Goal: Information Seeking & Learning: Learn about a topic

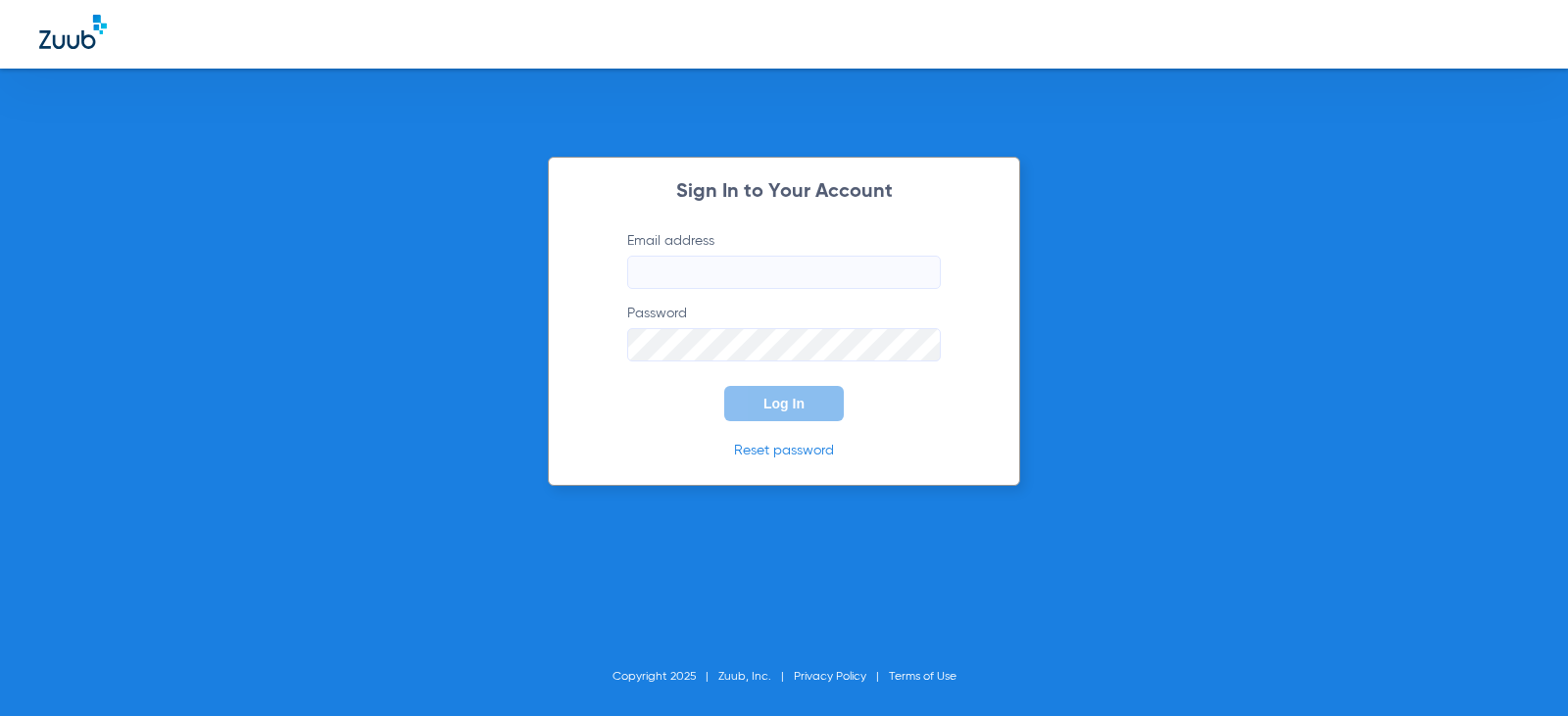
click at [736, 268] on input "Email address" at bounding box center [784, 272] width 314 height 34
type input "[EMAIL_ADDRESS][DOMAIN_NAME]"
click at [724, 386] on button "Log In" at bounding box center [784, 403] width 120 height 36
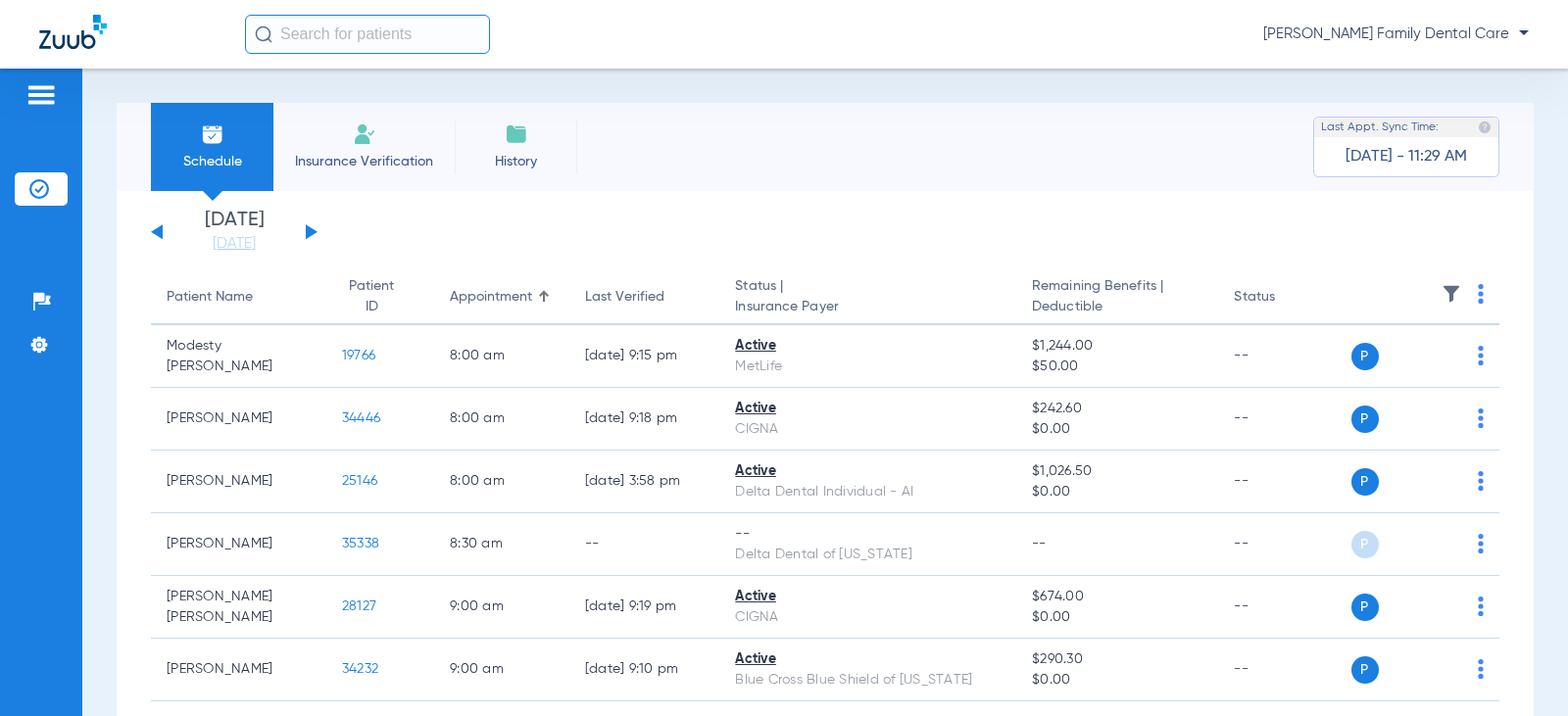
click at [314, 232] on button at bounding box center [312, 231] width 12 height 15
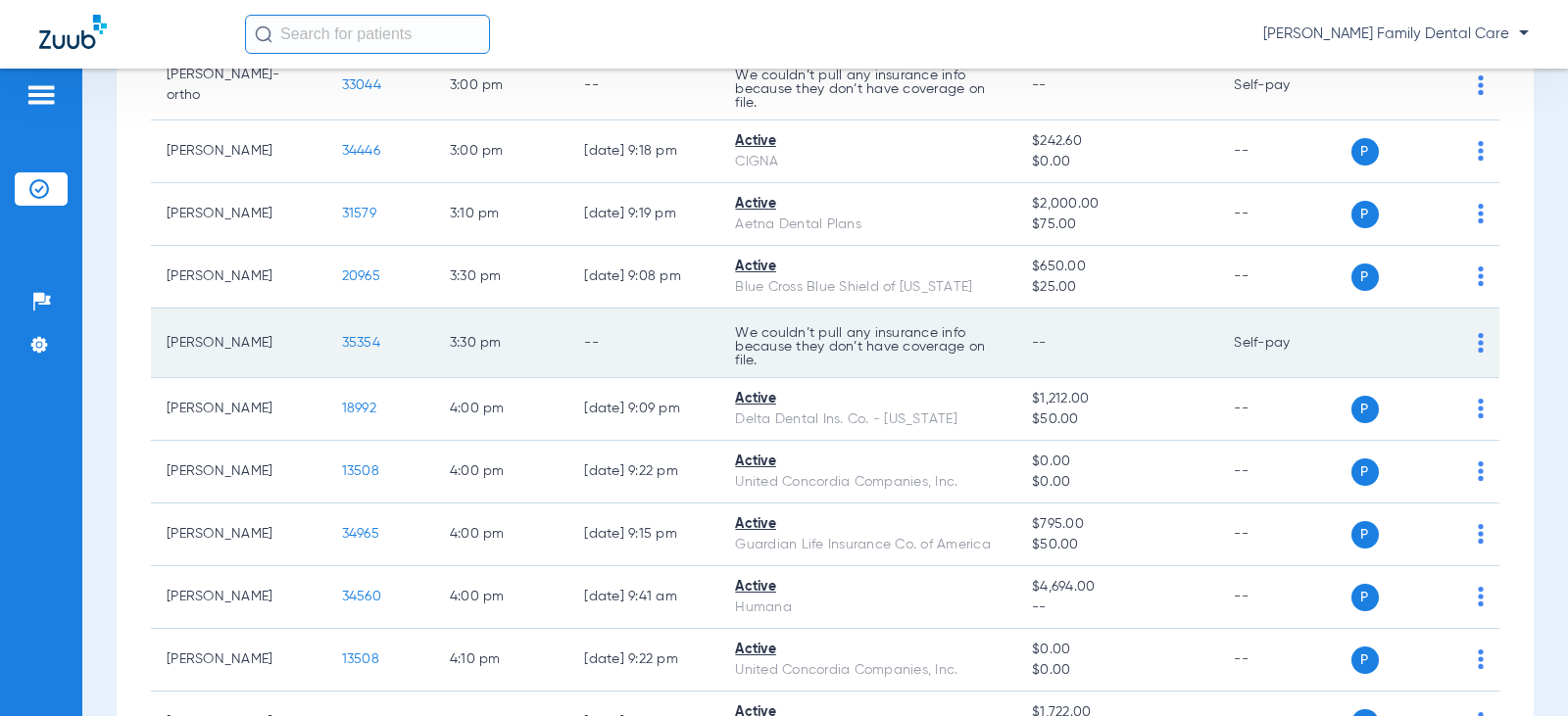
scroll to position [2471, 0]
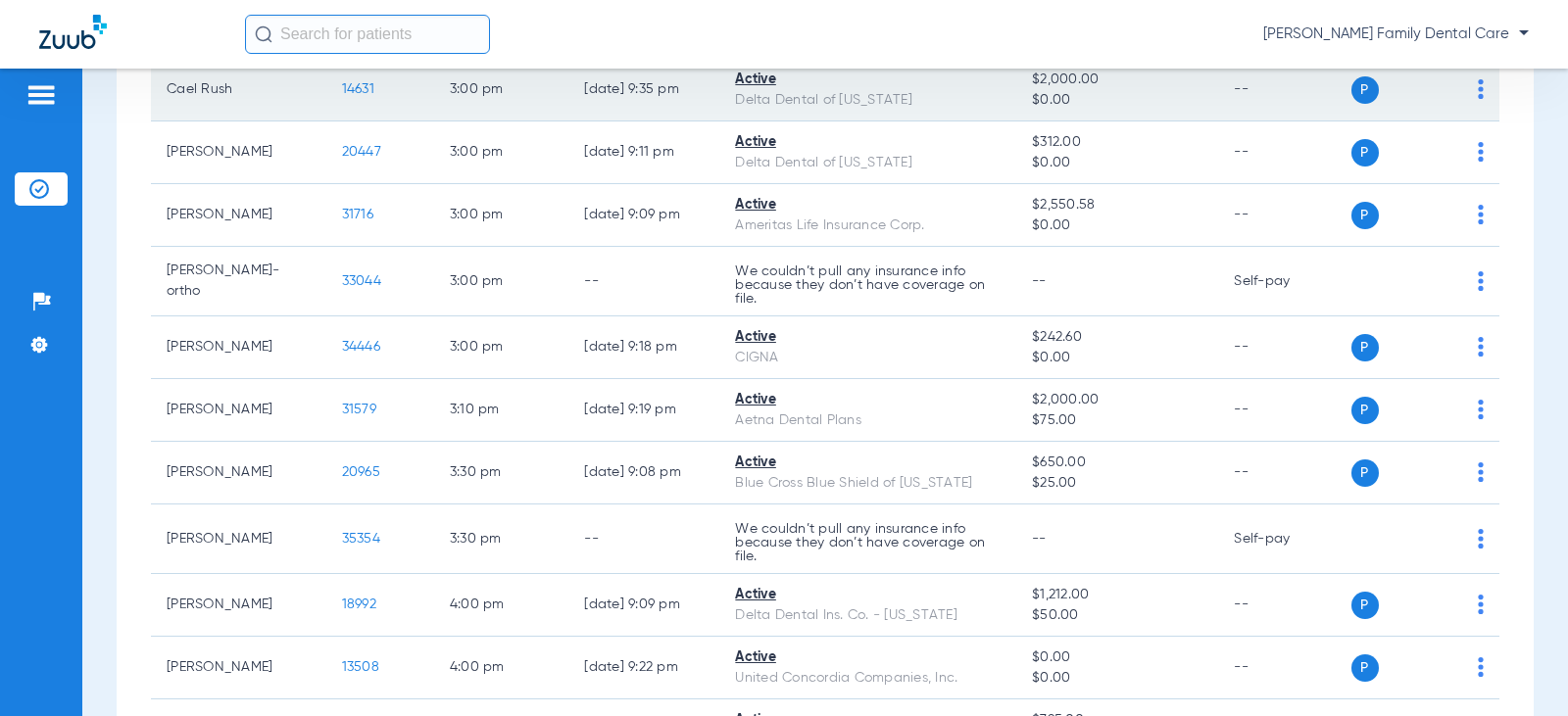
click at [342, 93] on span "14631" at bounding box center [358, 89] width 33 height 14
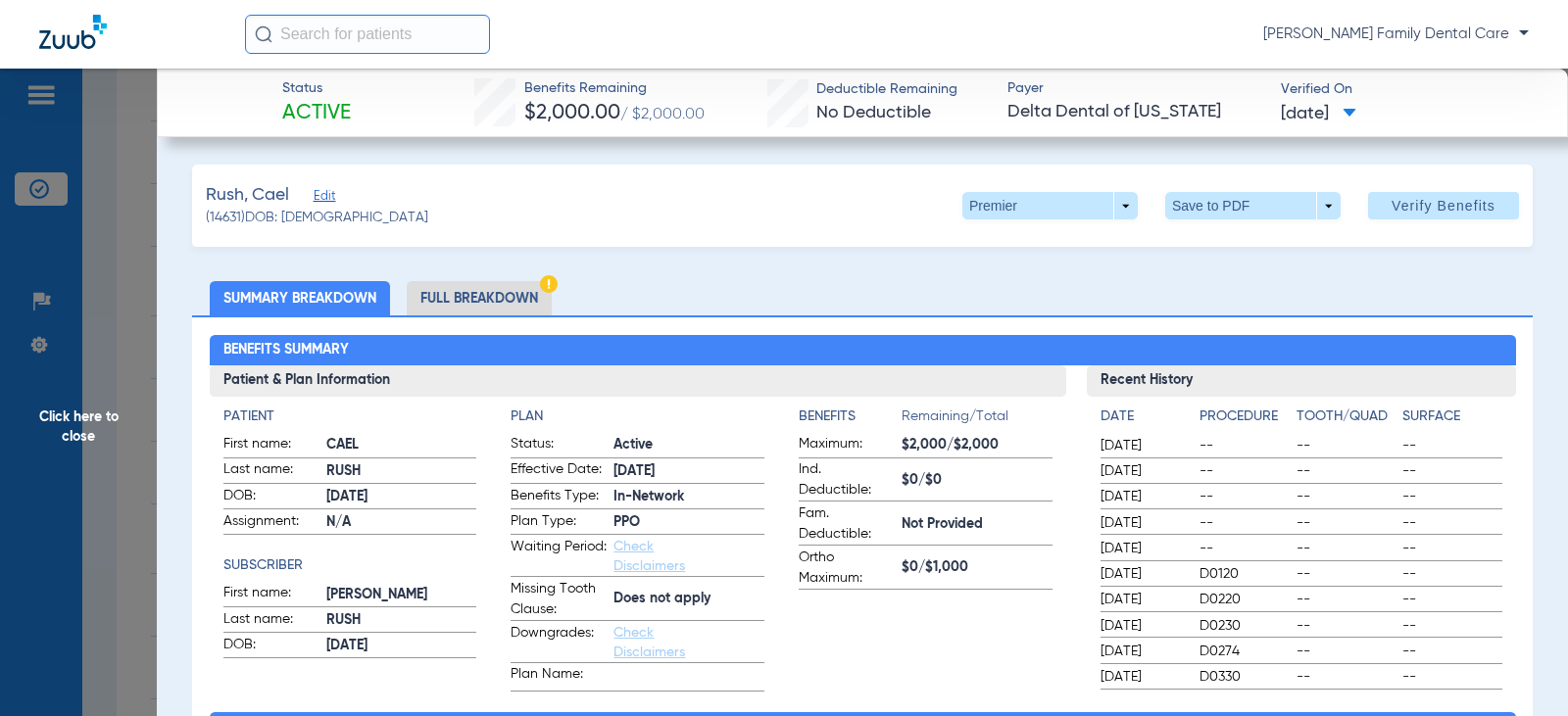
click at [503, 302] on li "Full Breakdown" at bounding box center [479, 298] width 145 height 35
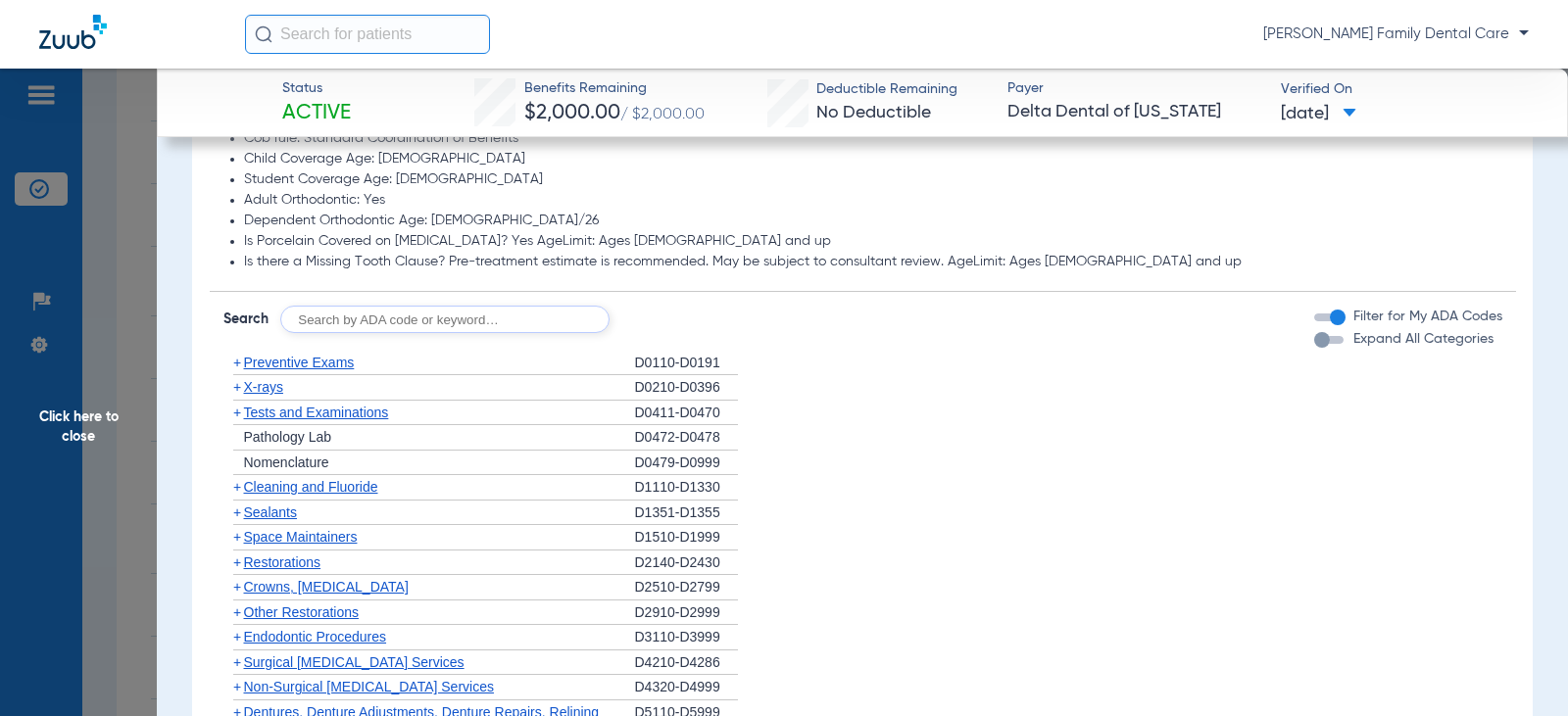
scroll to position [1763, 0]
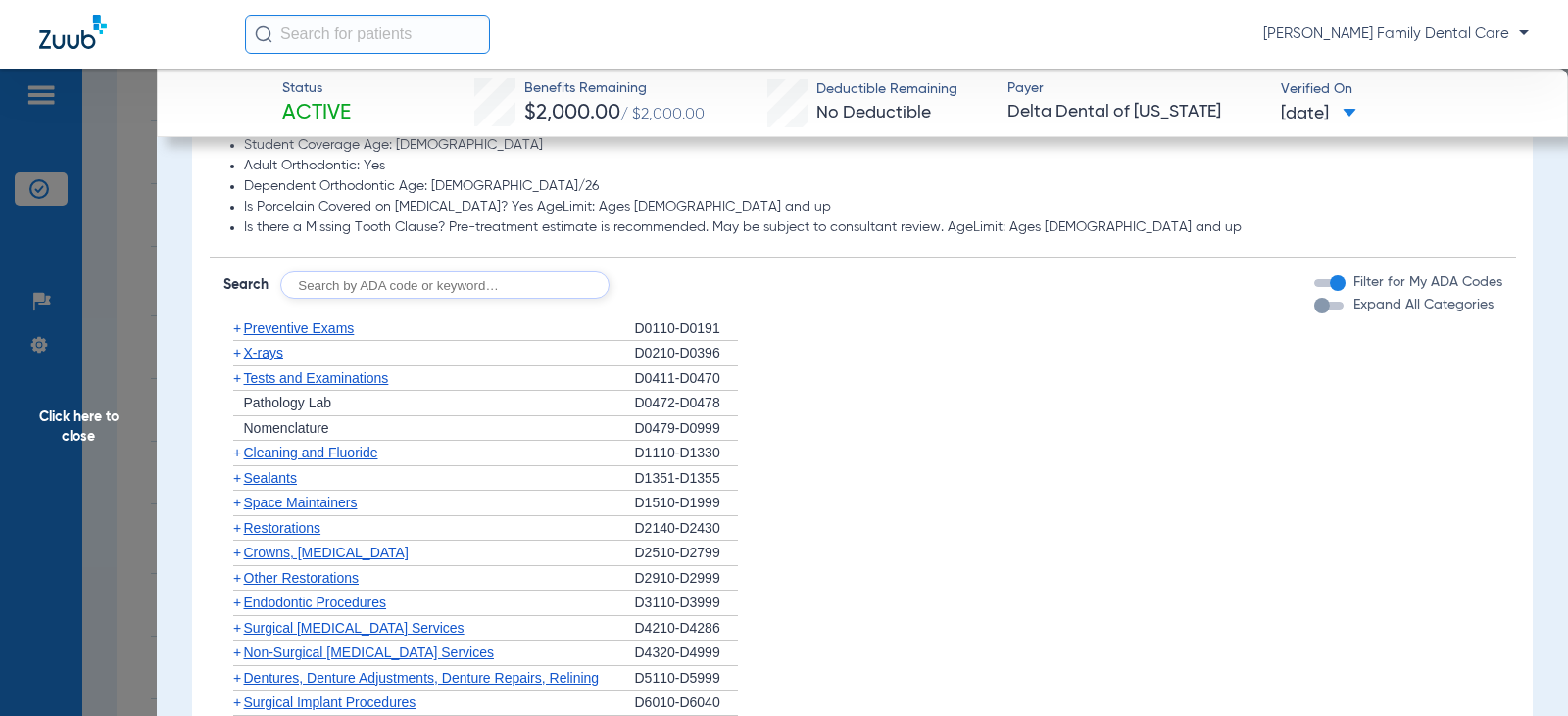
click at [236, 333] on span "+" at bounding box center [237, 328] width 8 height 16
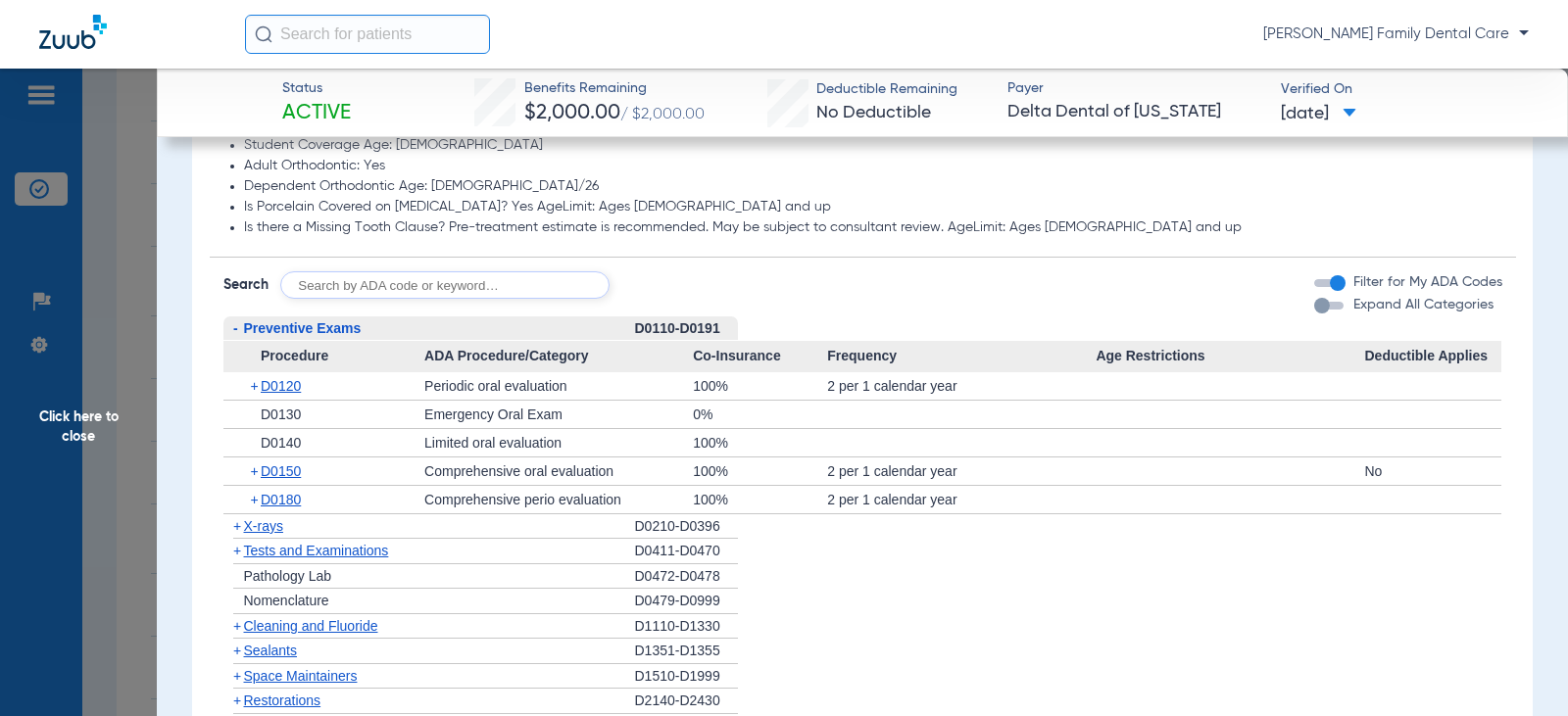
click at [236, 333] on span "-" at bounding box center [235, 328] width 5 height 16
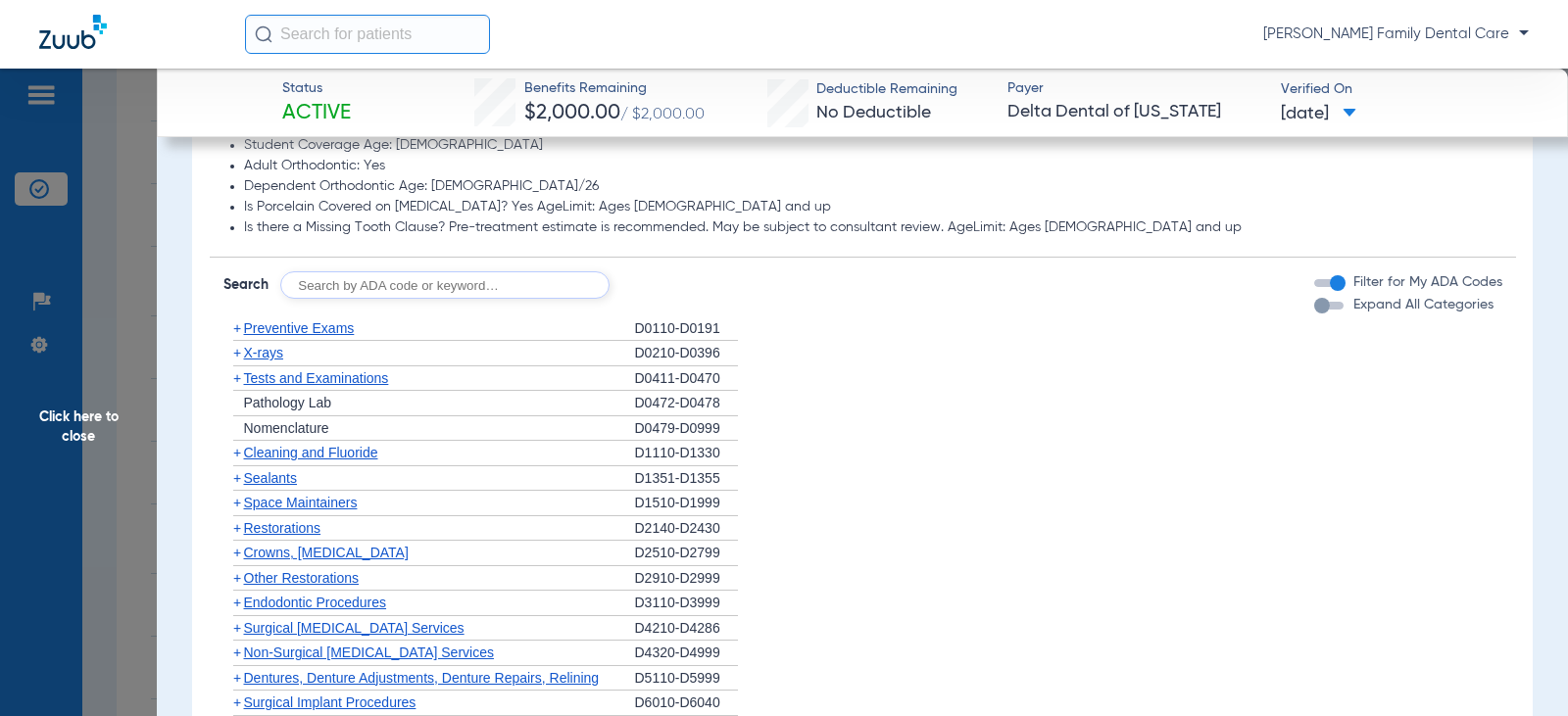
click at [233, 456] on span "+" at bounding box center [237, 453] width 8 height 16
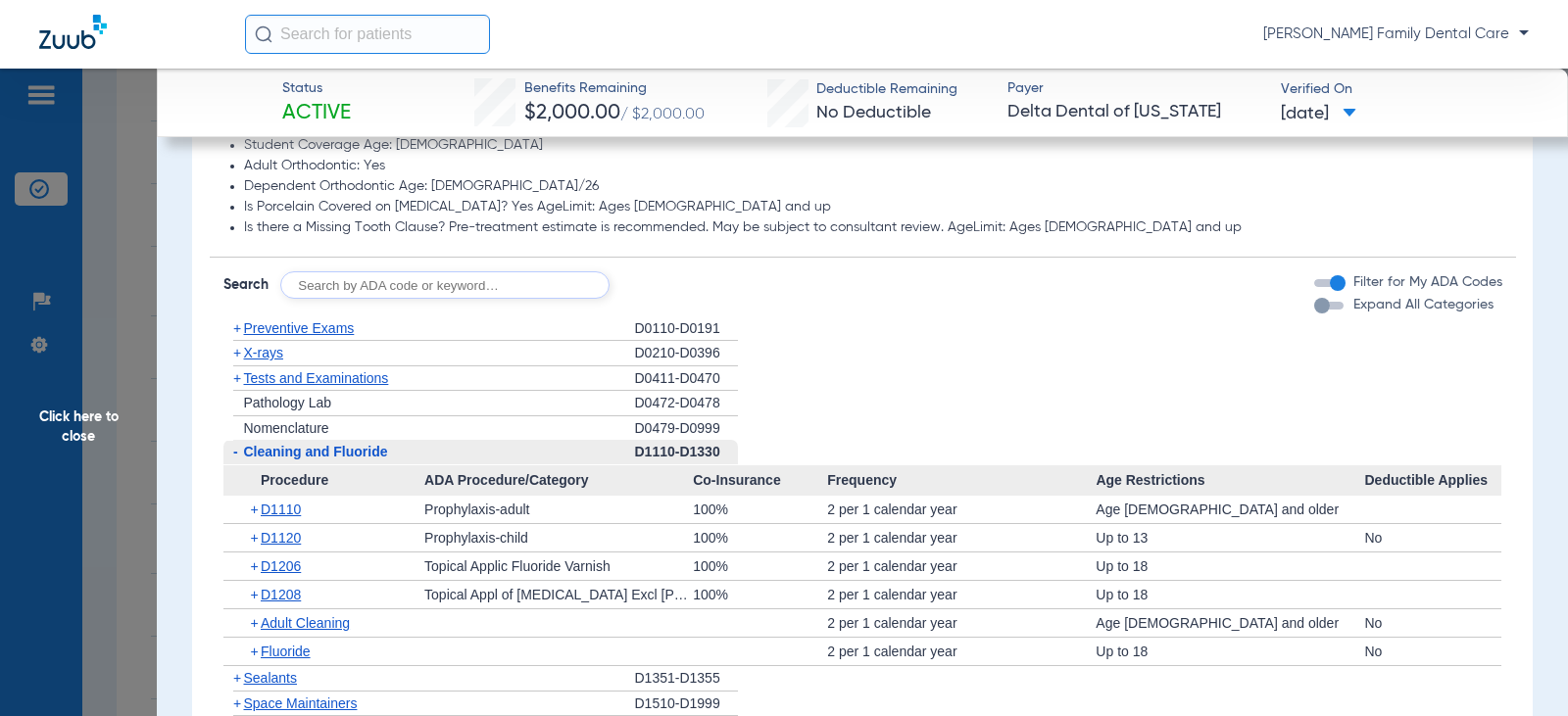
click at [233, 456] on span "-" at bounding box center [235, 452] width 5 height 16
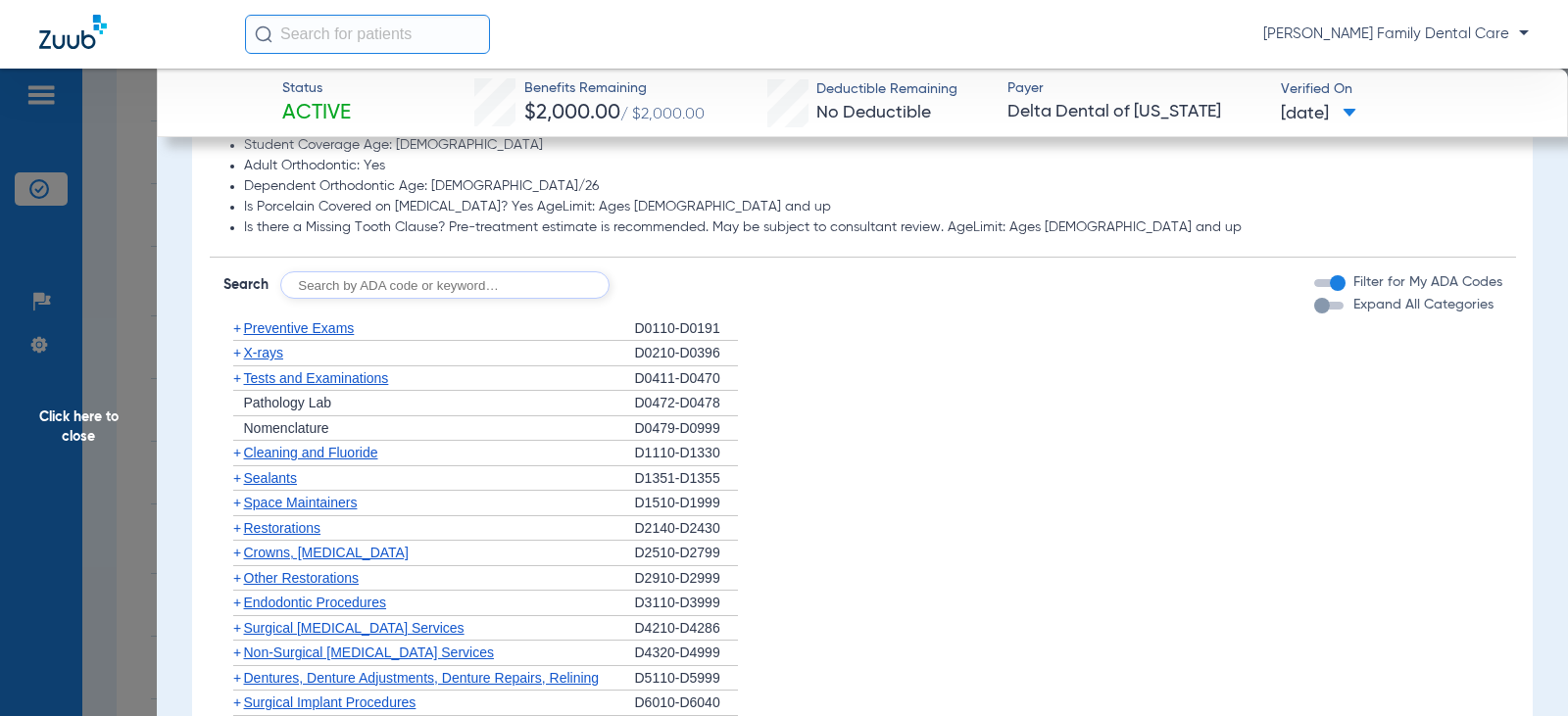
click at [259, 354] on span "X-rays" at bounding box center [264, 353] width 40 height 16
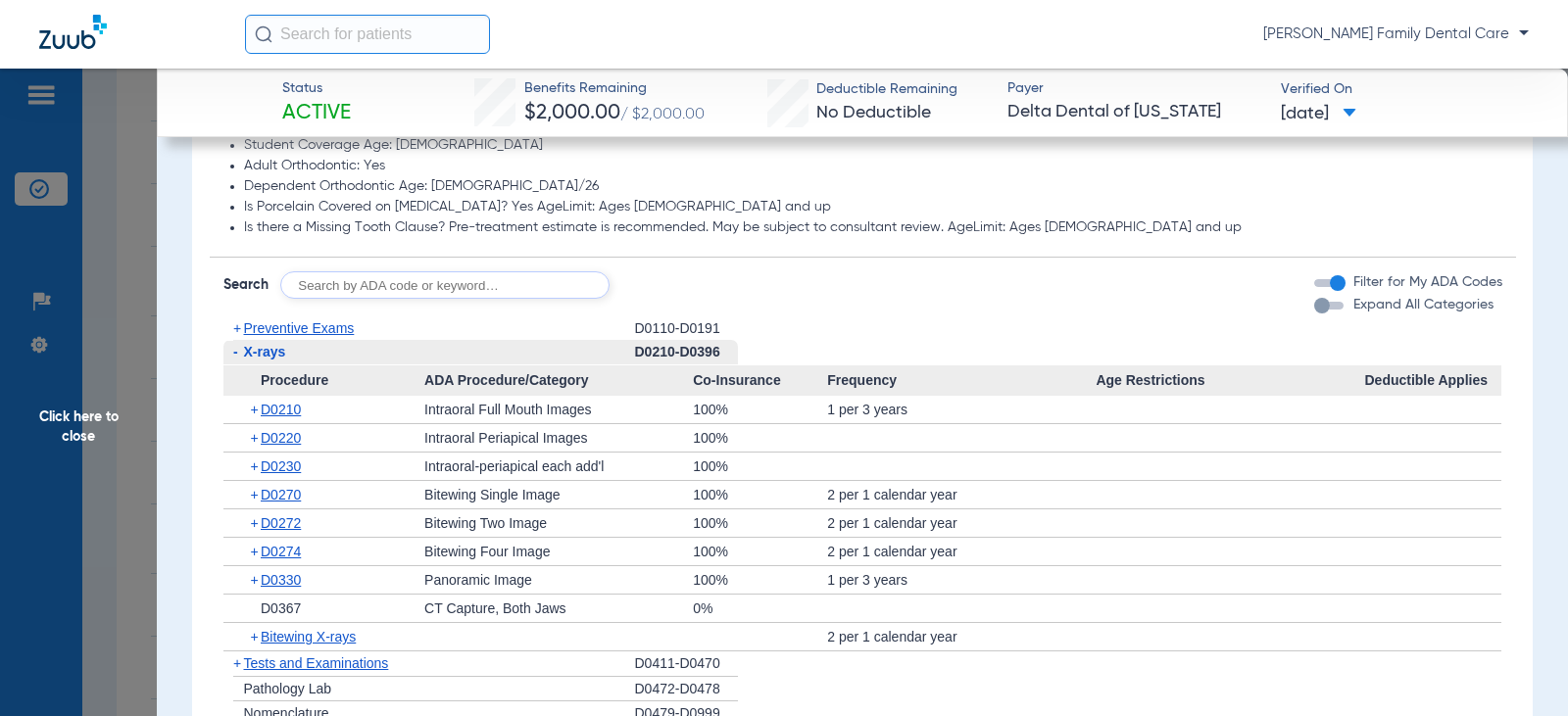
click at [233, 353] on span "-" at bounding box center [235, 352] width 5 height 16
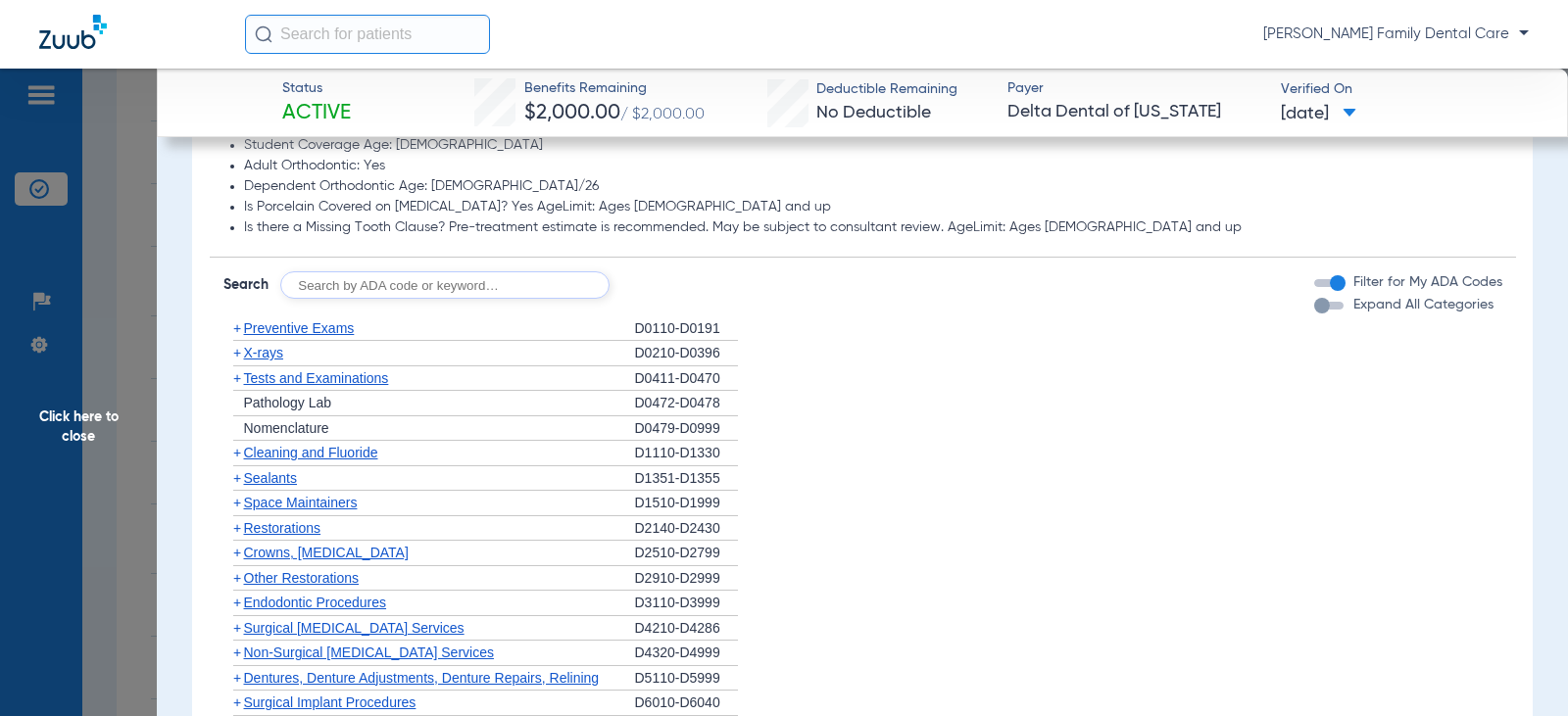
click at [233, 380] on span "+" at bounding box center [237, 378] width 8 height 16
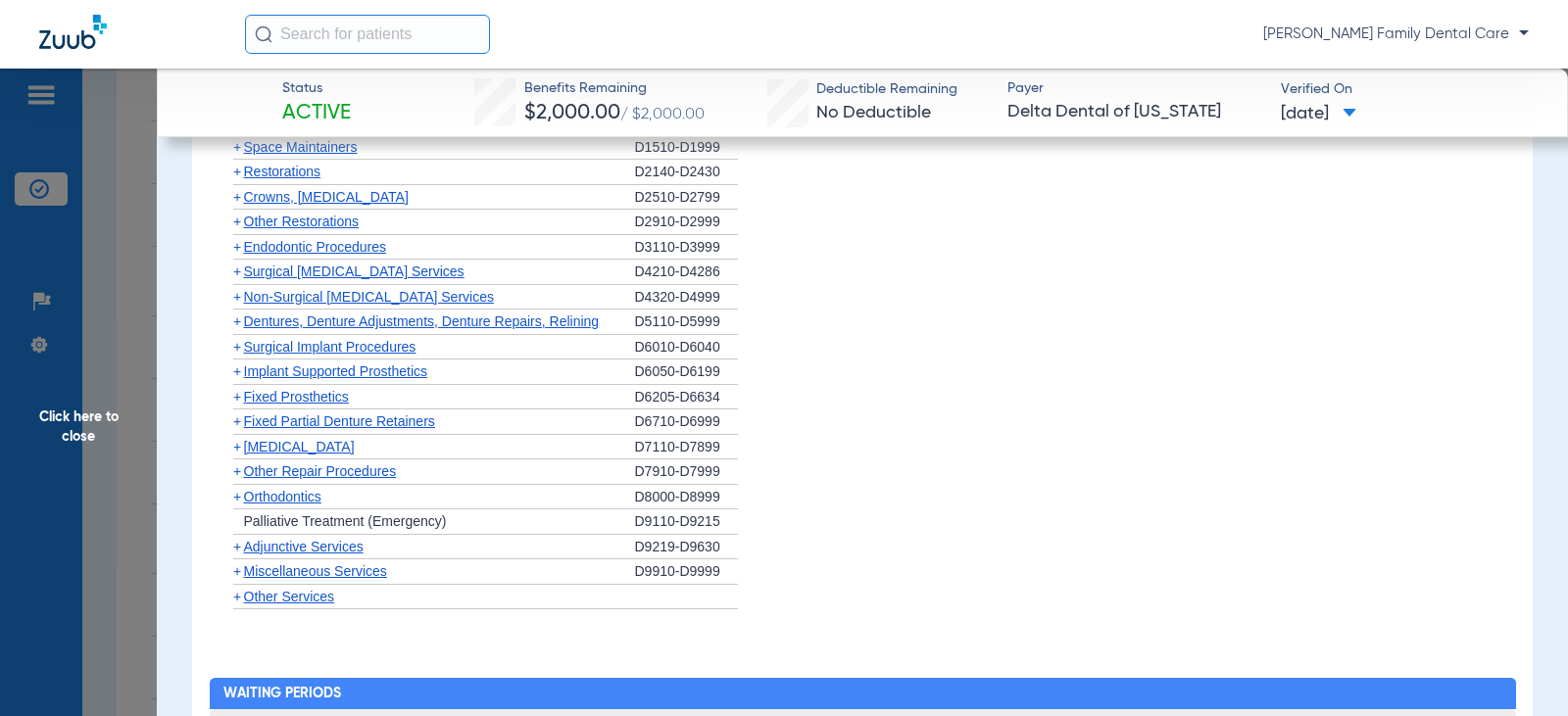
scroll to position [2155, 0]
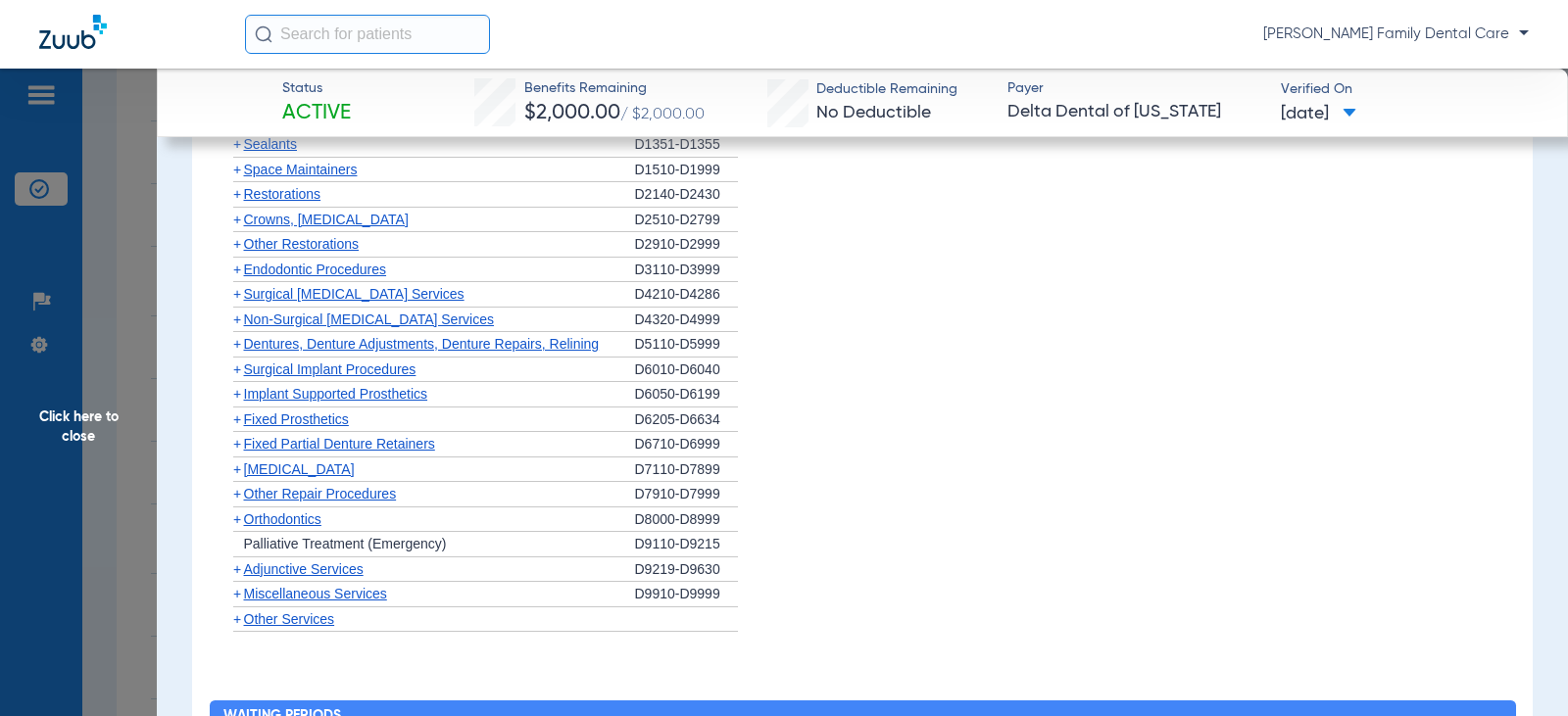
click at [293, 219] on span "Crowns, [MEDICAL_DATA]" at bounding box center [326, 220] width 164 height 16
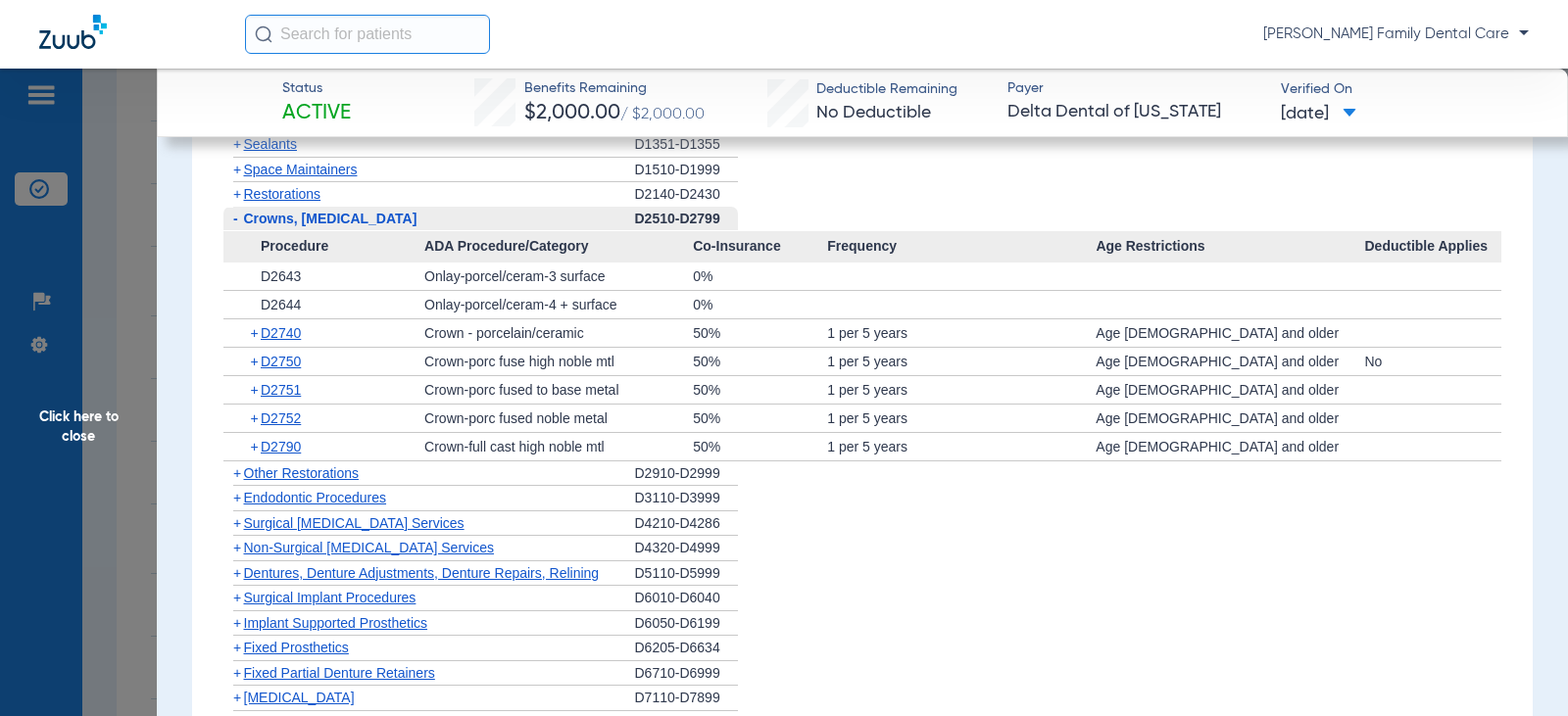
click at [293, 219] on span "Crowns, [MEDICAL_DATA]" at bounding box center [330, 219] width 173 height 16
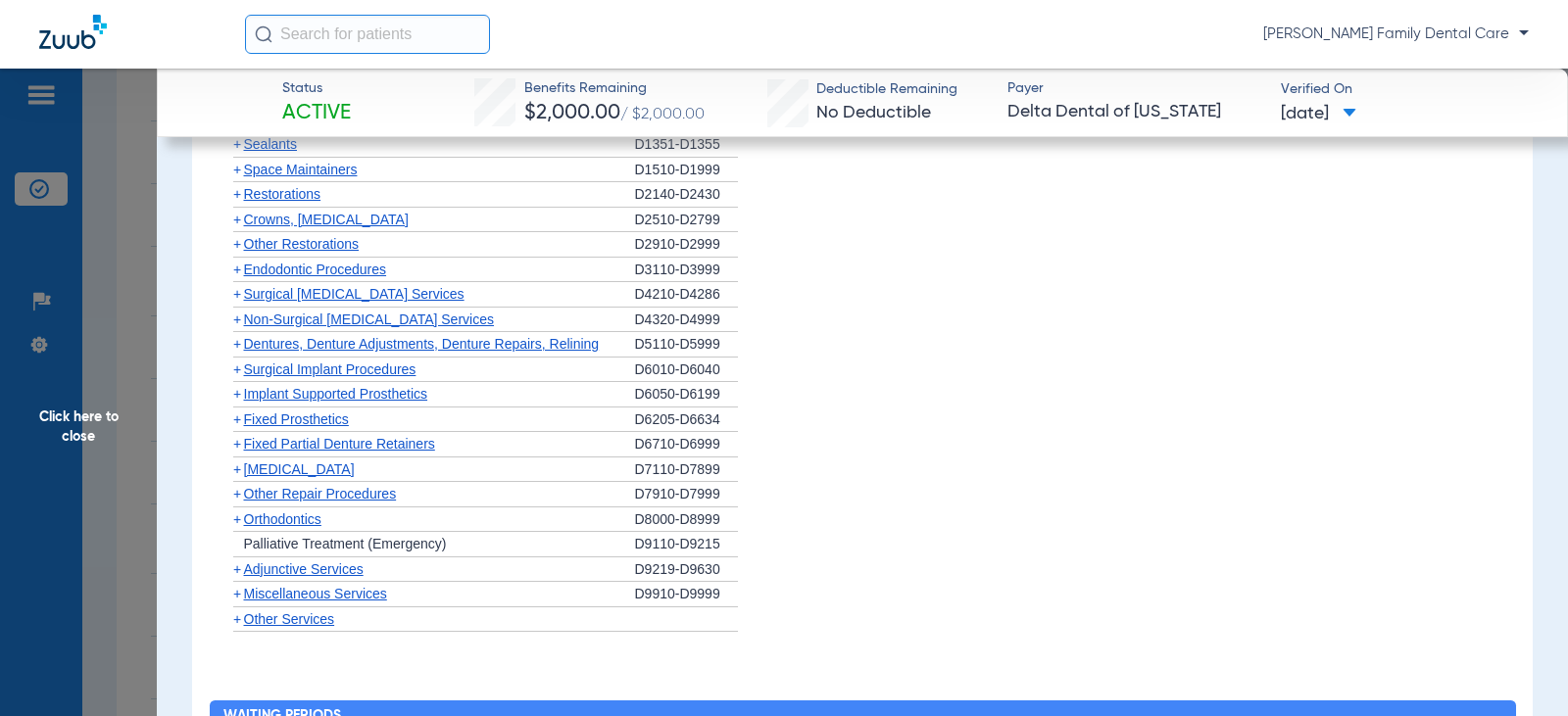
click at [293, 247] on span "Other Restorations" at bounding box center [302, 244] width 116 height 16
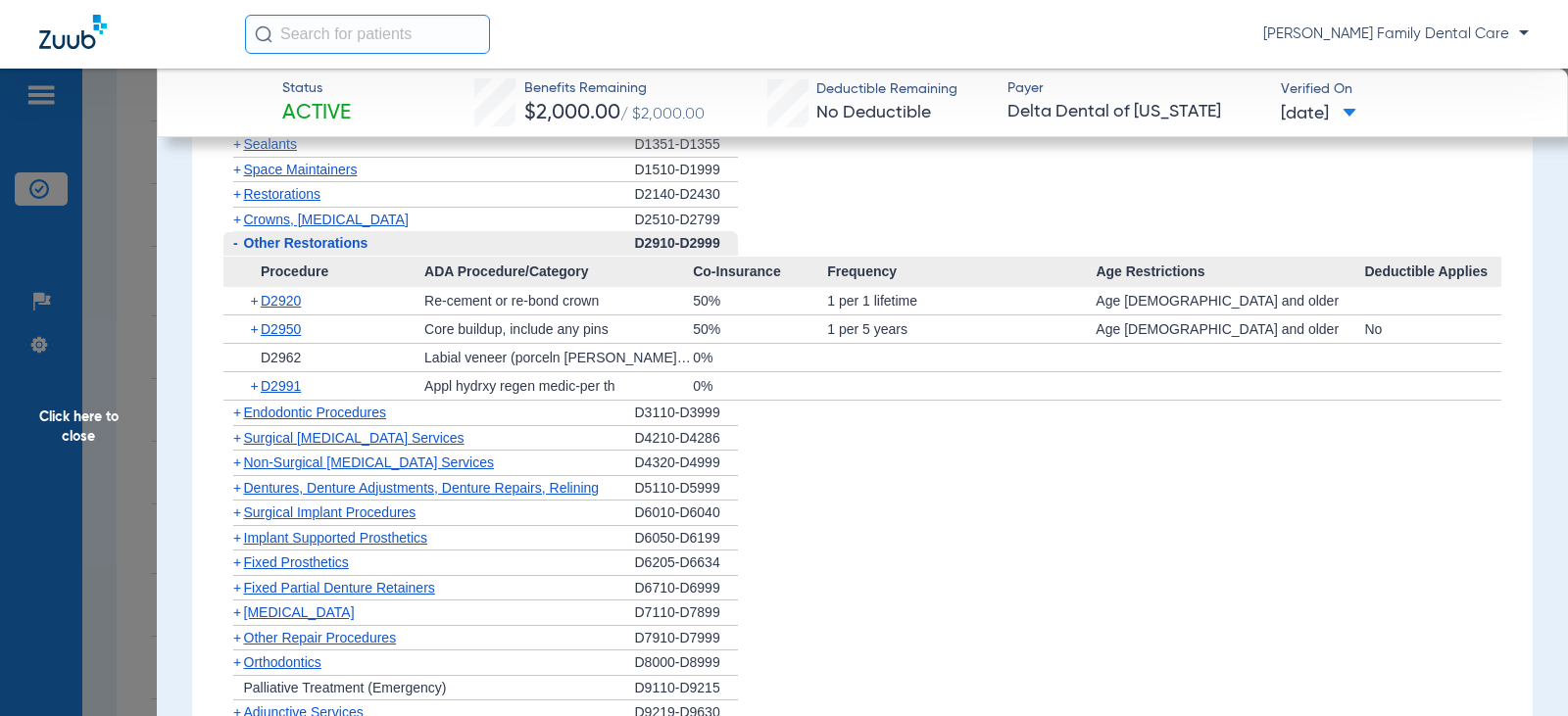
click at [293, 248] on span "Other Restorations" at bounding box center [307, 243] width 125 height 16
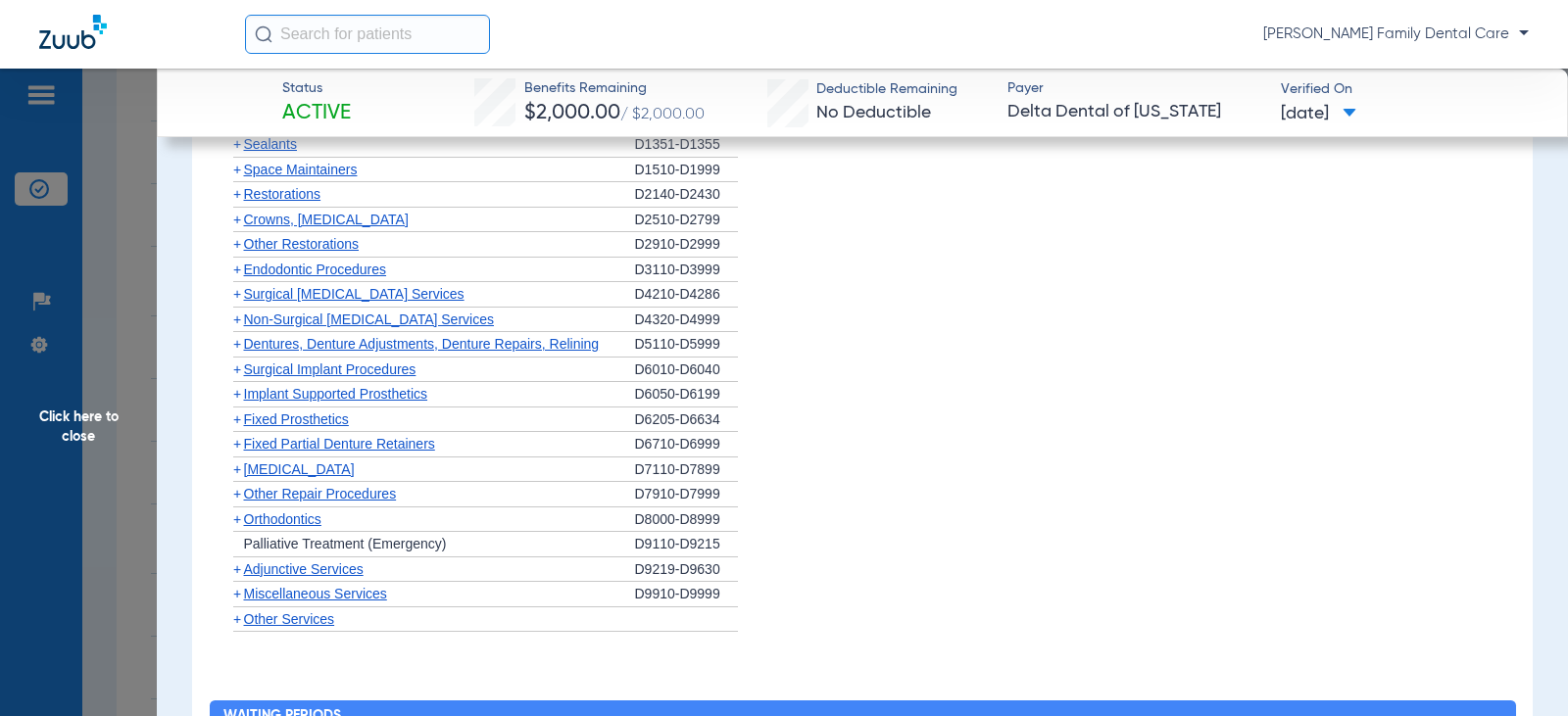
click at [299, 275] on span "Endodontic Procedures" at bounding box center [316, 269] width 143 height 16
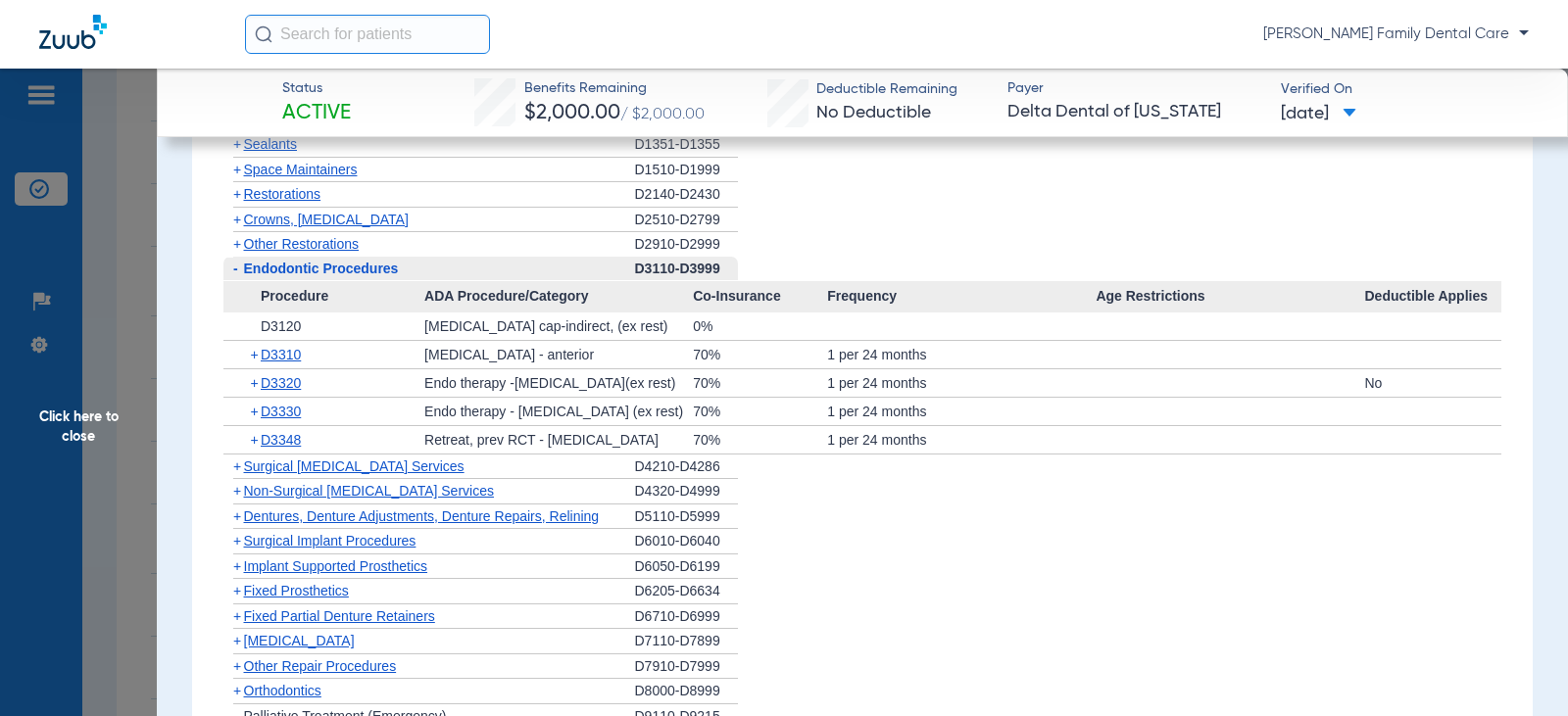
click at [236, 273] on span "-" at bounding box center [235, 268] width 5 height 16
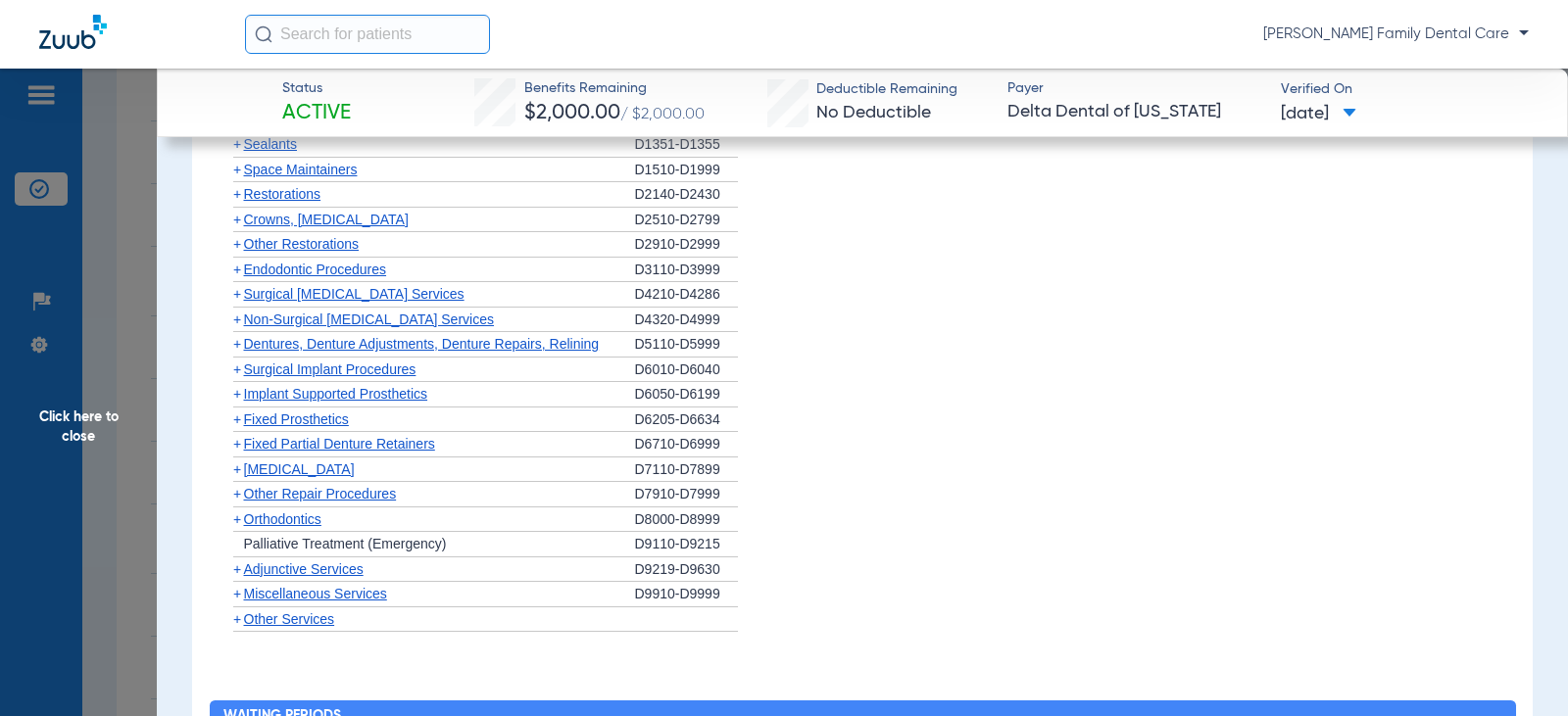
click at [234, 322] on span "+" at bounding box center [237, 319] width 8 height 16
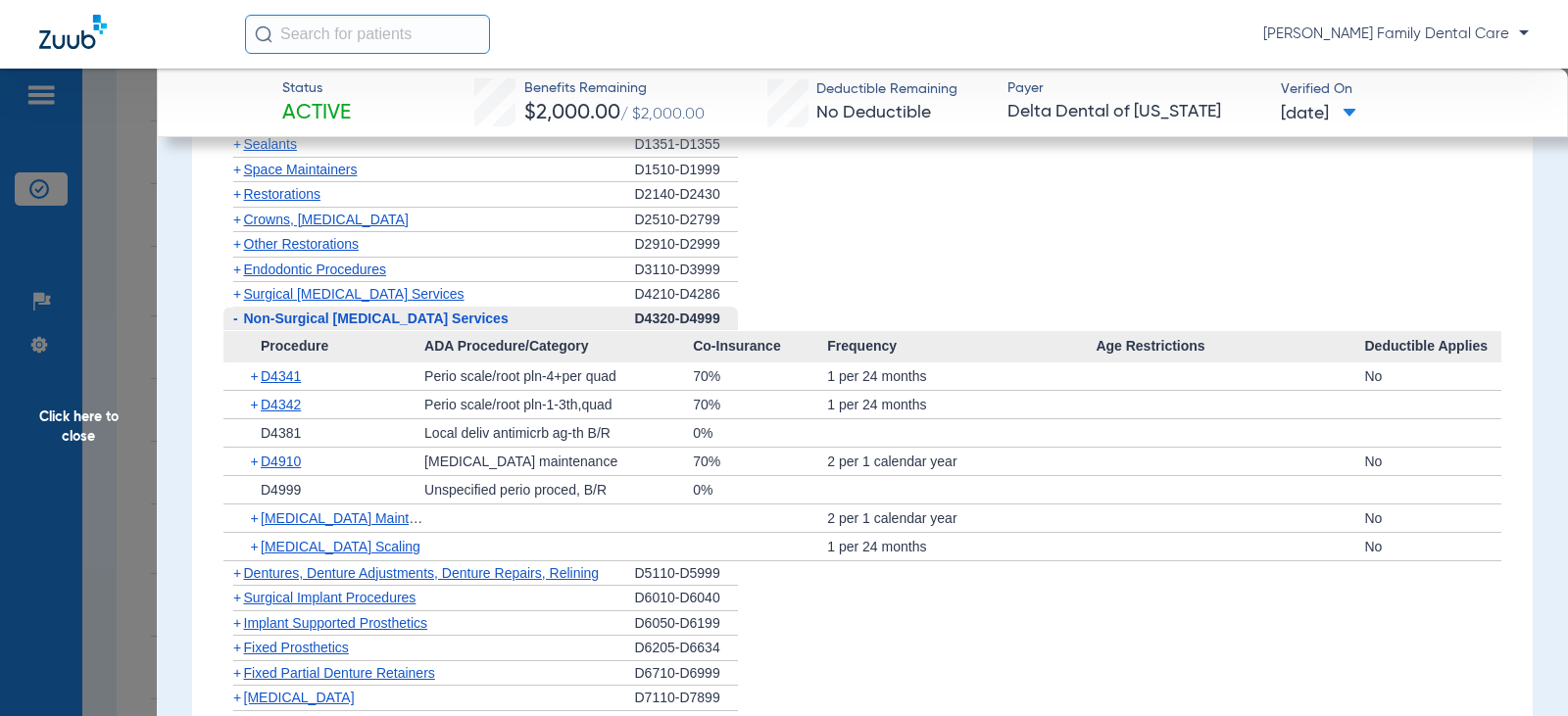
click at [233, 322] on span "-" at bounding box center [235, 318] width 5 height 16
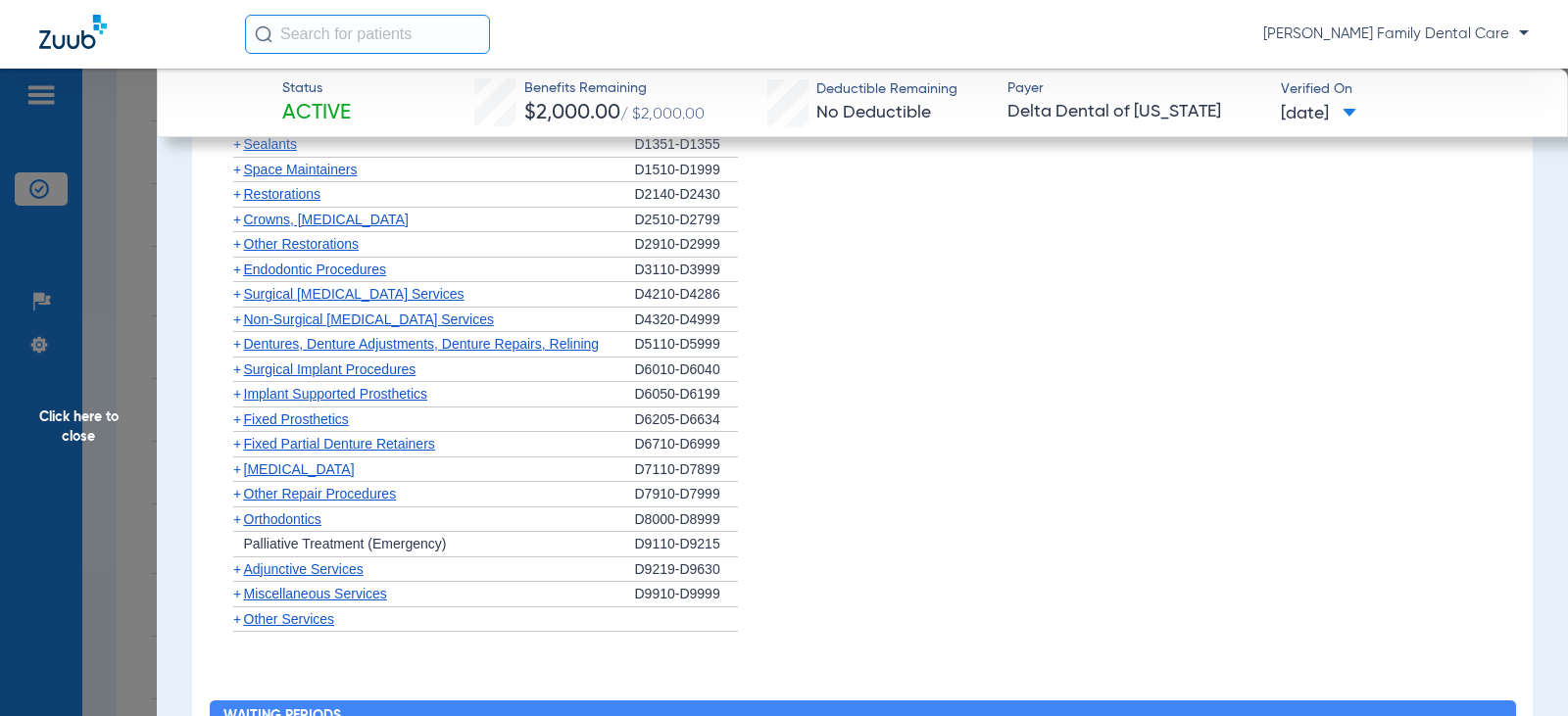
click at [236, 349] on span "+" at bounding box center [237, 344] width 8 height 16
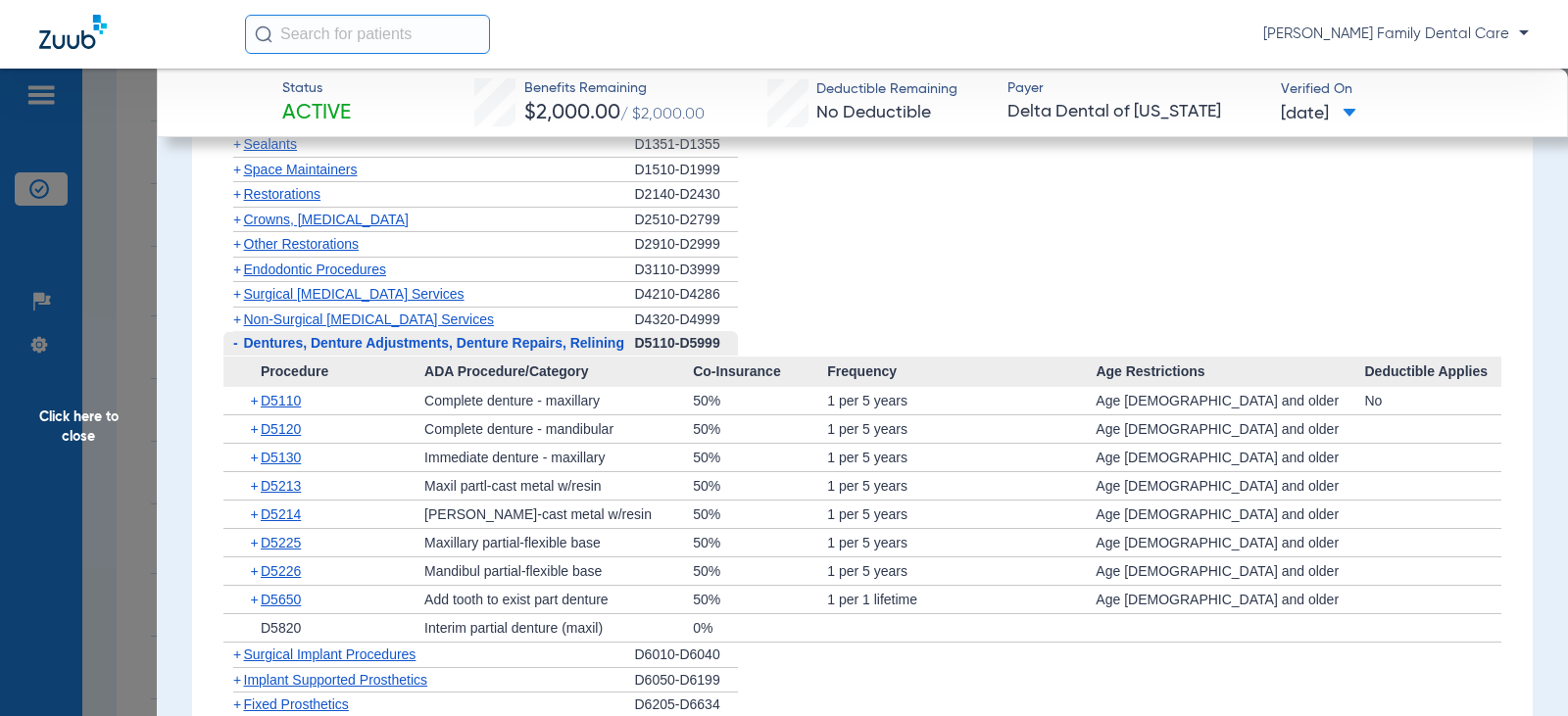
click at [236, 351] on span "-" at bounding box center [235, 343] width 5 height 16
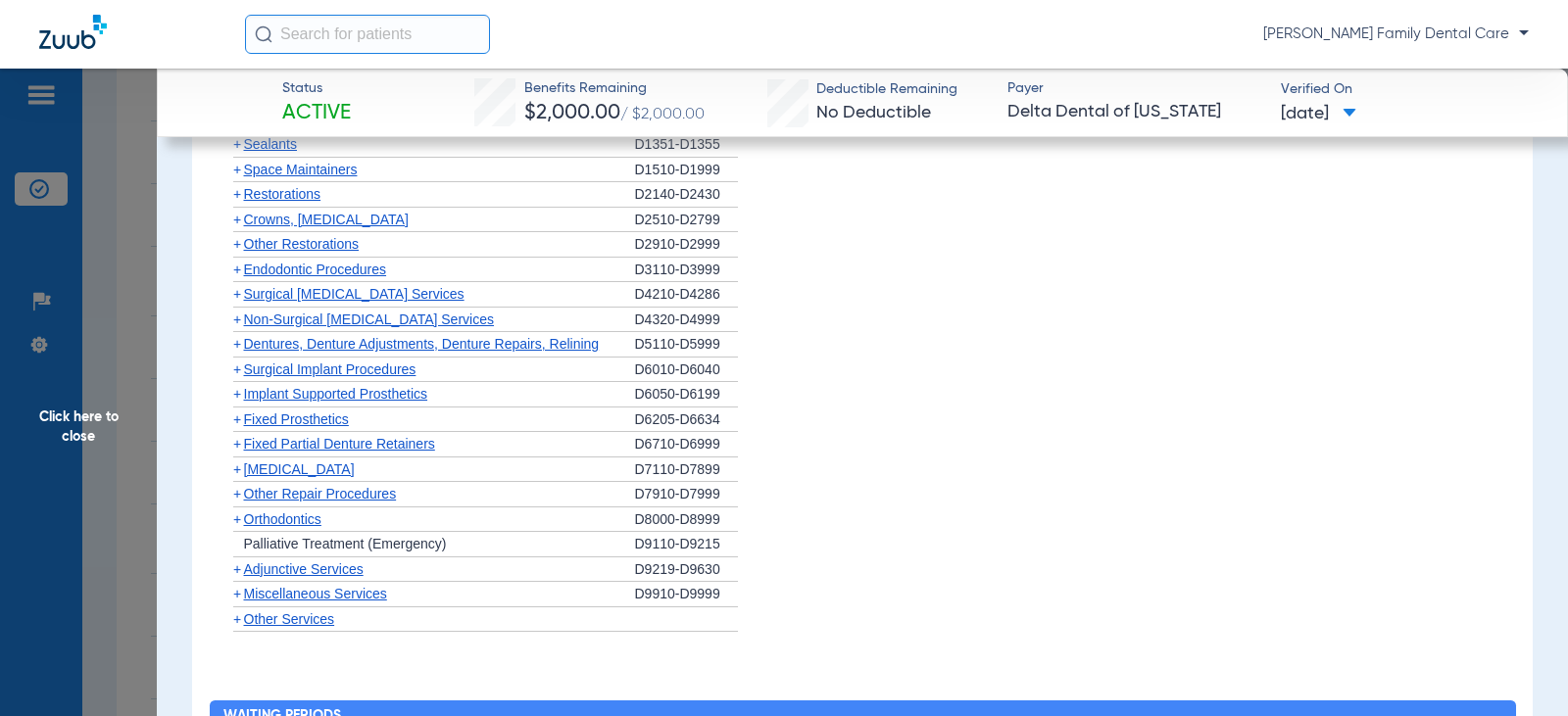
click at [238, 393] on span "+" at bounding box center [237, 394] width 8 height 16
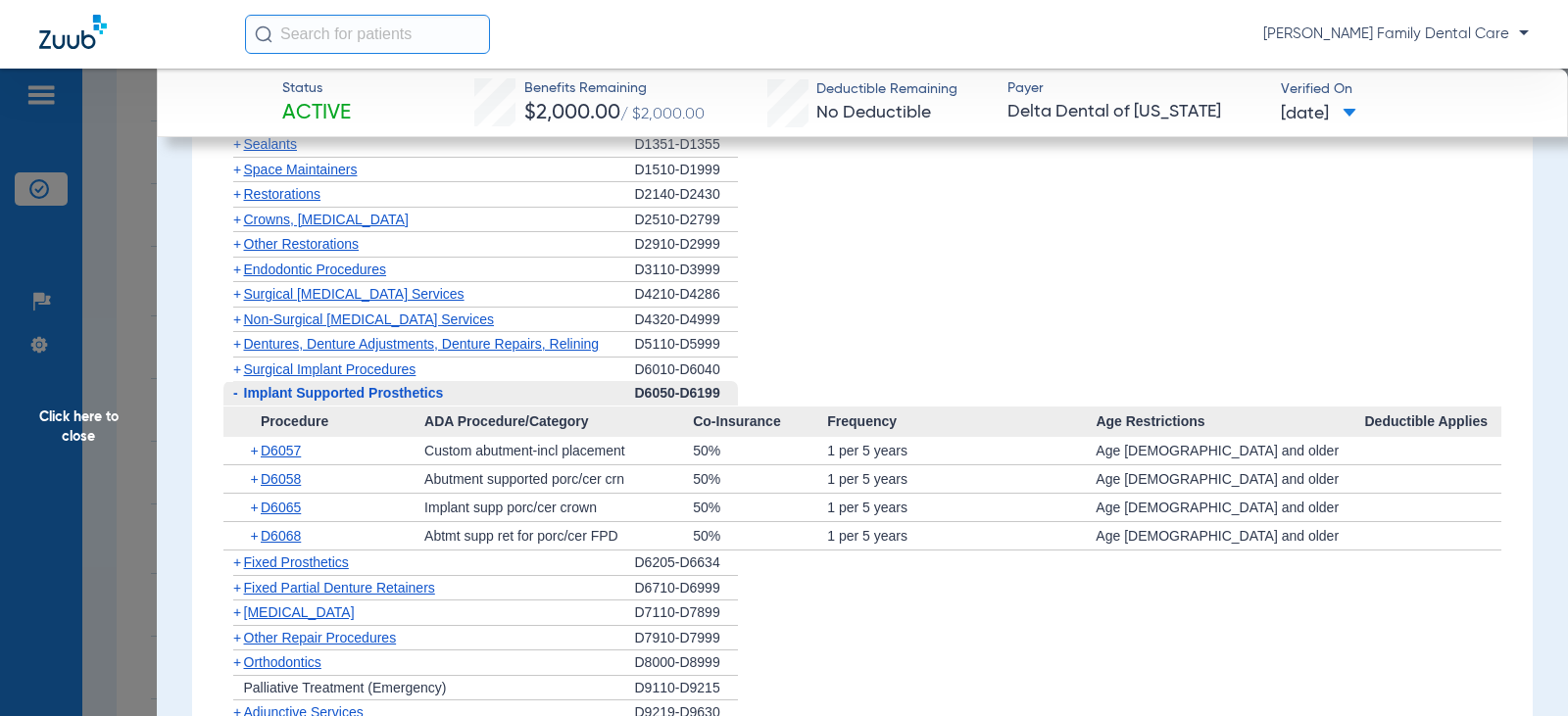
click at [238, 393] on span "-" at bounding box center [233, 393] width 21 height 25
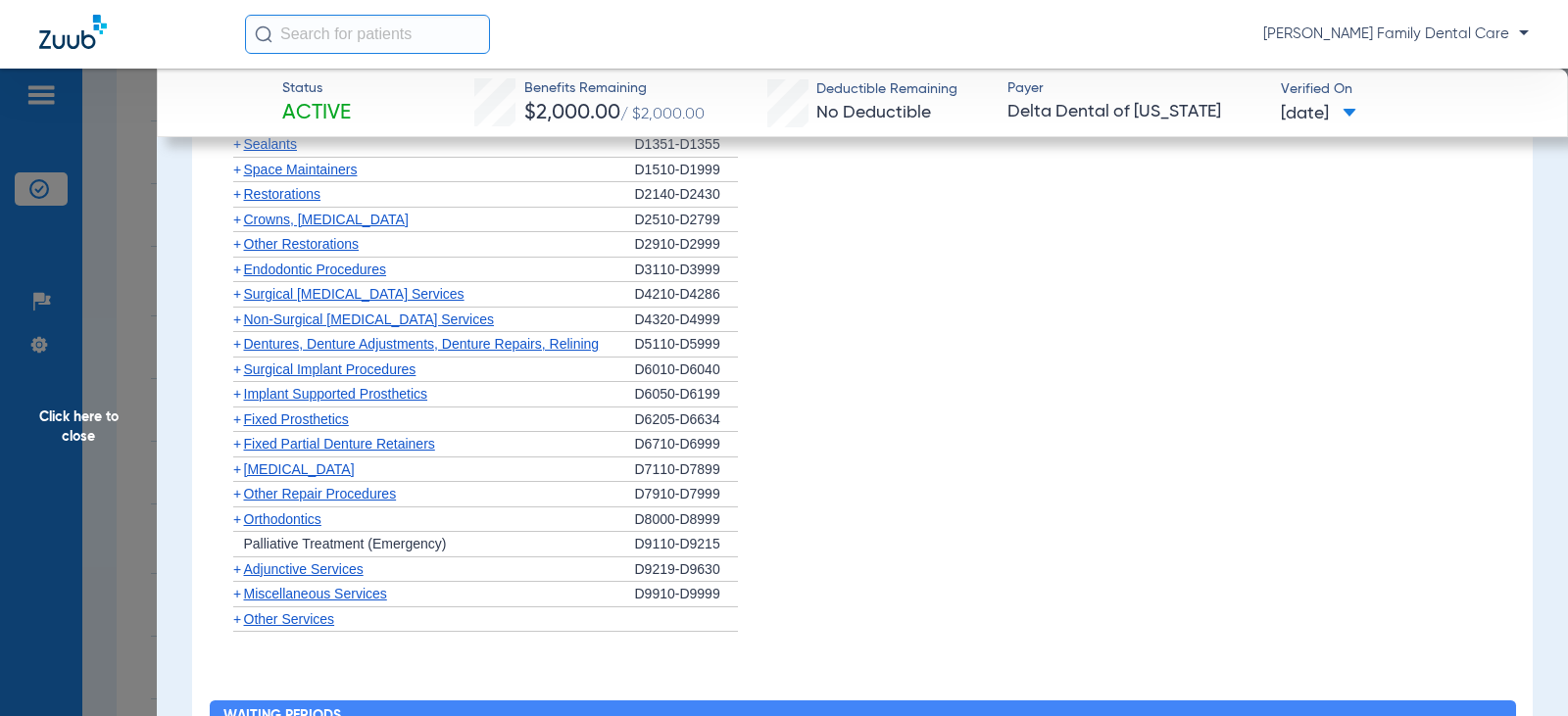
click at [236, 376] on span "+" at bounding box center [237, 369] width 8 height 16
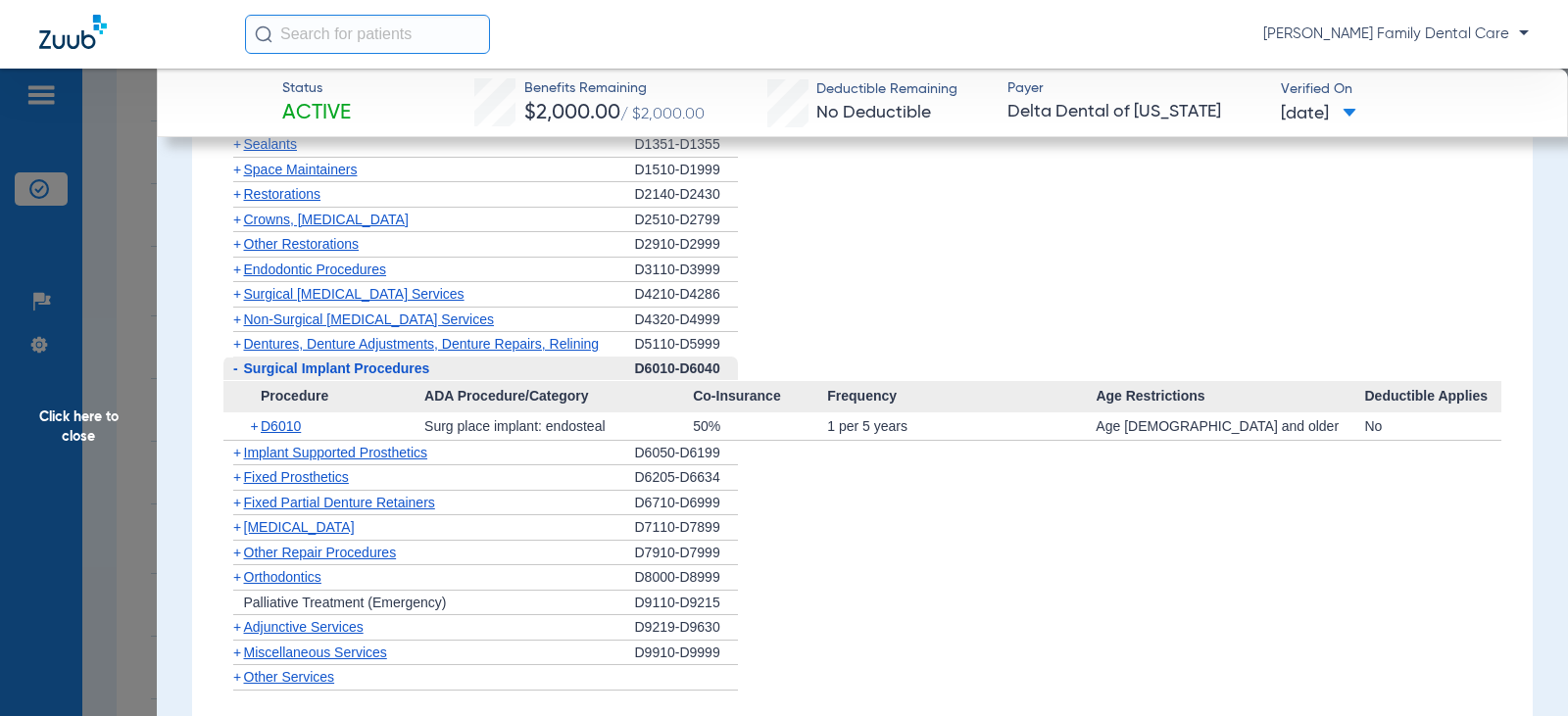
click at [236, 376] on span "-" at bounding box center [235, 368] width 5 height 16
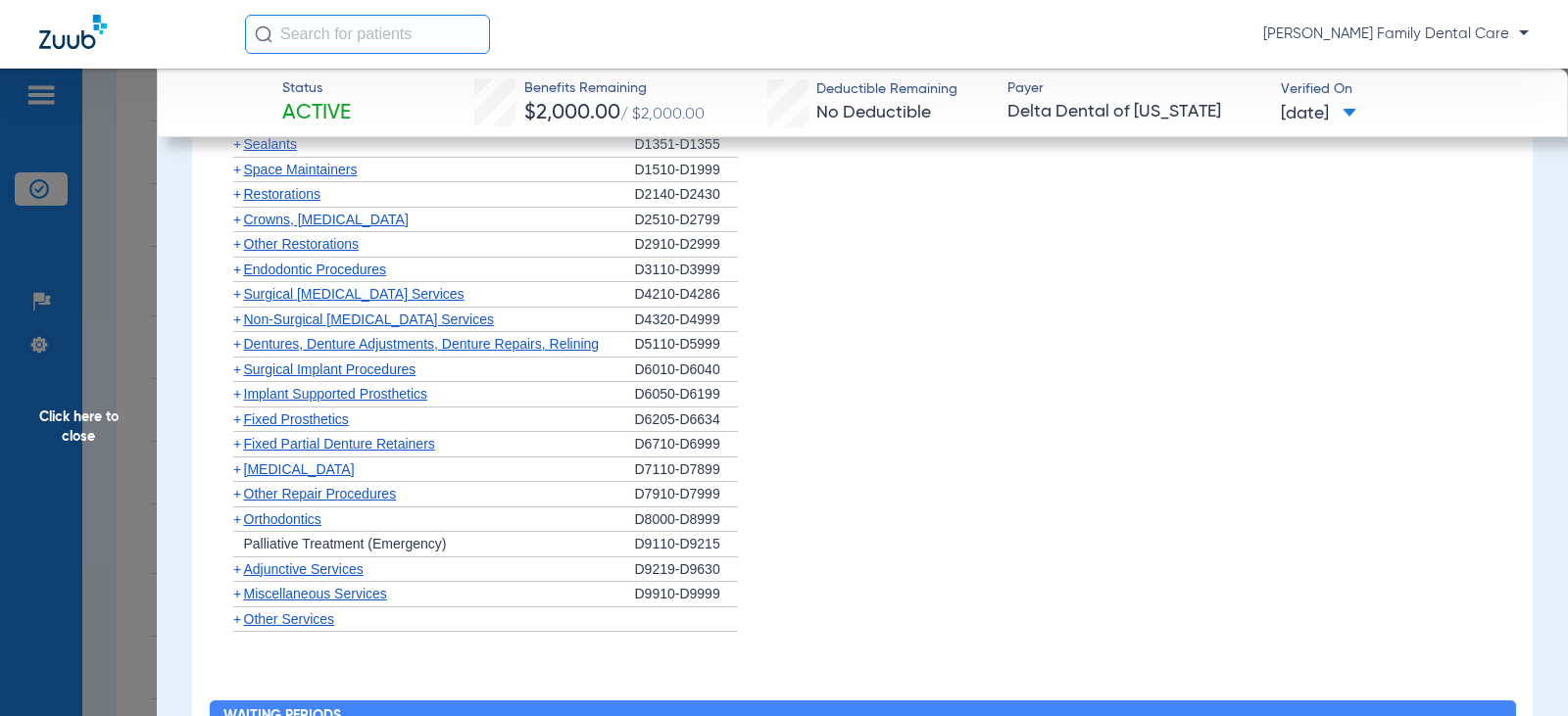
click at [233, 422] on span "+" at bounding box center [237, 419] width 8 height 16
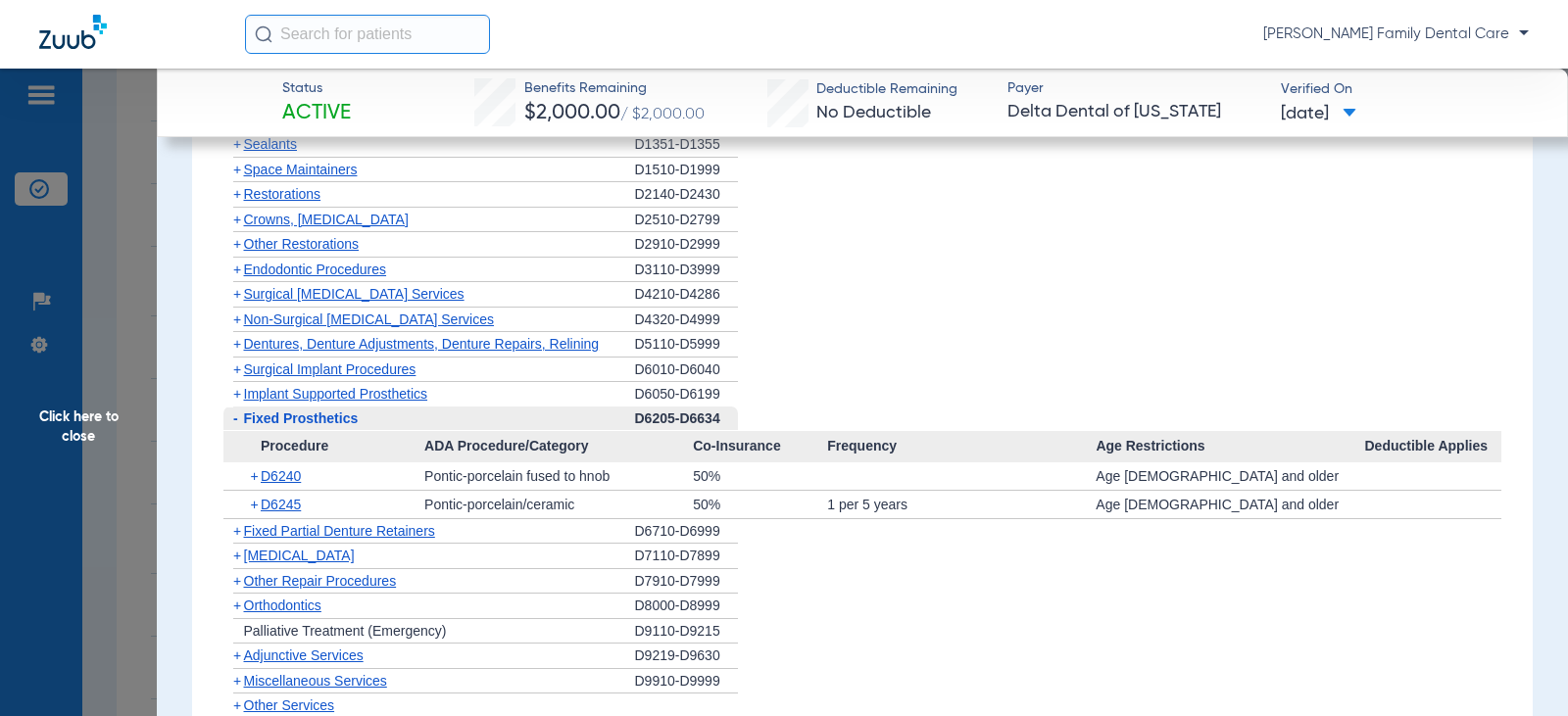
click at [233, 422] on span "-" at bounding box center [235, 418] width 5 height 16
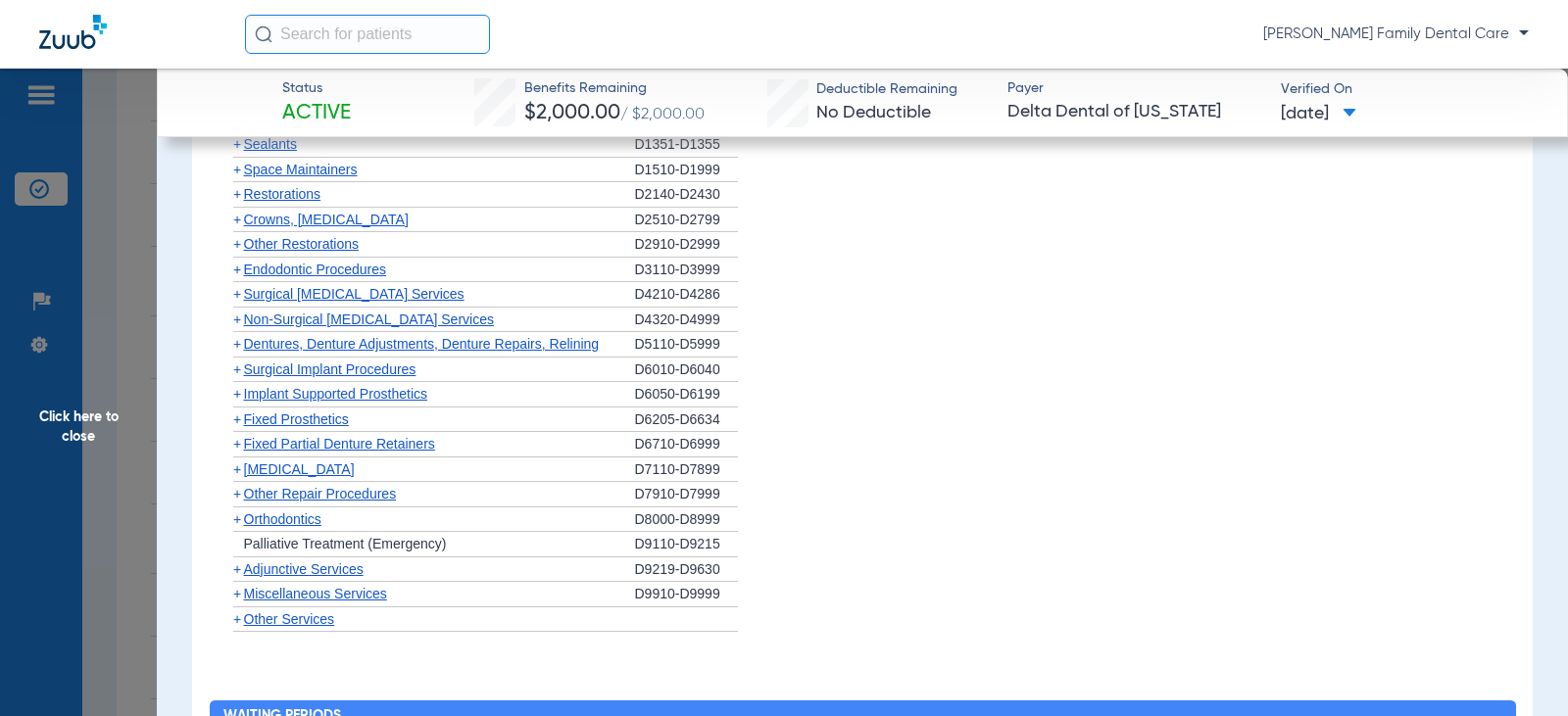
click at [233, 442] on span "+" at bounding box center [237, 444] width 8 height 16
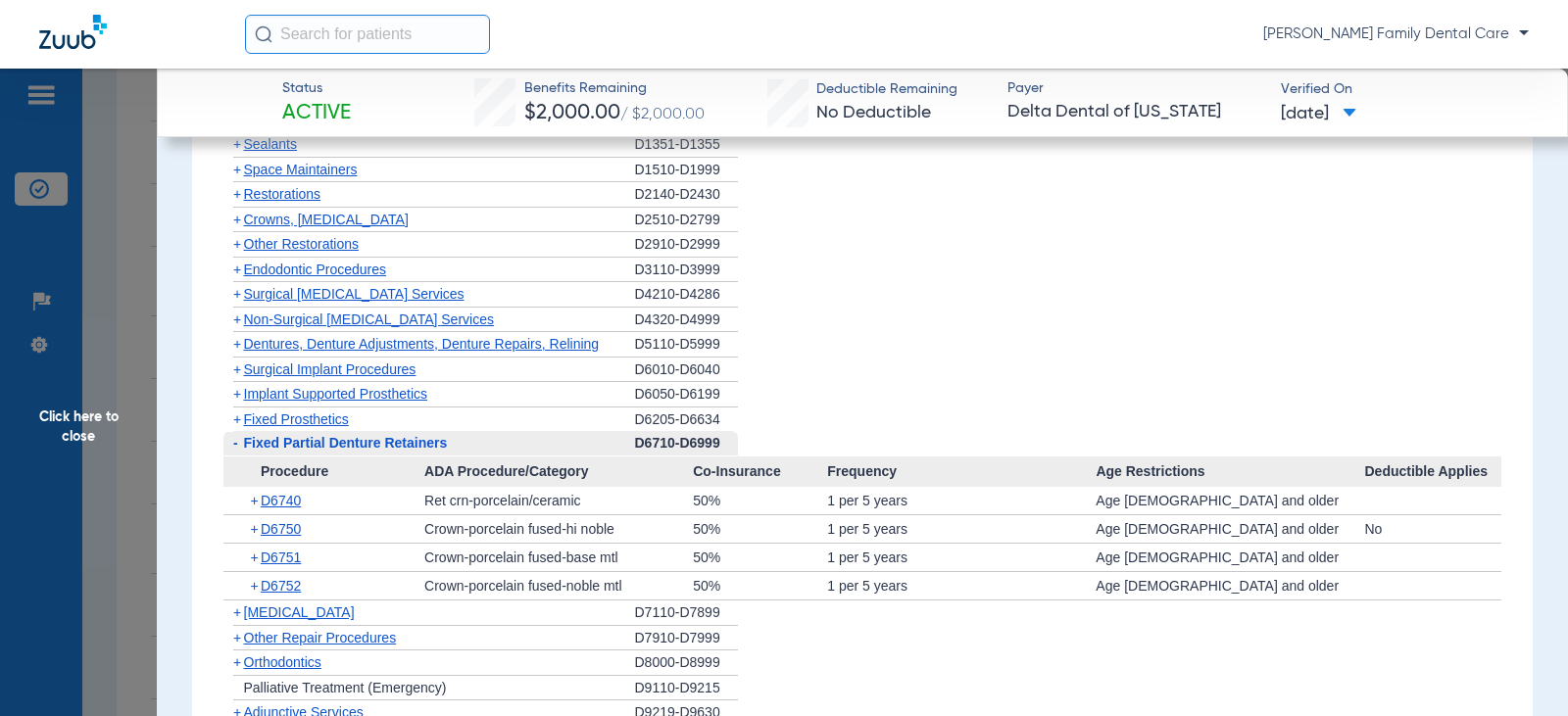
click at [234, 446] on span "-" at bounding box center [235, 443] width 5 height 16
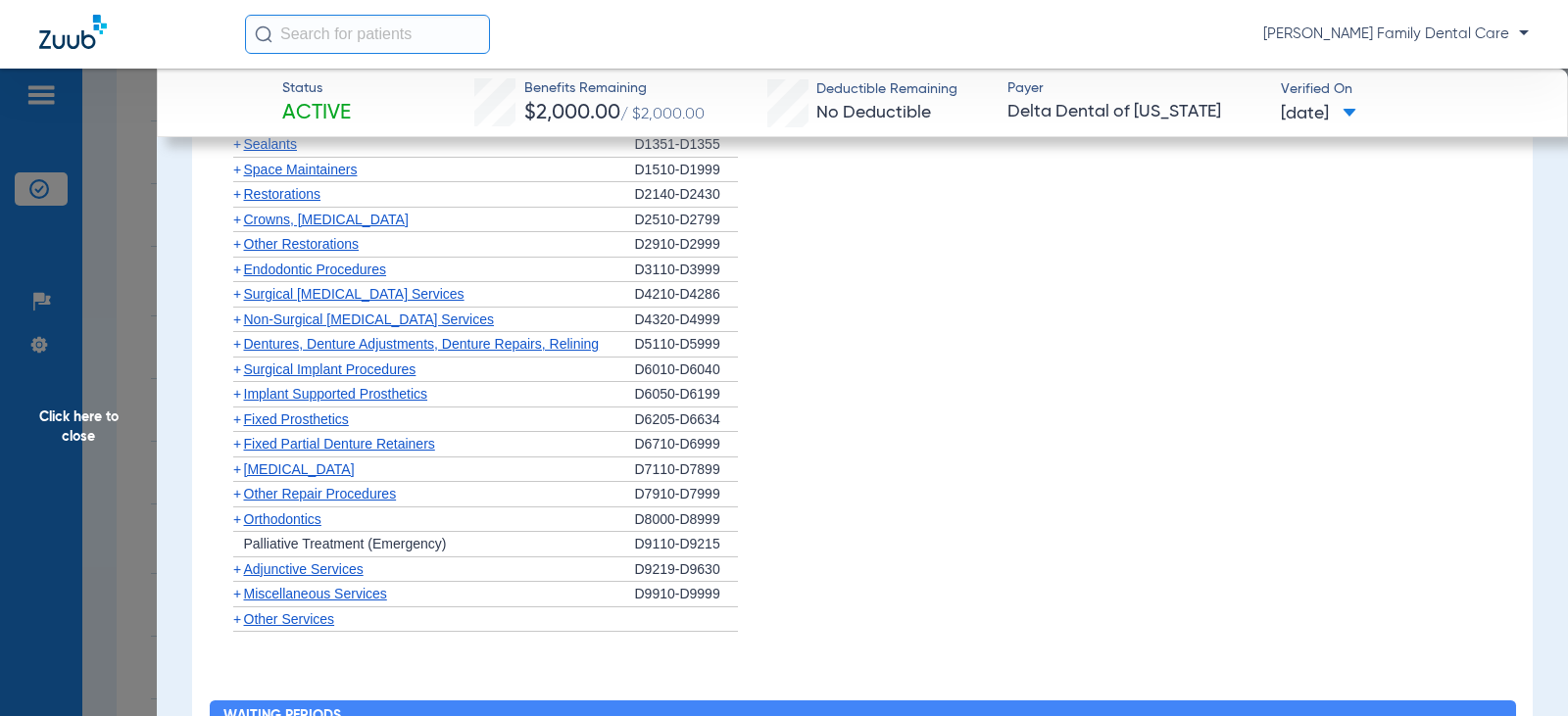
click at [234, 446] on span "+" at bounding box center [237, 444] width 8 height 16
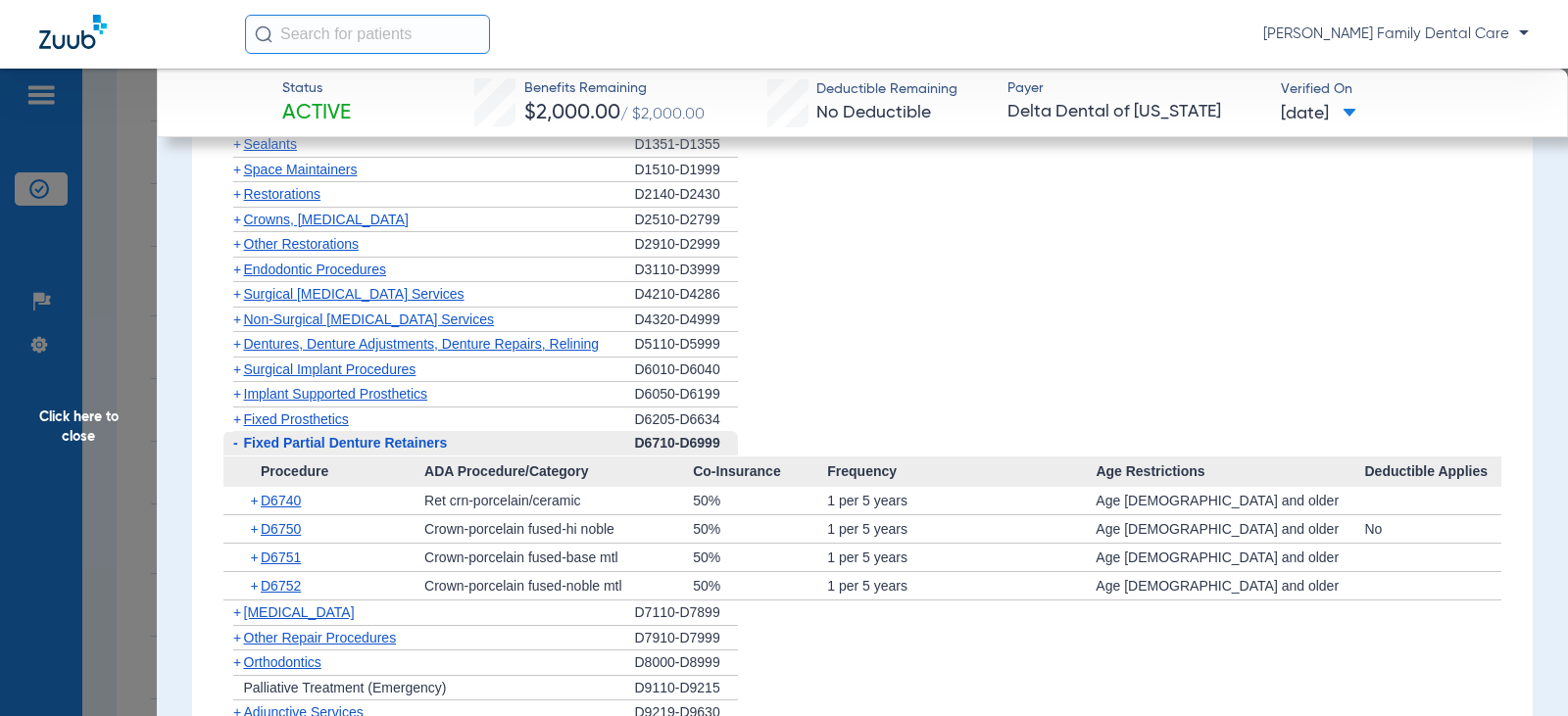
click at [234, 447] on span "-" at bounding box center [235, 443] width 5 height 16
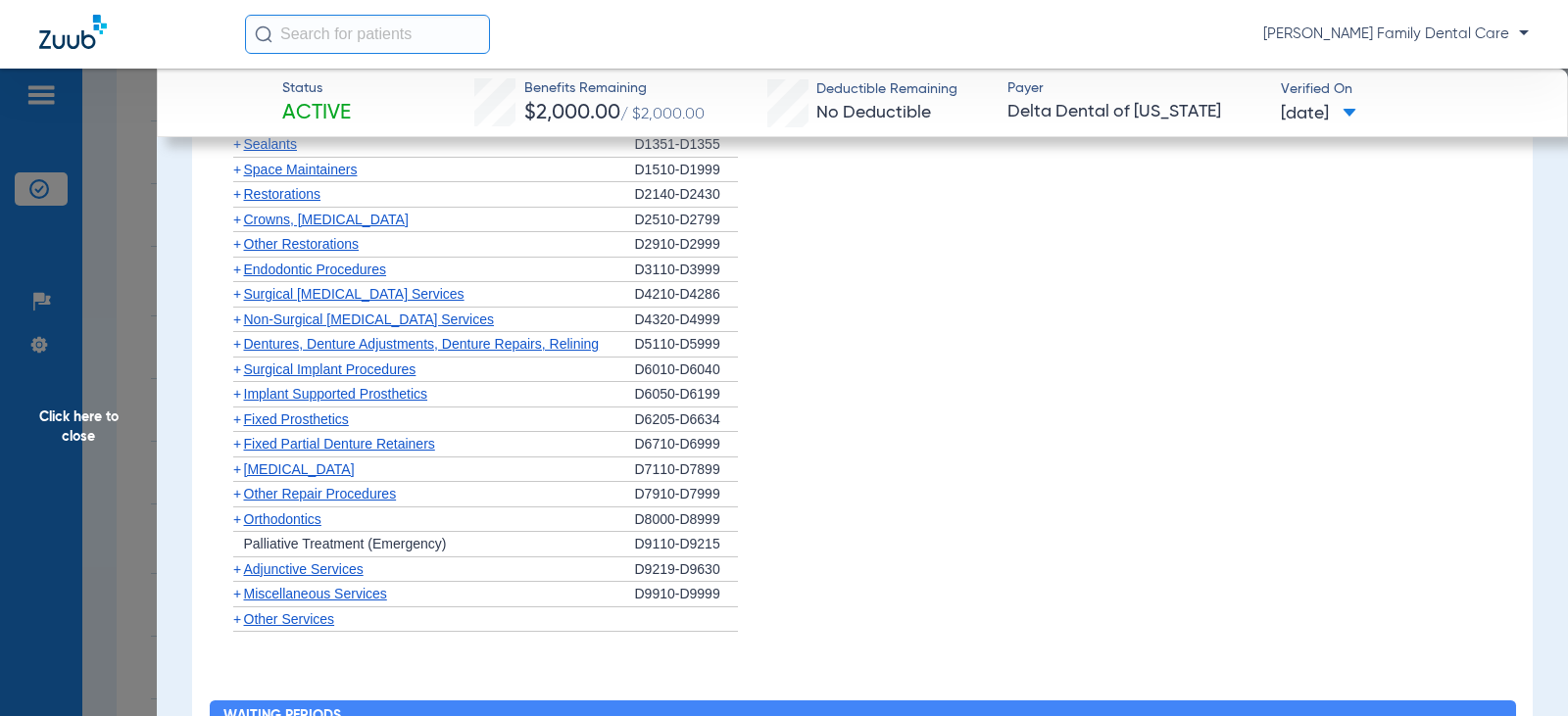
click at [233, 471] on span "+" at bounding box center [237, 469] width 8 height 16
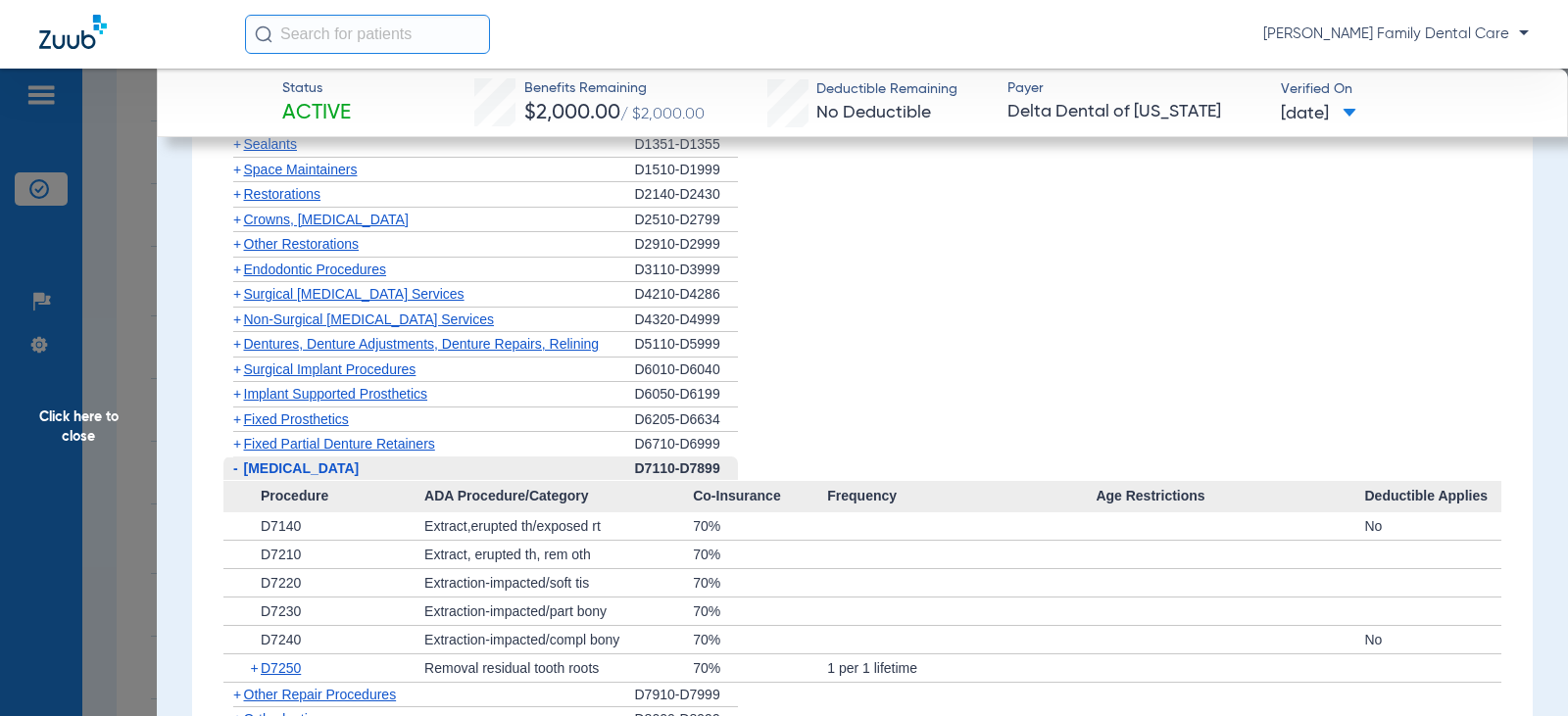
click at [233, 470] on span "-" at bounding box center [235, 468] width 5 height 16
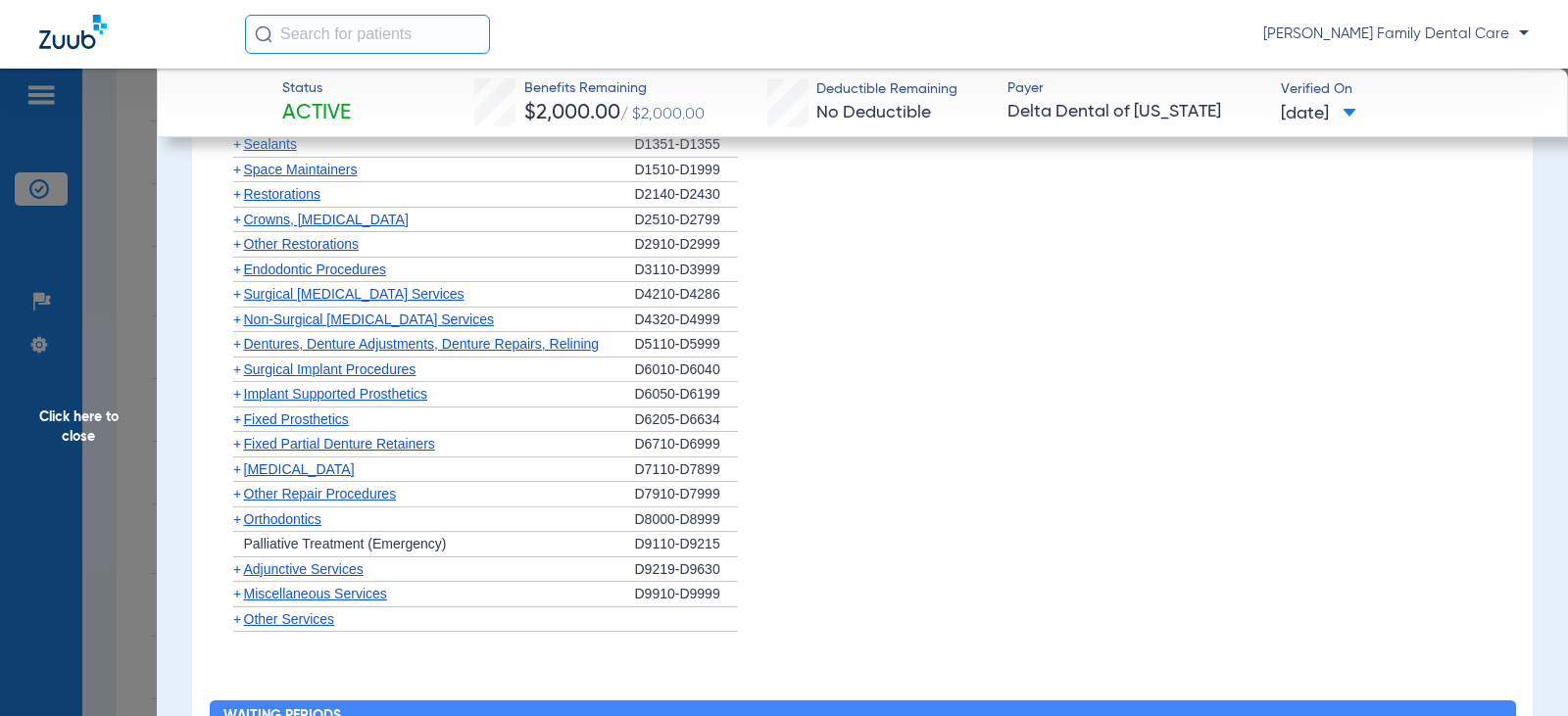
click at [240, 517] on span "+" at bounding box center [237, 519] width 8 height 16
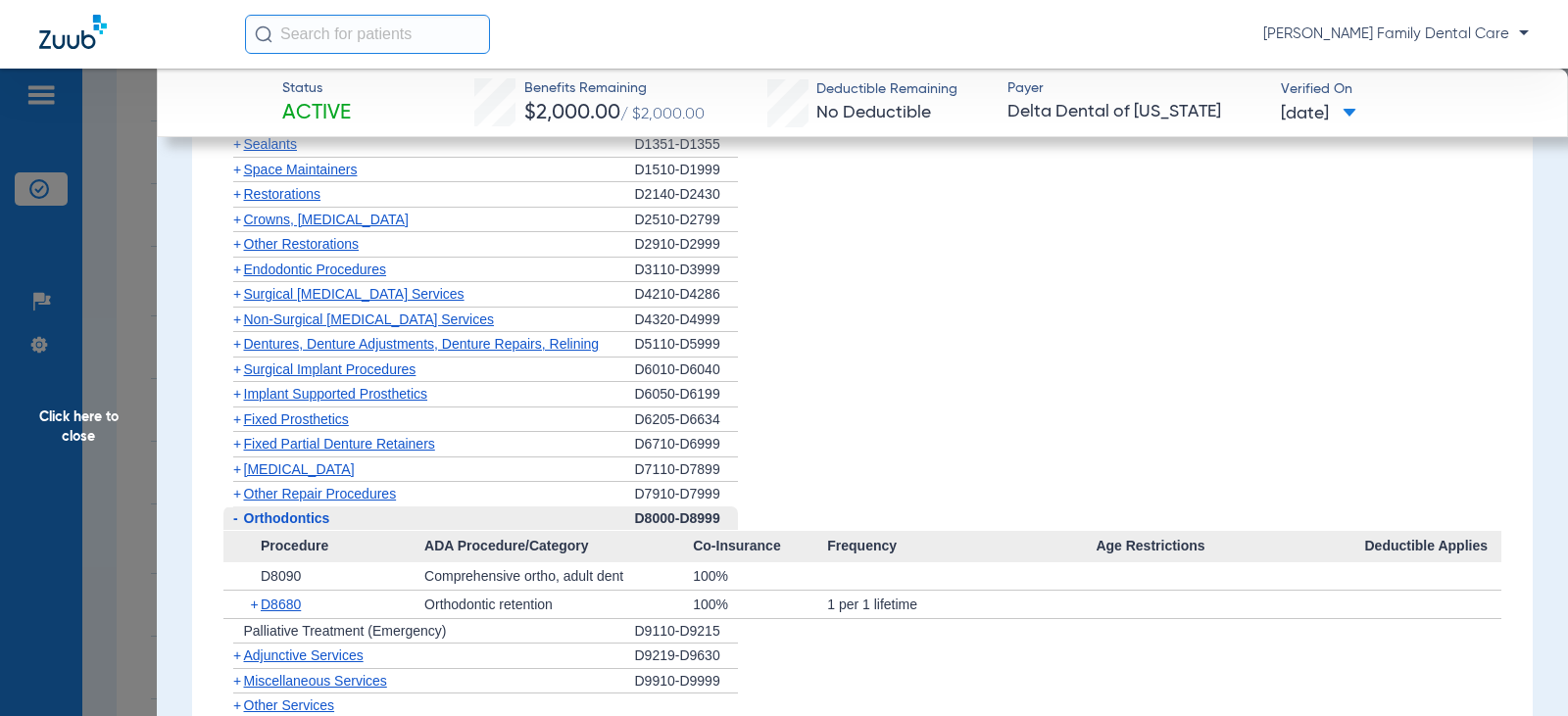
click at [240, 518] on span "-" at bounding box center [233, 518] width 21 height 25
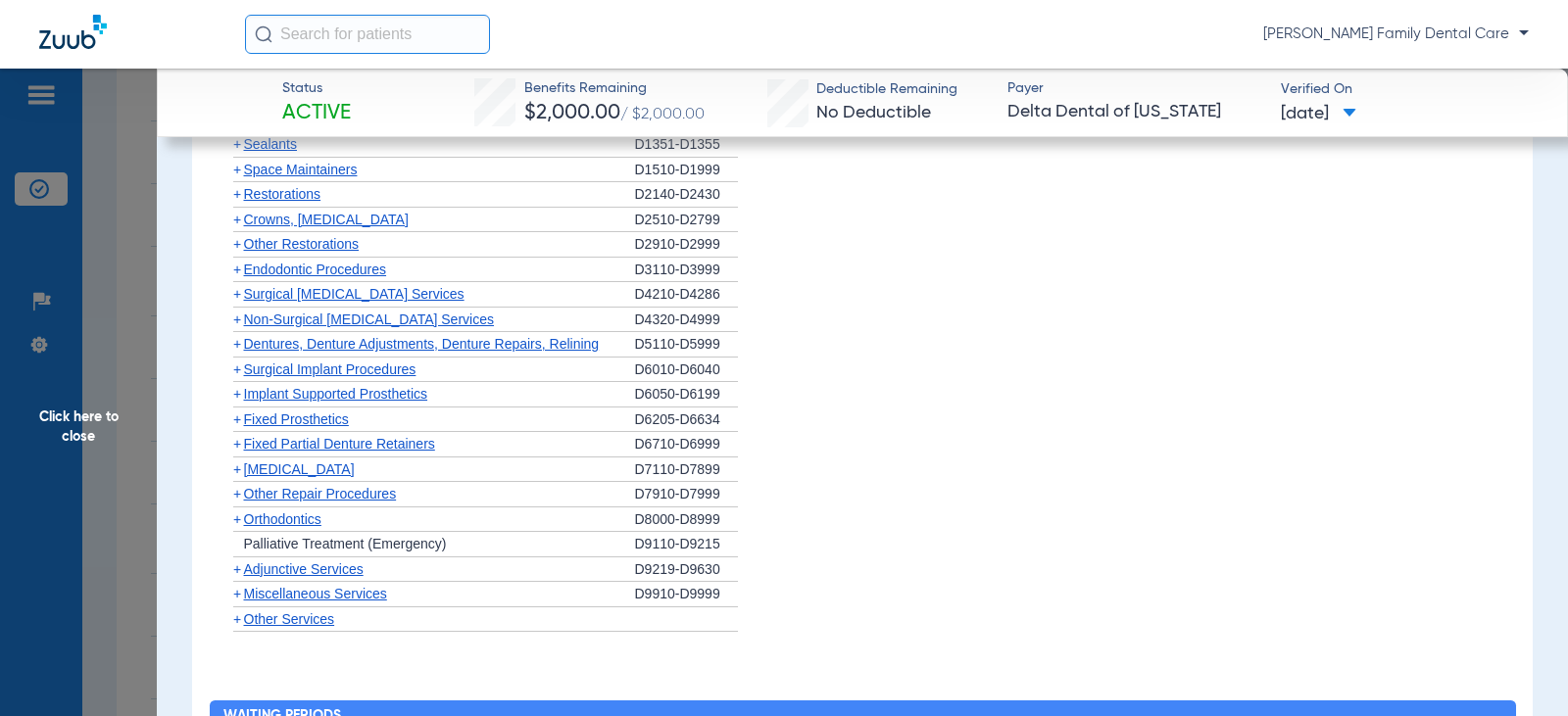
click at [237, 564] on span "+" at bounding box center [237, 569] width 8 height 16
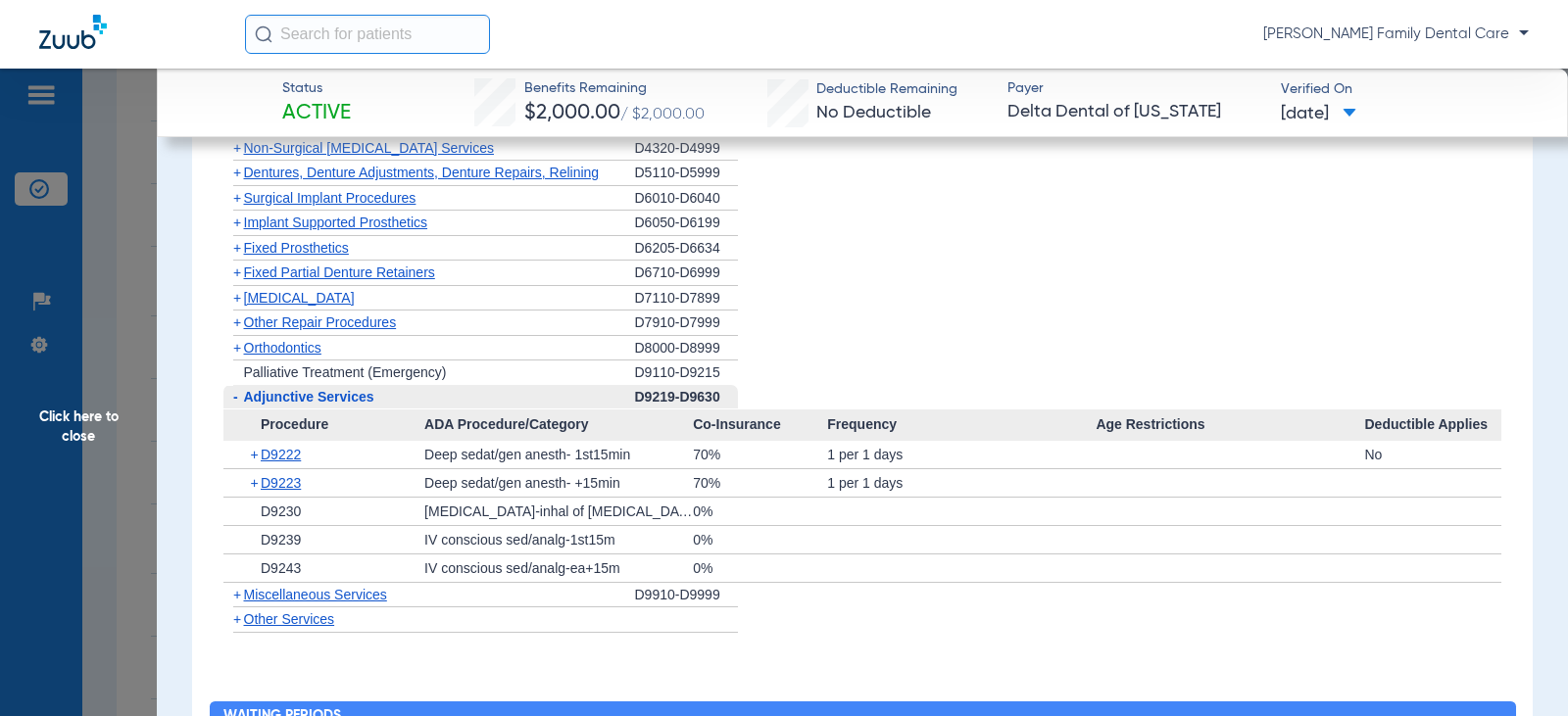
scroll to position [2351, 0]
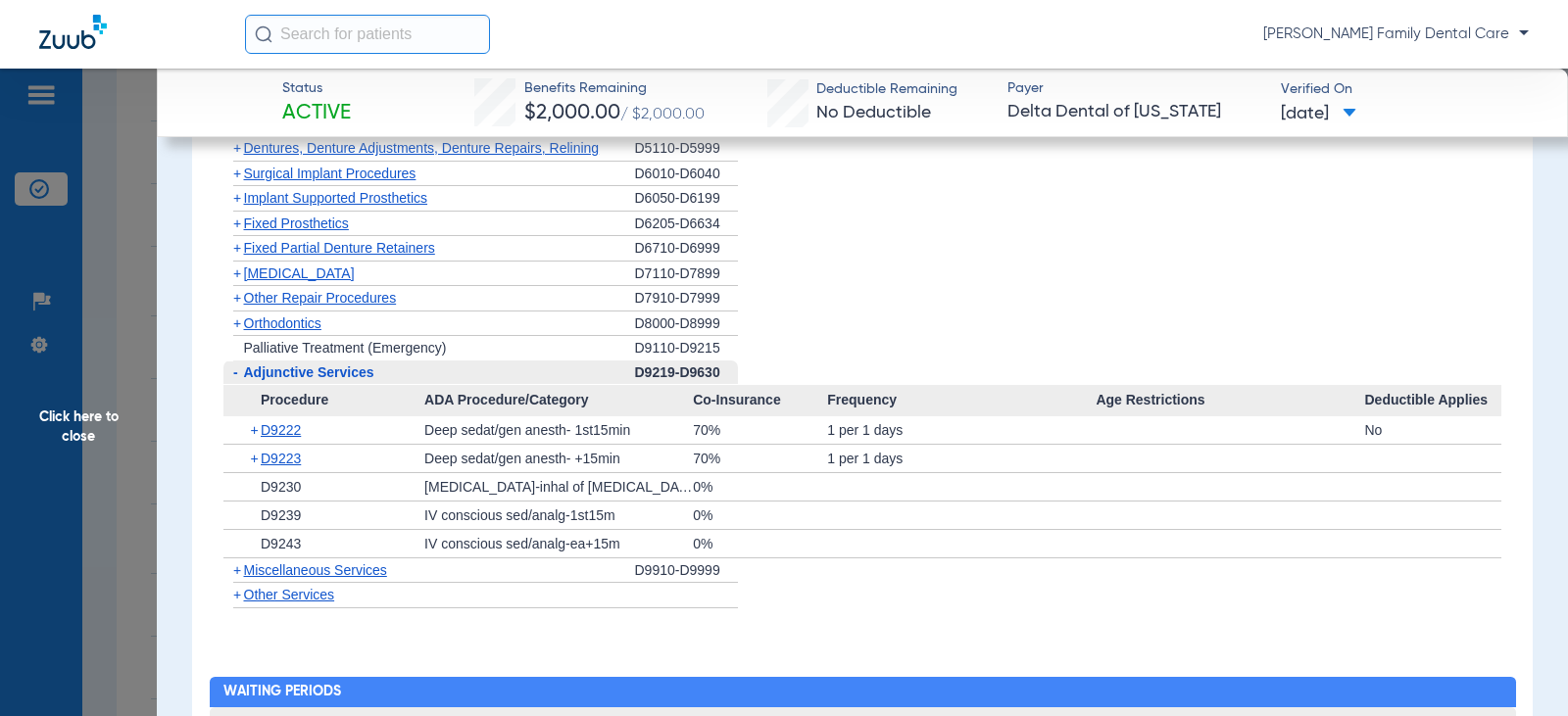
click at [233, 376] on span "-" at bounding box center [235, 372] width 5 height 16
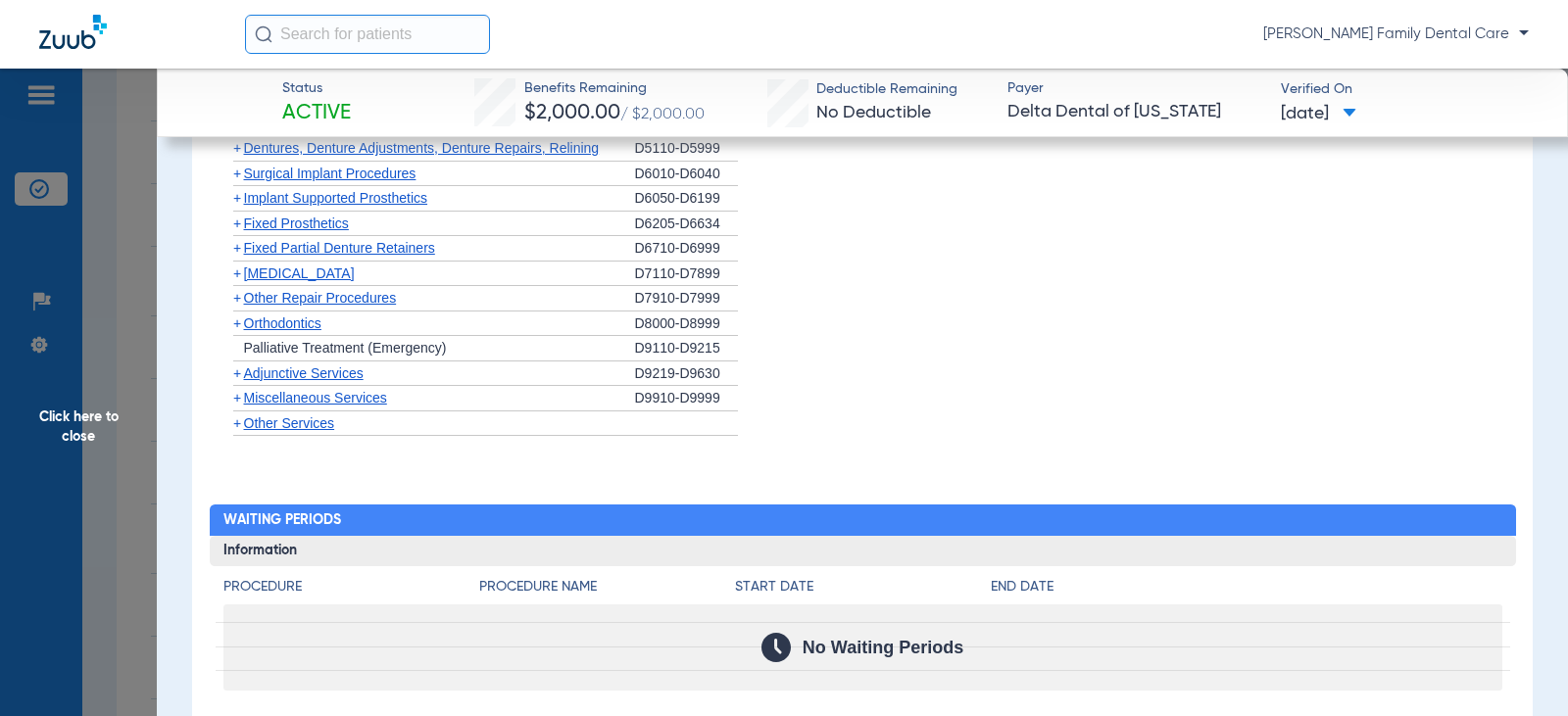
click at [237, 399] on span "+" at bounding box center [237, 398] width 8 height 16
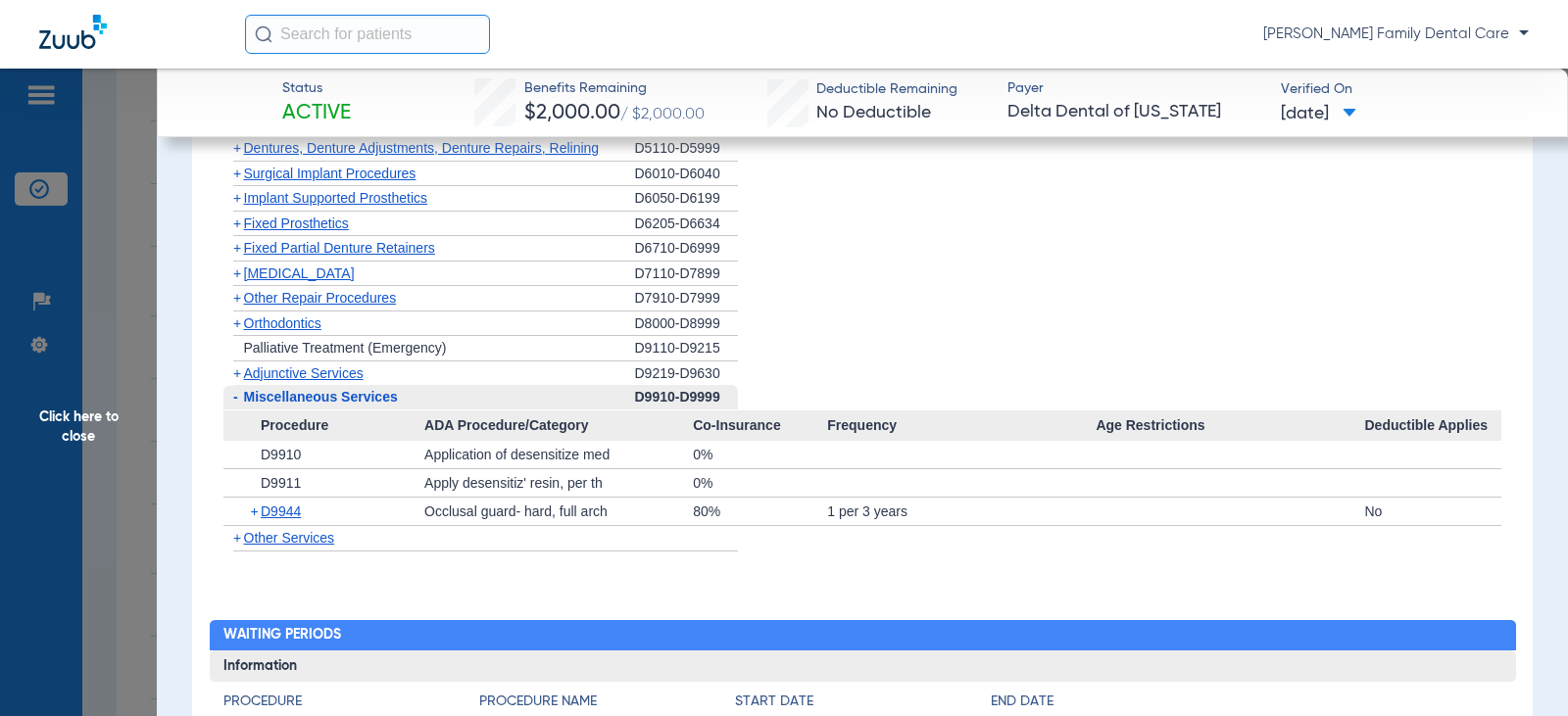
click at [87, 420] on span "Click here to close" at bounding box center [78, 426] width 156 height 716
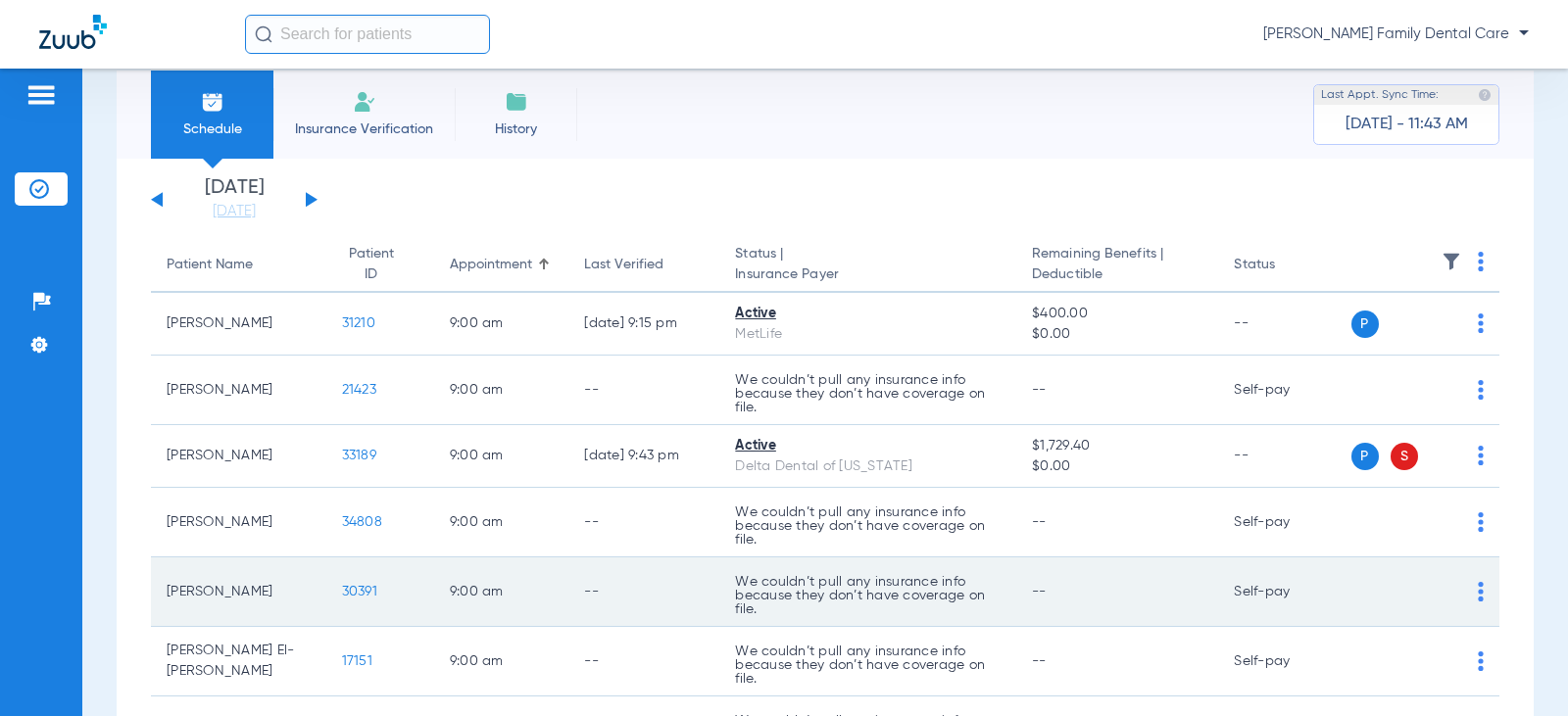
scroll to position [0, 0]
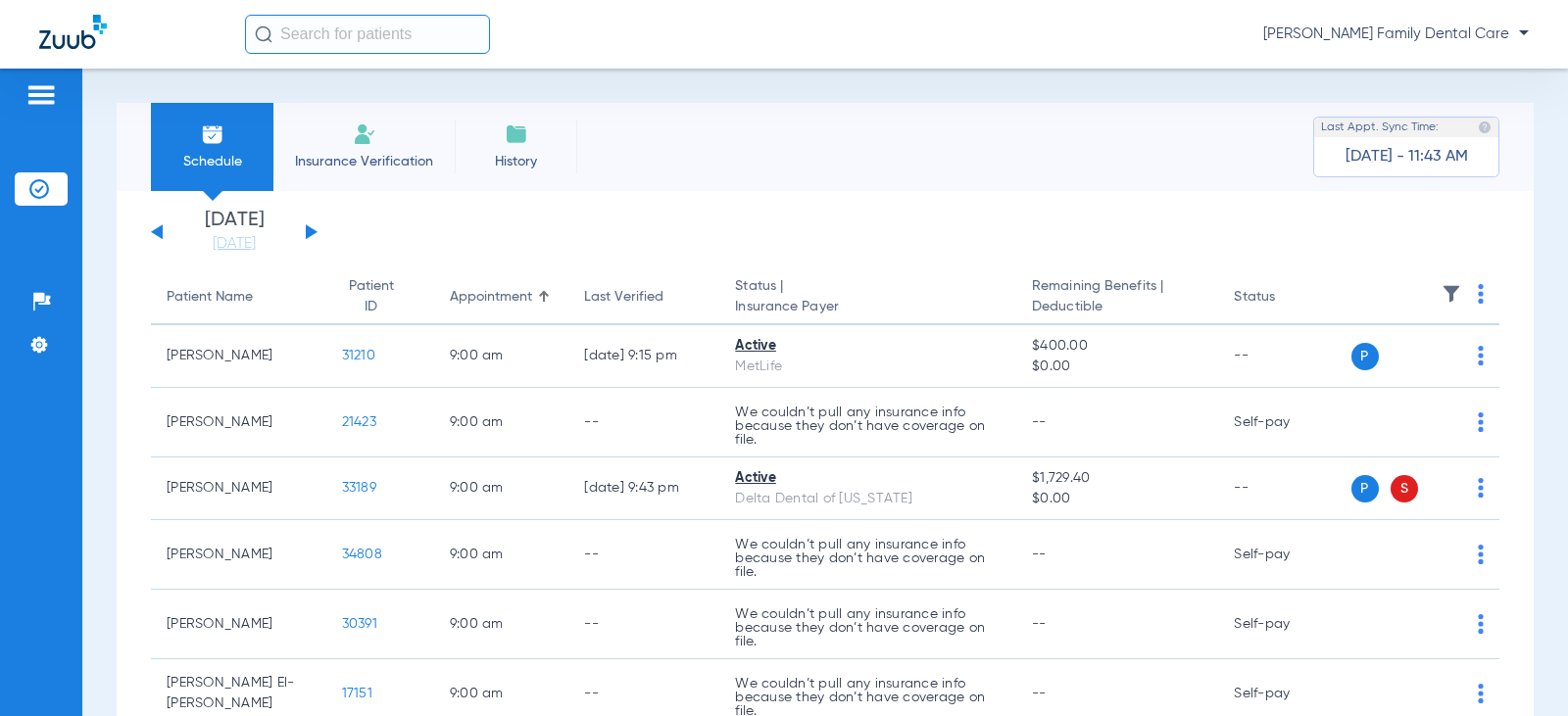
click at [306, 225] on button at bounding box center [312, 231] width 12 height 15
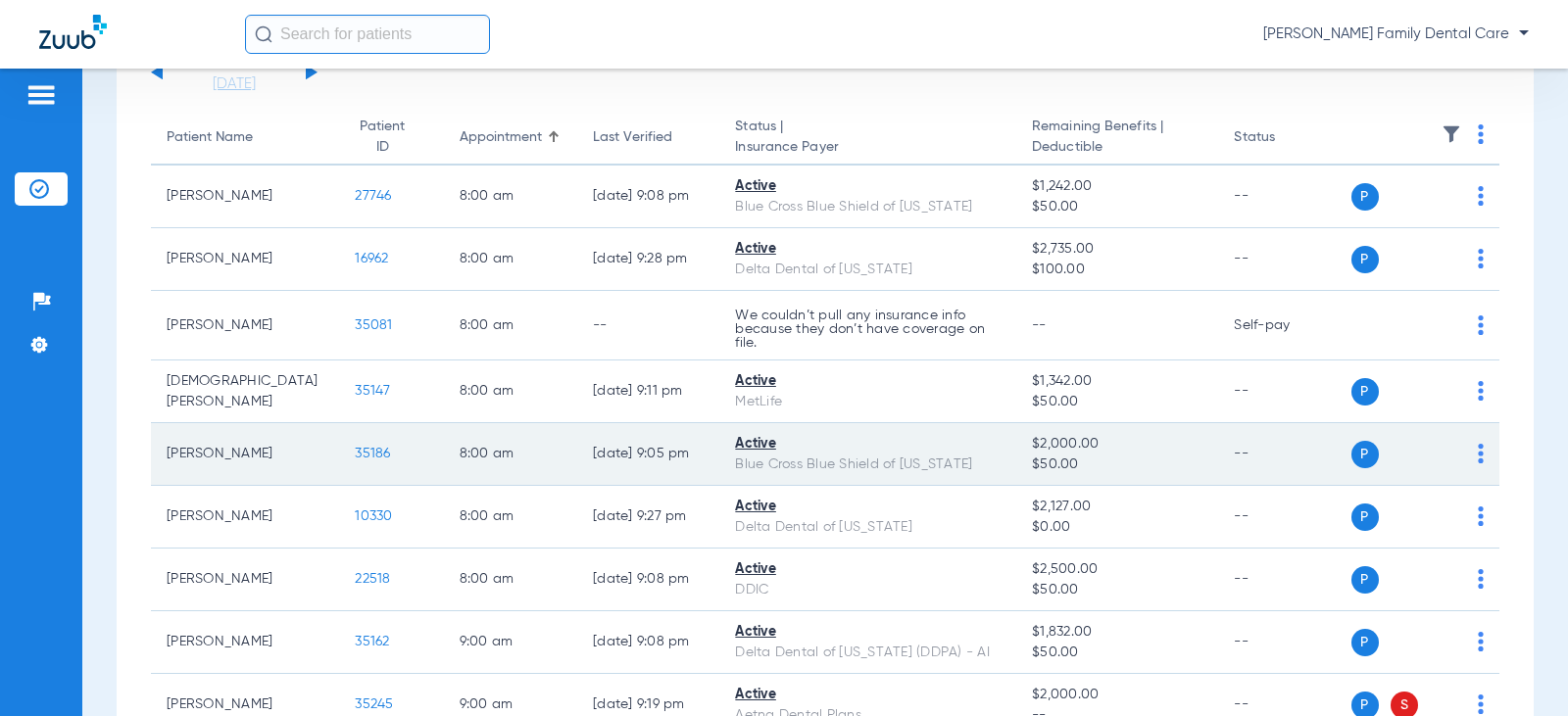
scroll to position [196, 0]
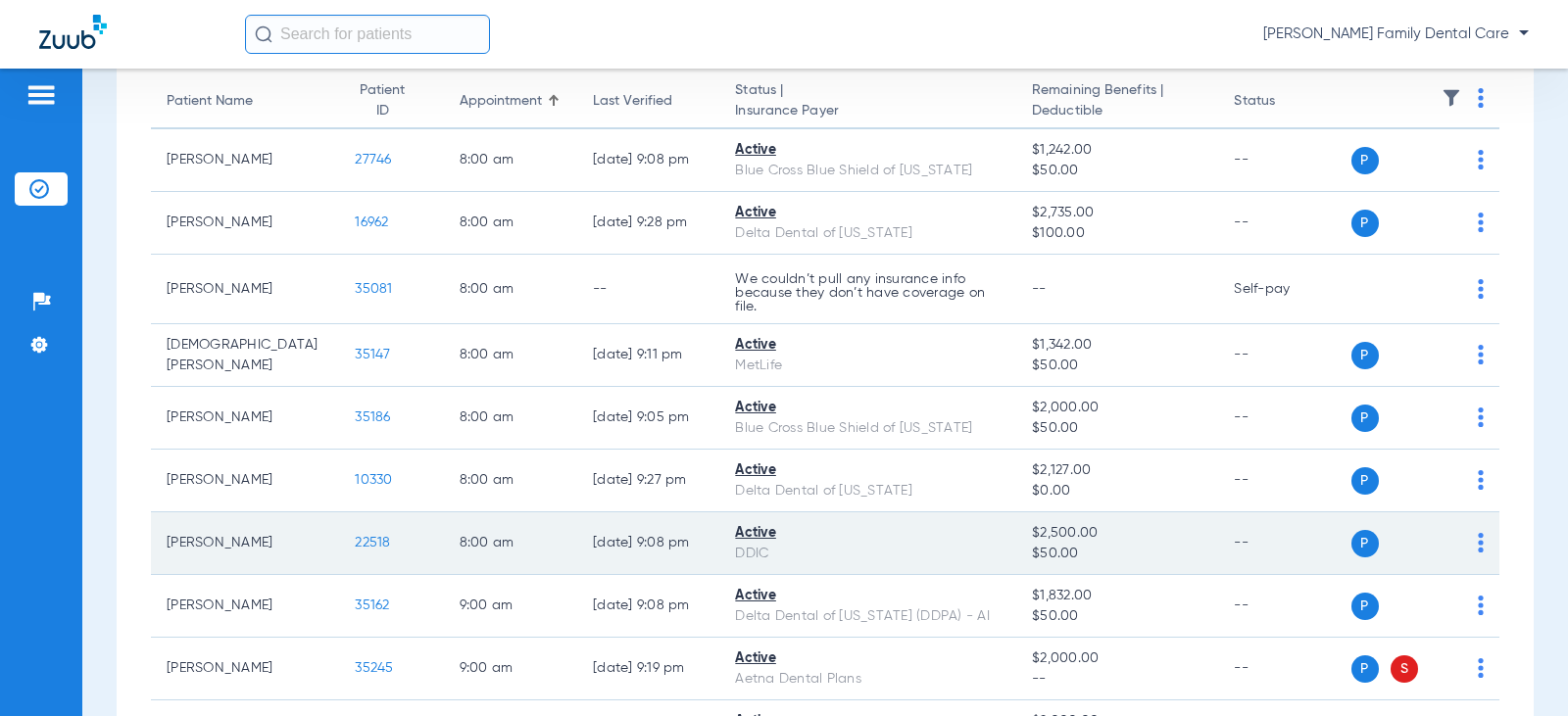
click at [354, 543] on span "22518" at bounding box center [372, 543] width 36 height 14
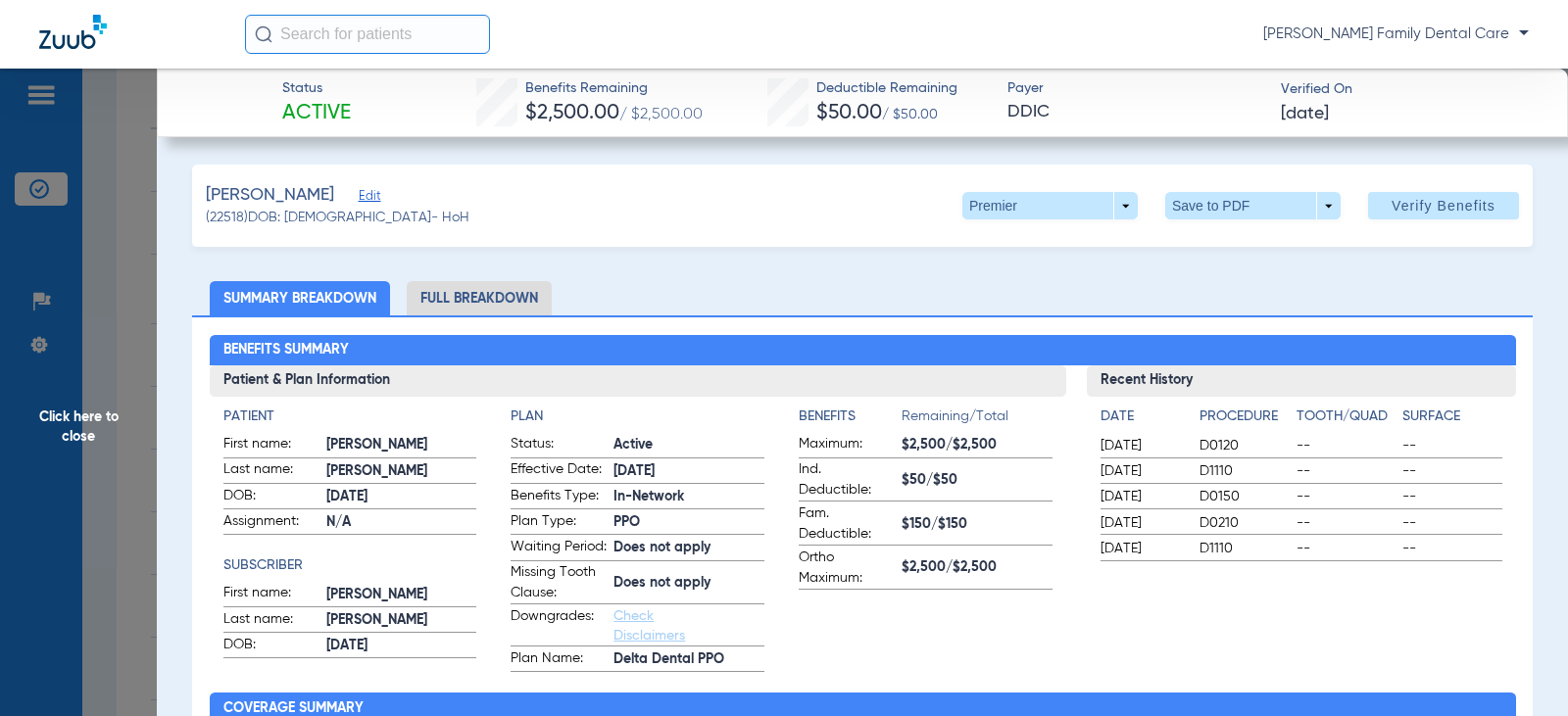
click at [471, 299] on li "Full Breakdown" at bounding box center [479, 298] width 145 height 35
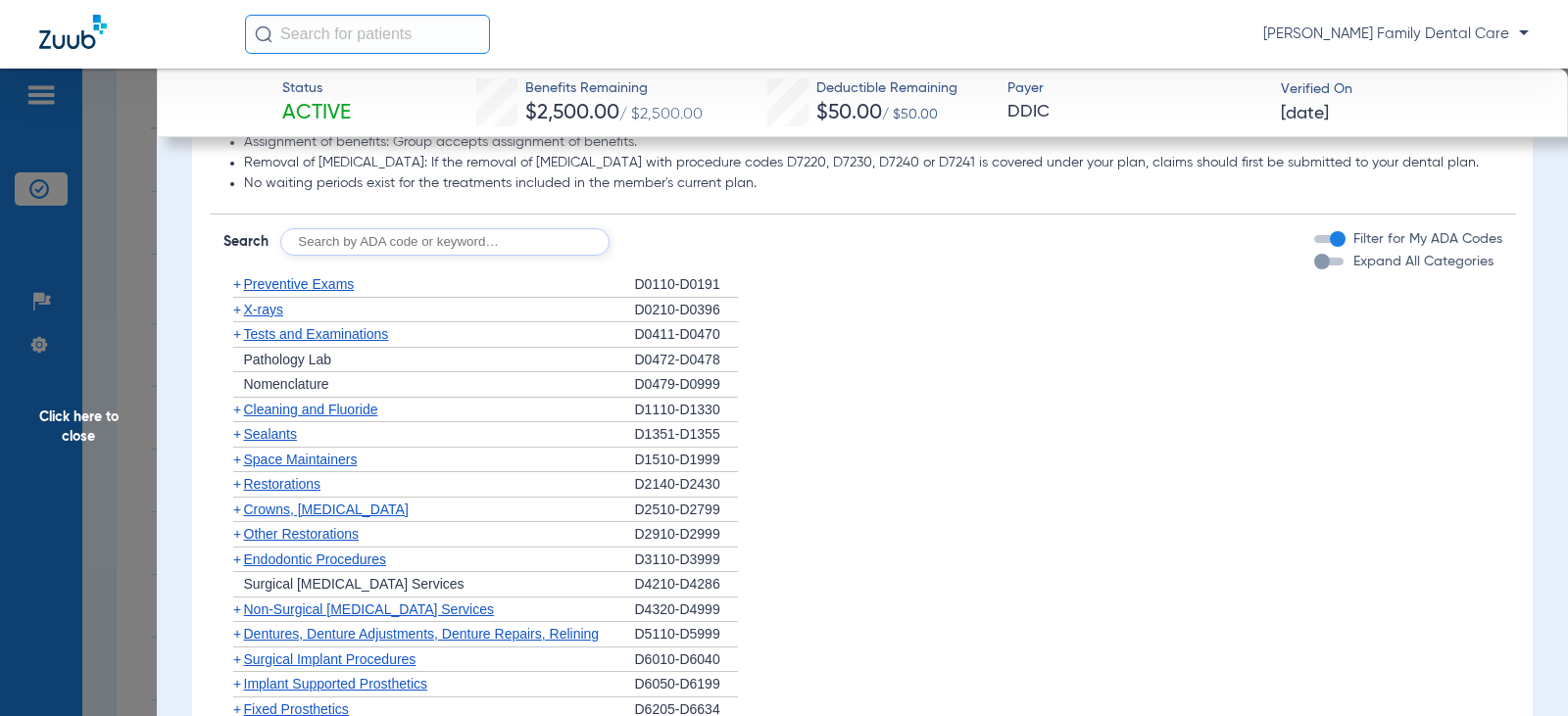
scroll to position [1959, 0]
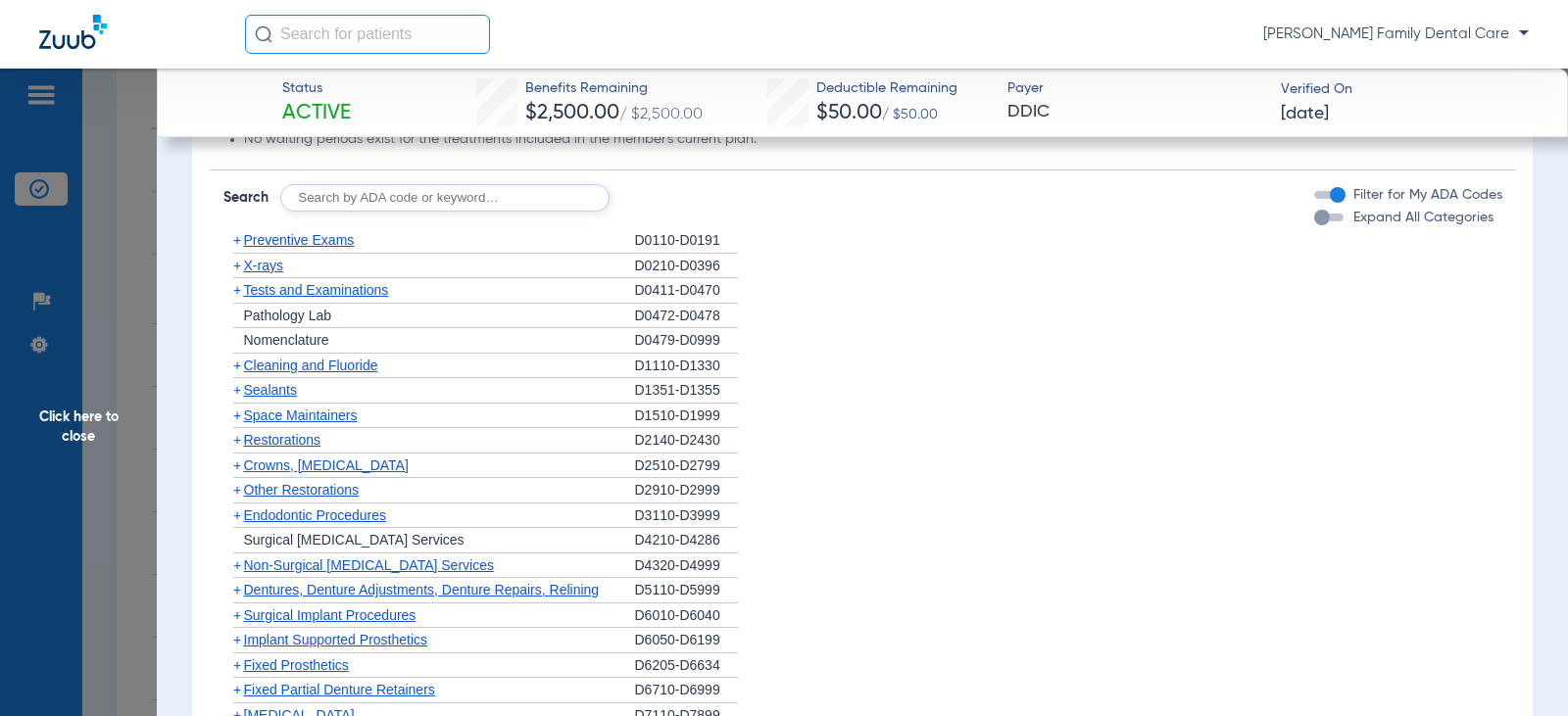
click at [233, 248] on span "+" at bounding box center [237, 240] width 8 height 16
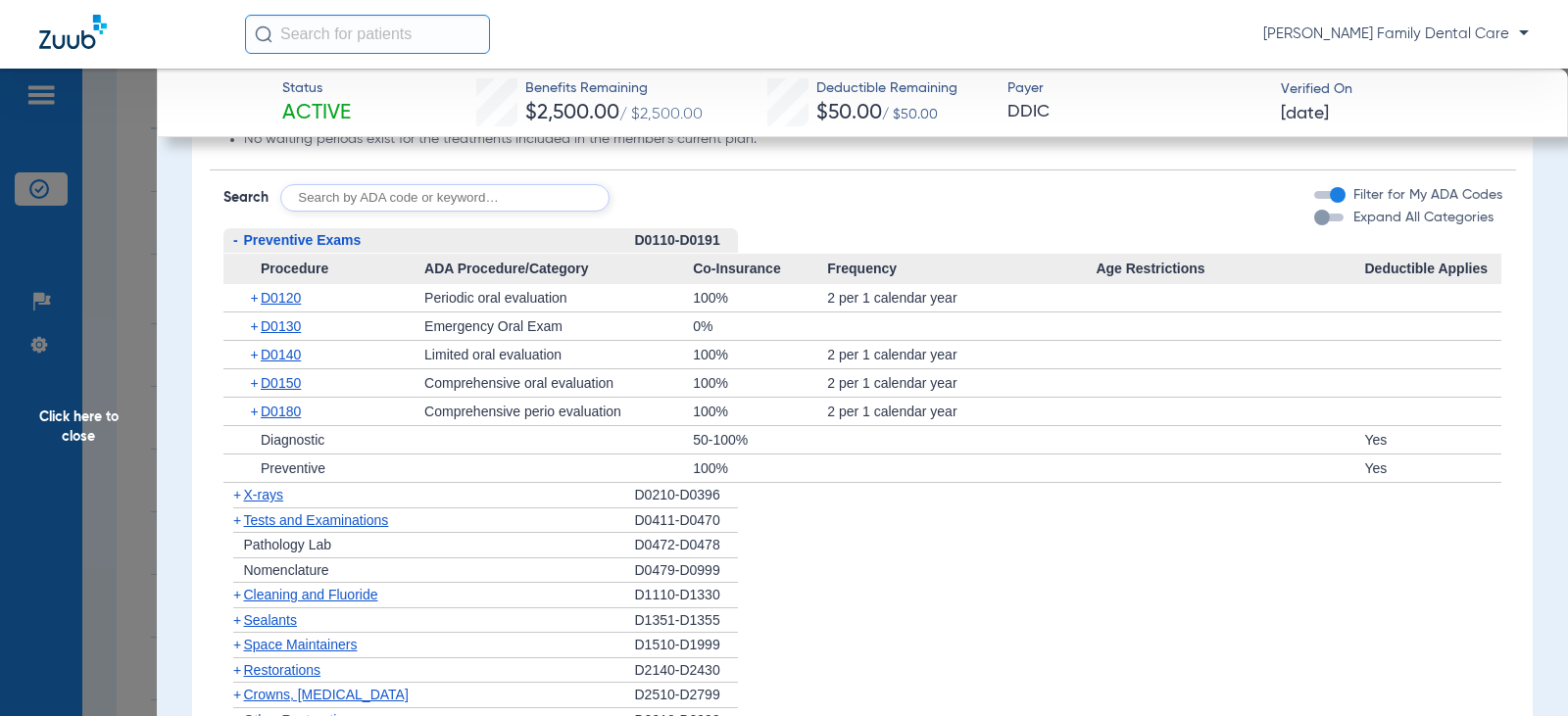
click at [238, 253] on span "-" at bounding box center [233, 240] width 21 height 25
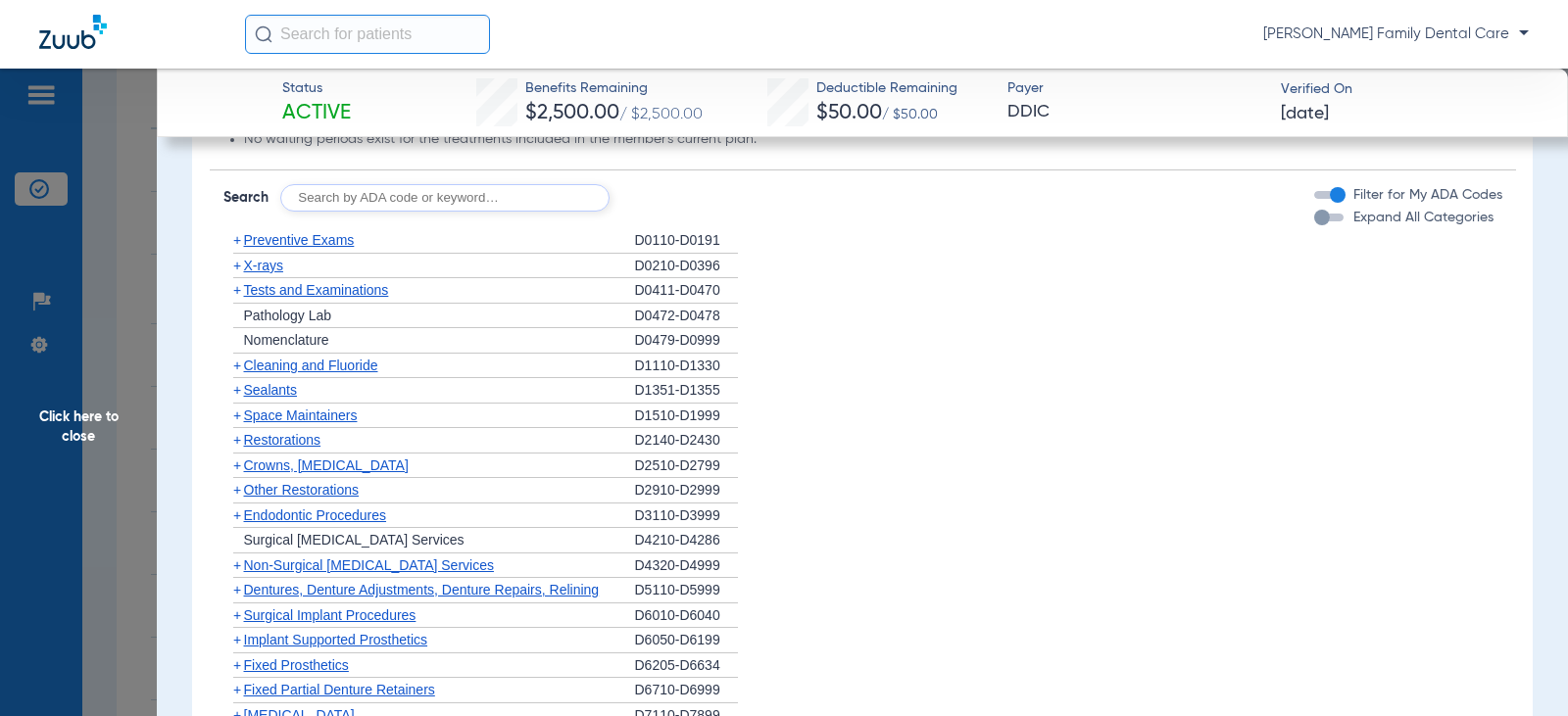
click at [237, 373] on span "+" at bounding box center [237, 365] width 8 height 16
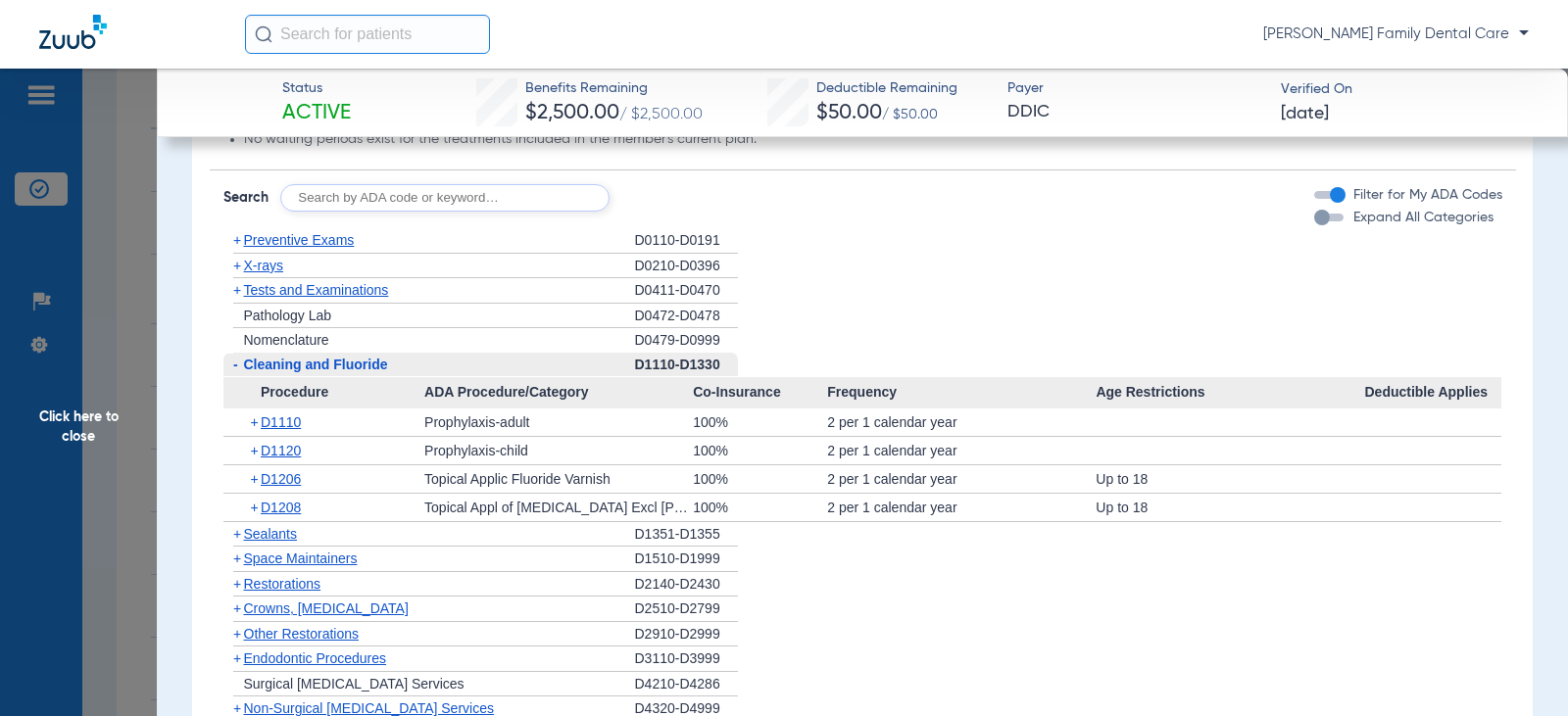
click at [237, 372] on span "-" at bounding box center [235, 364] width 5 height 16
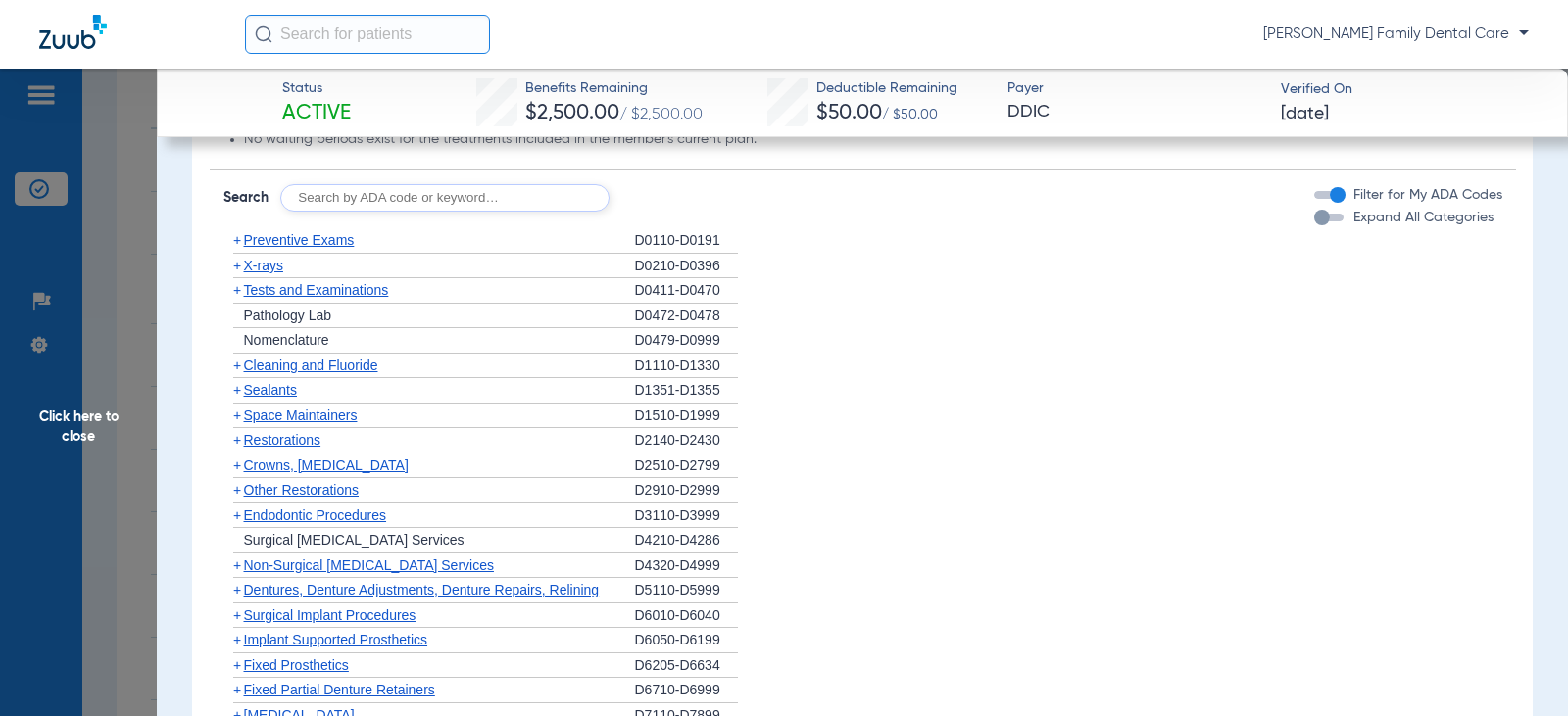
click at [233, 398] on span "+" at bounding box center [237, 390] width 8 height 16
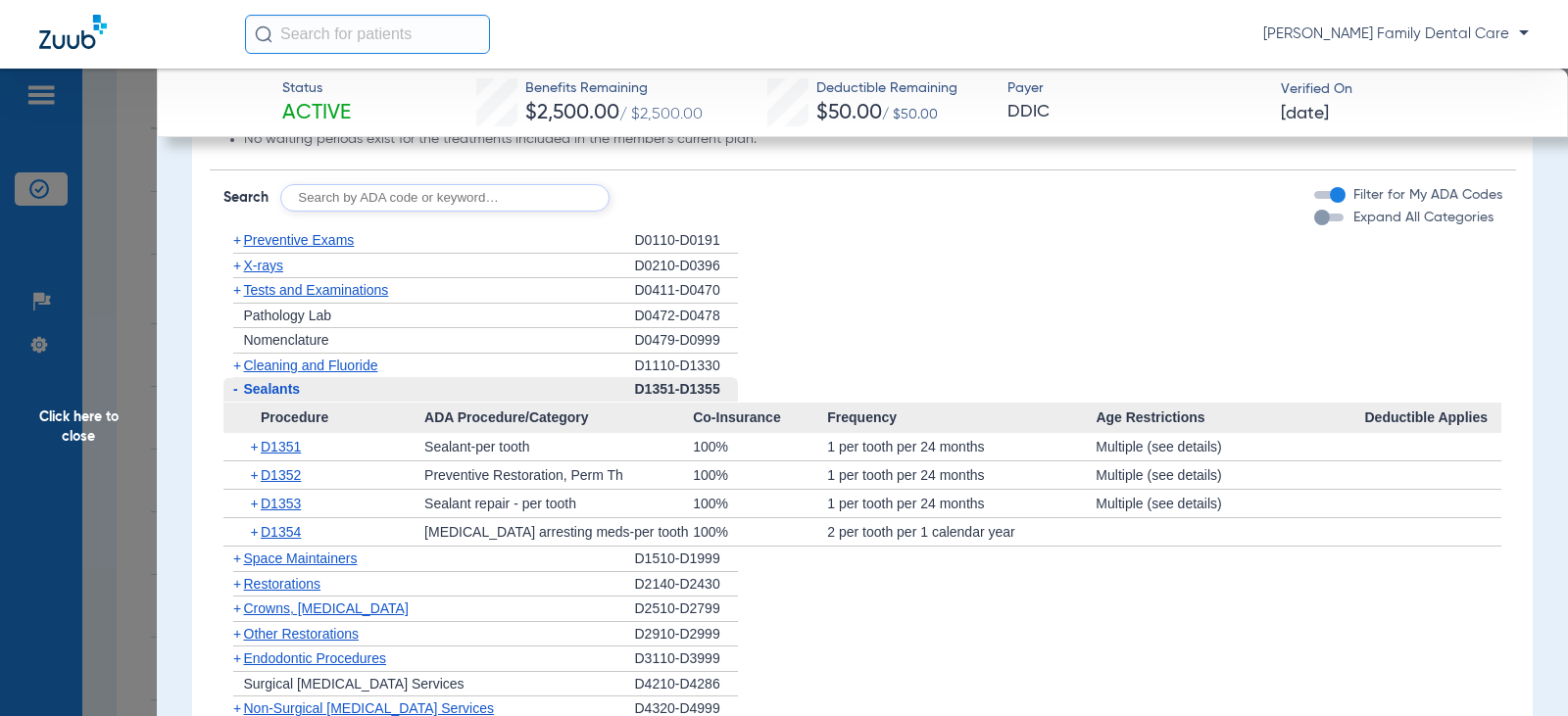
click at [235, 397] on span "-" at bounding box center [235, 389] width 5 height 16
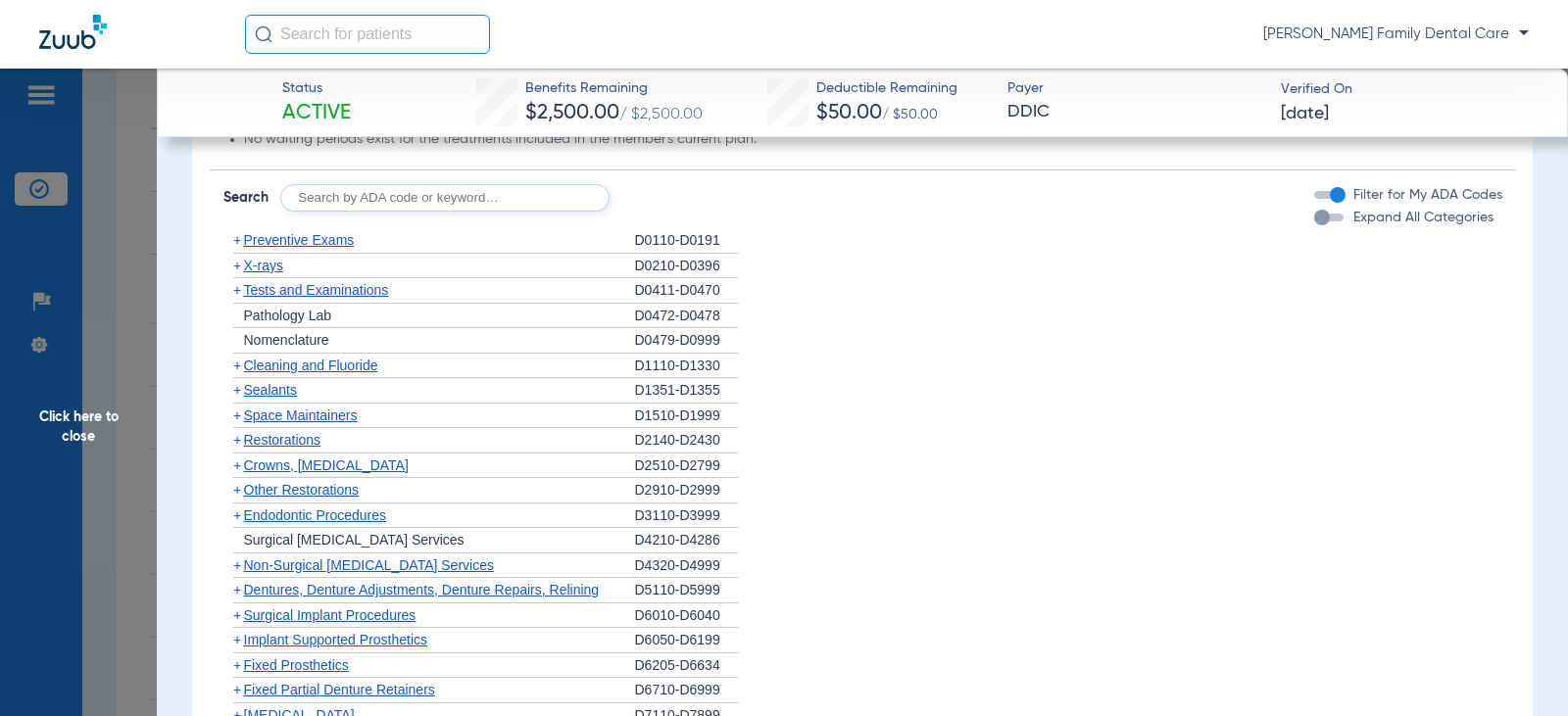
click at [239, 473] on span "+" at bounding box center [237, 465] width 8 height 16
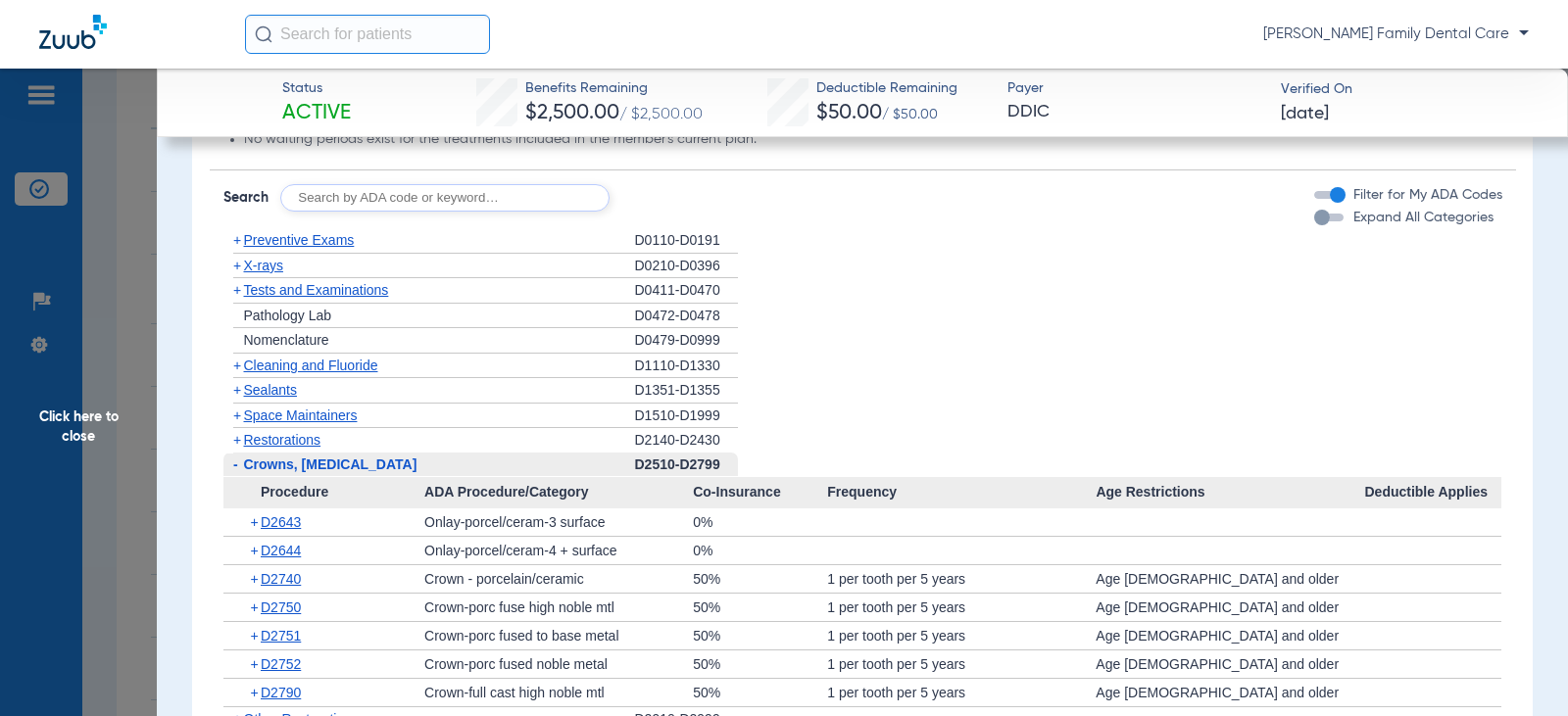
click at [239, 477] on span "-" at bounding box center [233, 465] width 21 height 25
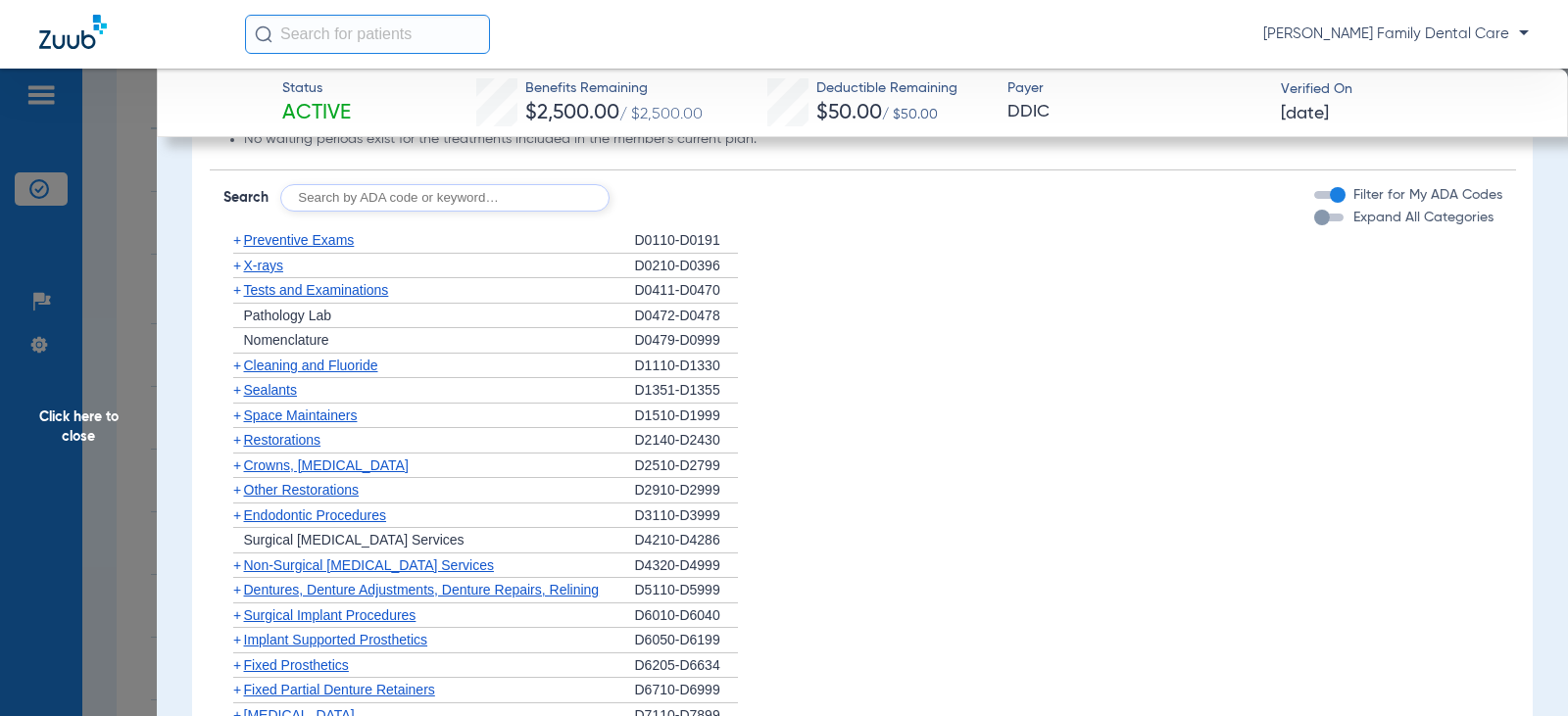
click at [237, 497] on span "+" at bounding box center [237, 490] width 8 height 16
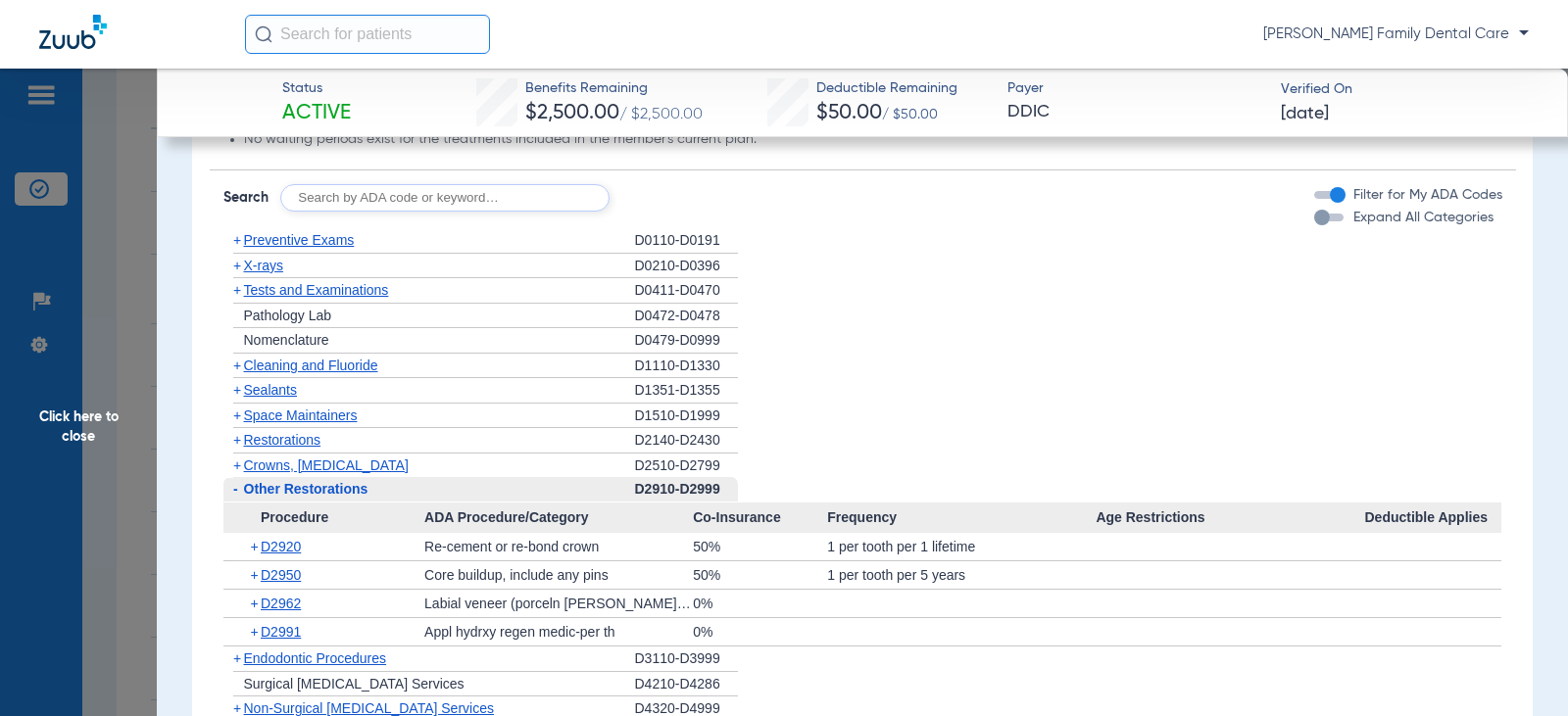
click at [237, 496] on span "-" at bounding box center [235, 489] width 5 height 16
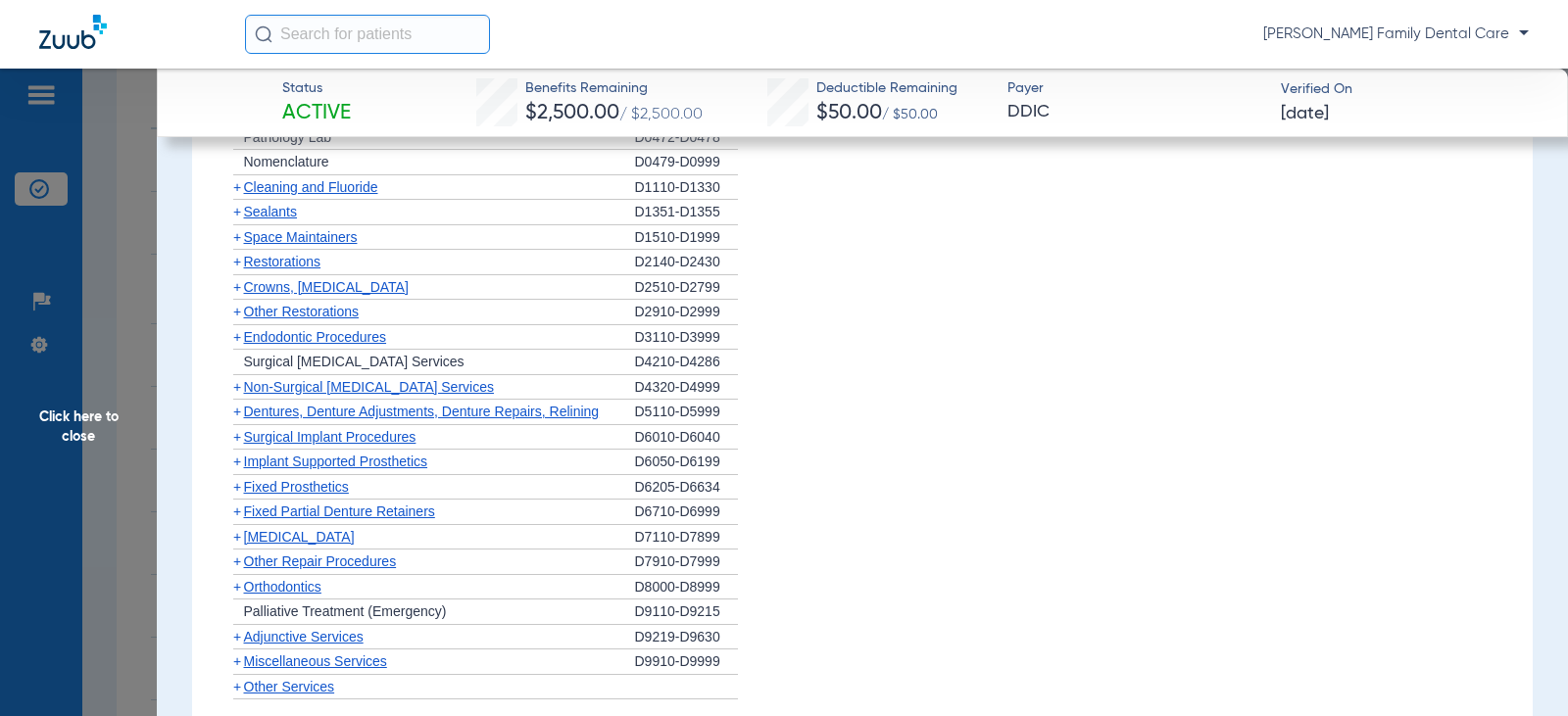
scroll to position [2155, 0]
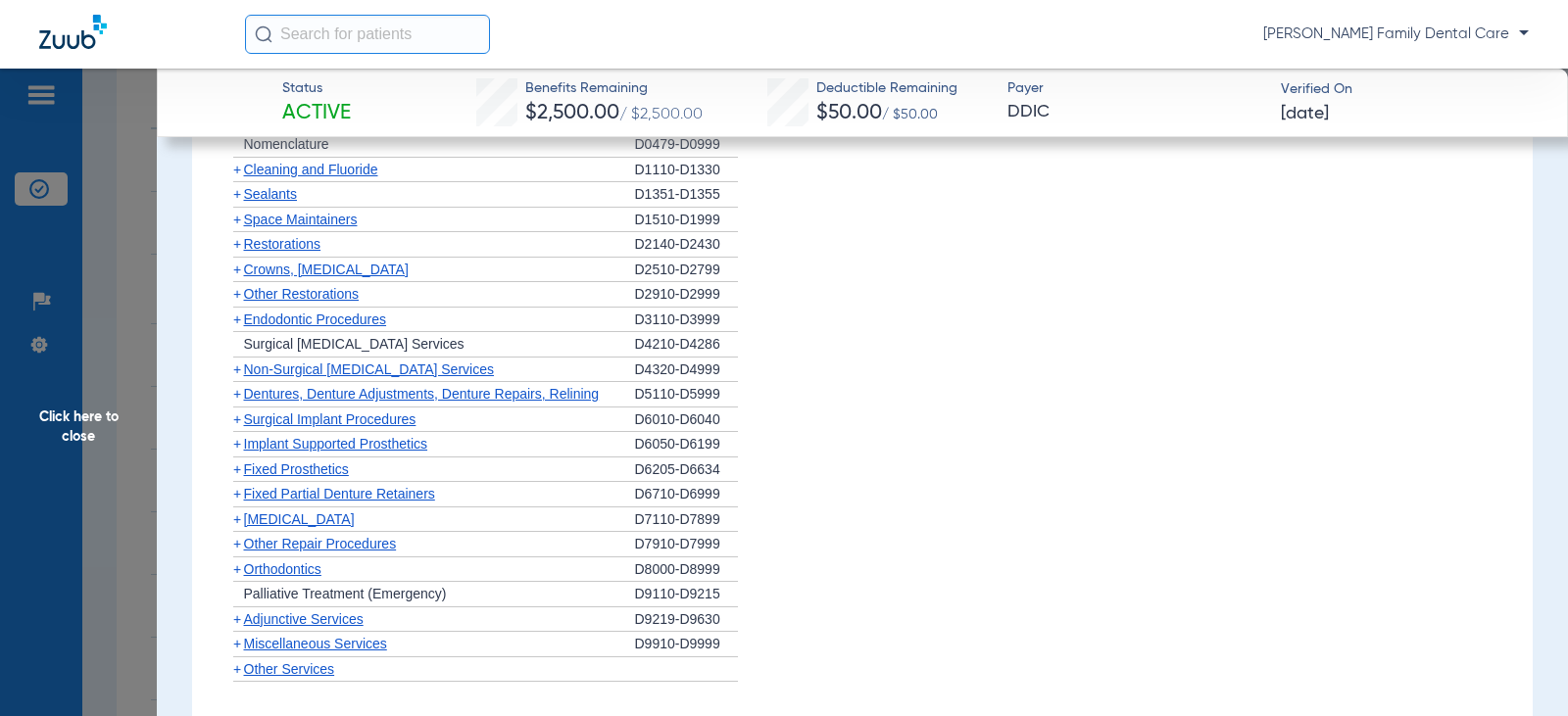
click at [237, 327] on span "+" at bounding box center [237, 319] width 8 height 16
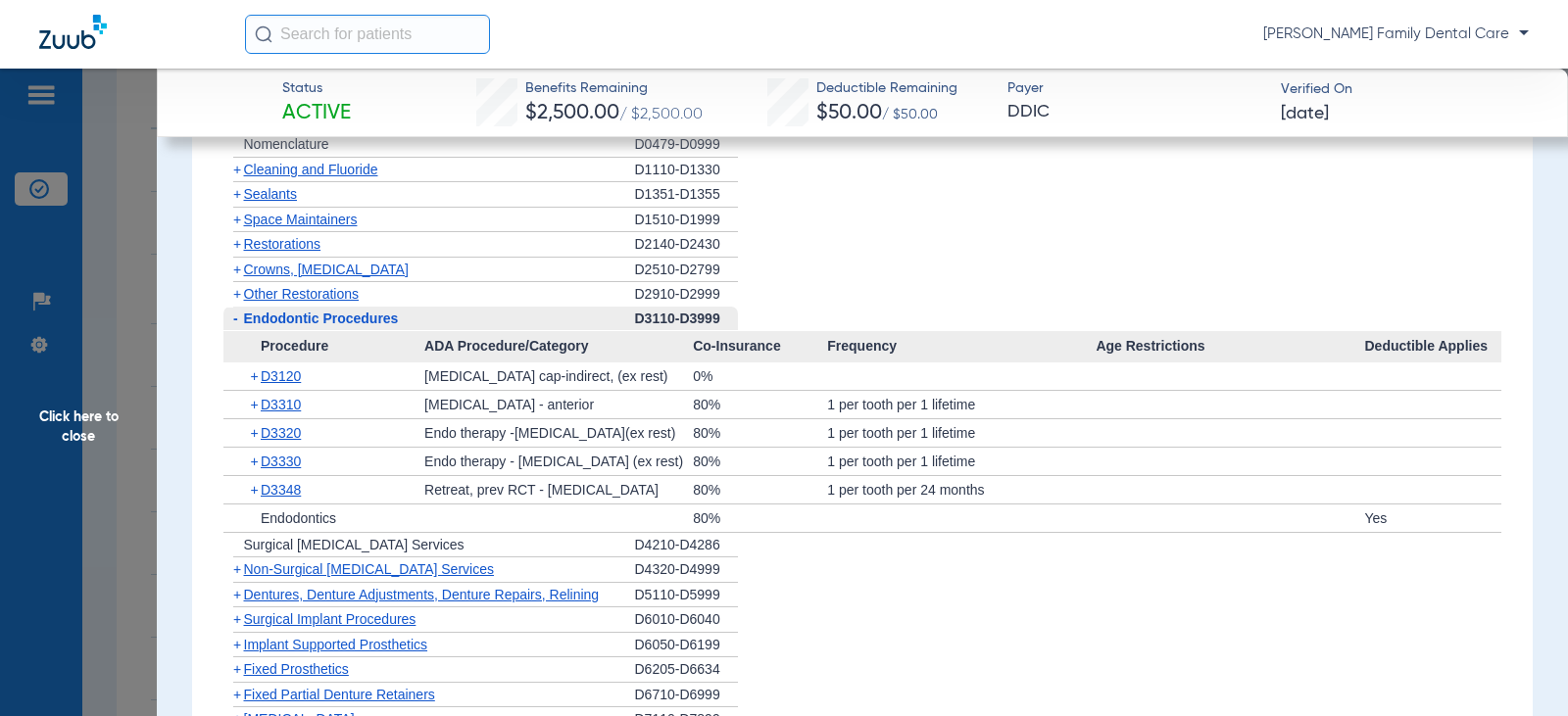
click at [231, 331] on span "-" at bounding box center [233, 318] width 21 height 25
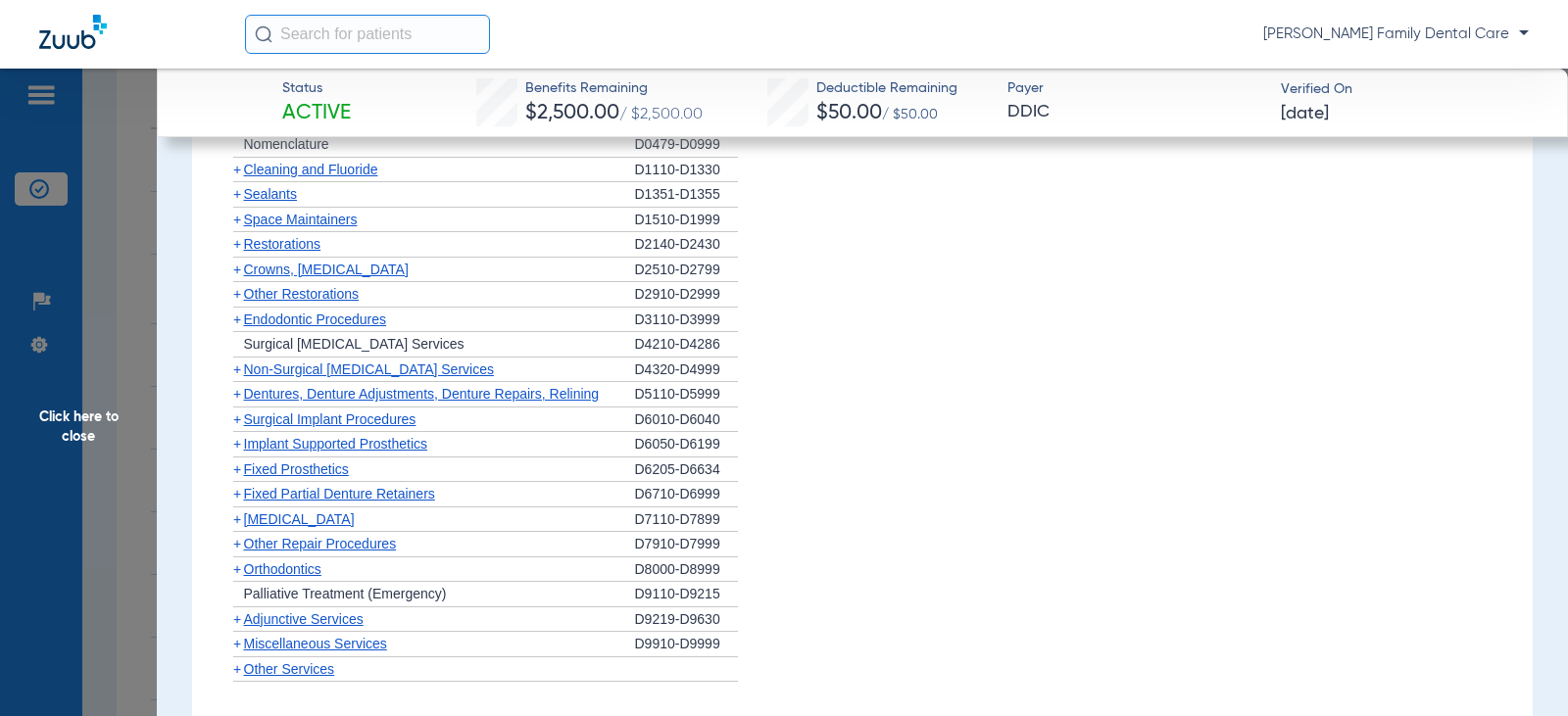
click at [240, 377] on span "+" at bounding box center [237, 369] width 8 height 16
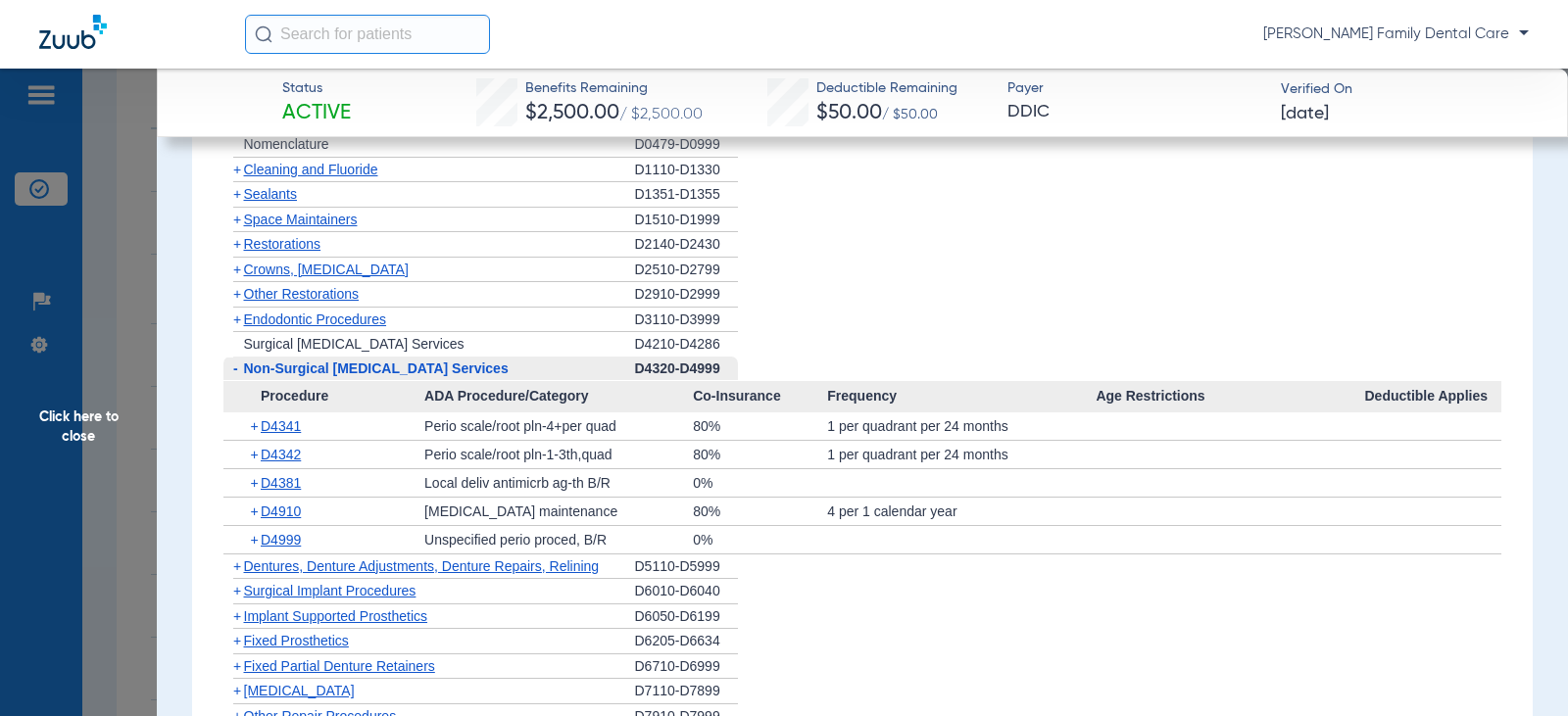
click at [233, 376] on span "-" at bounding box center [235, 368] width 5 height 16
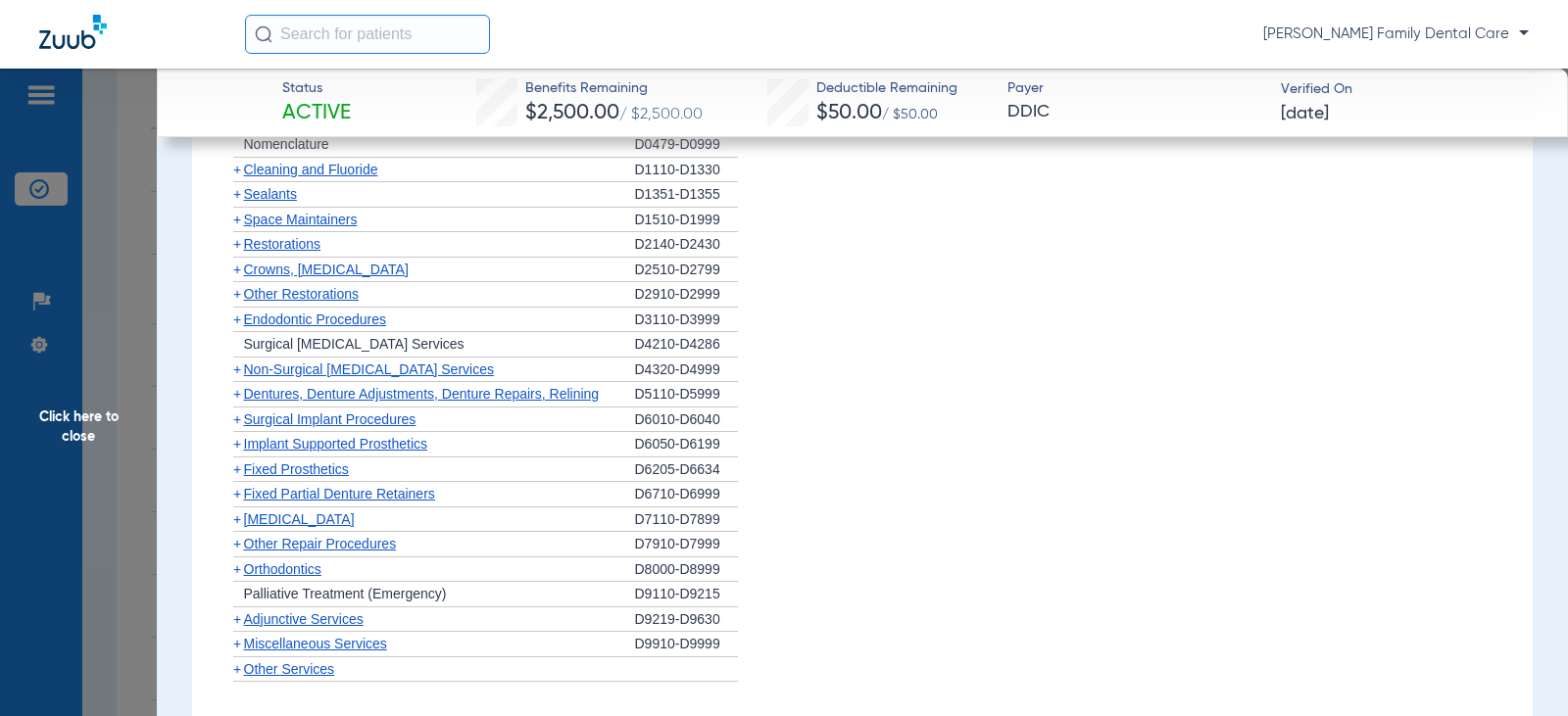
click at [231, 406] on span "+" at bounding box center [233, 394] width 21 height 25
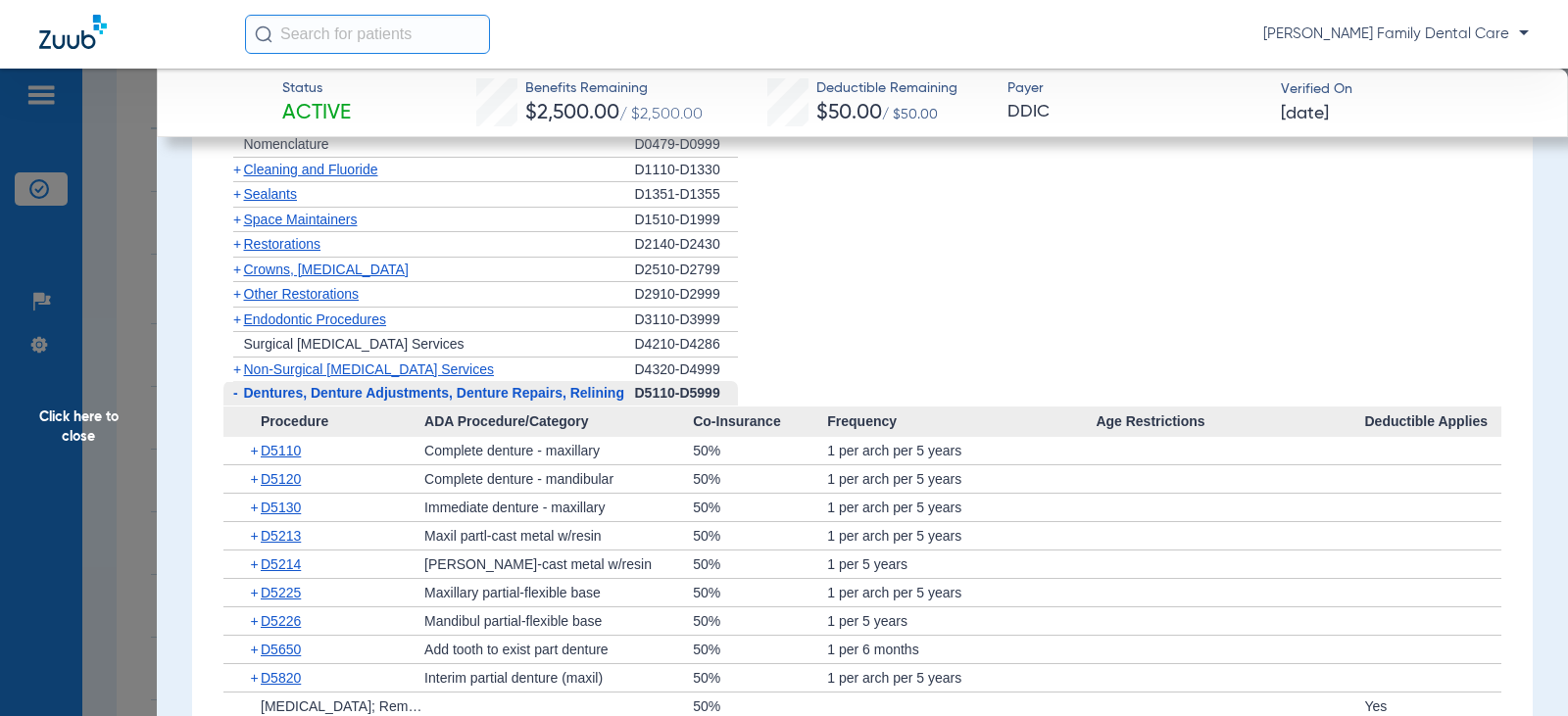
click at [231, 405] on span "-" at bounding box center [233, 393] width 21 height 25
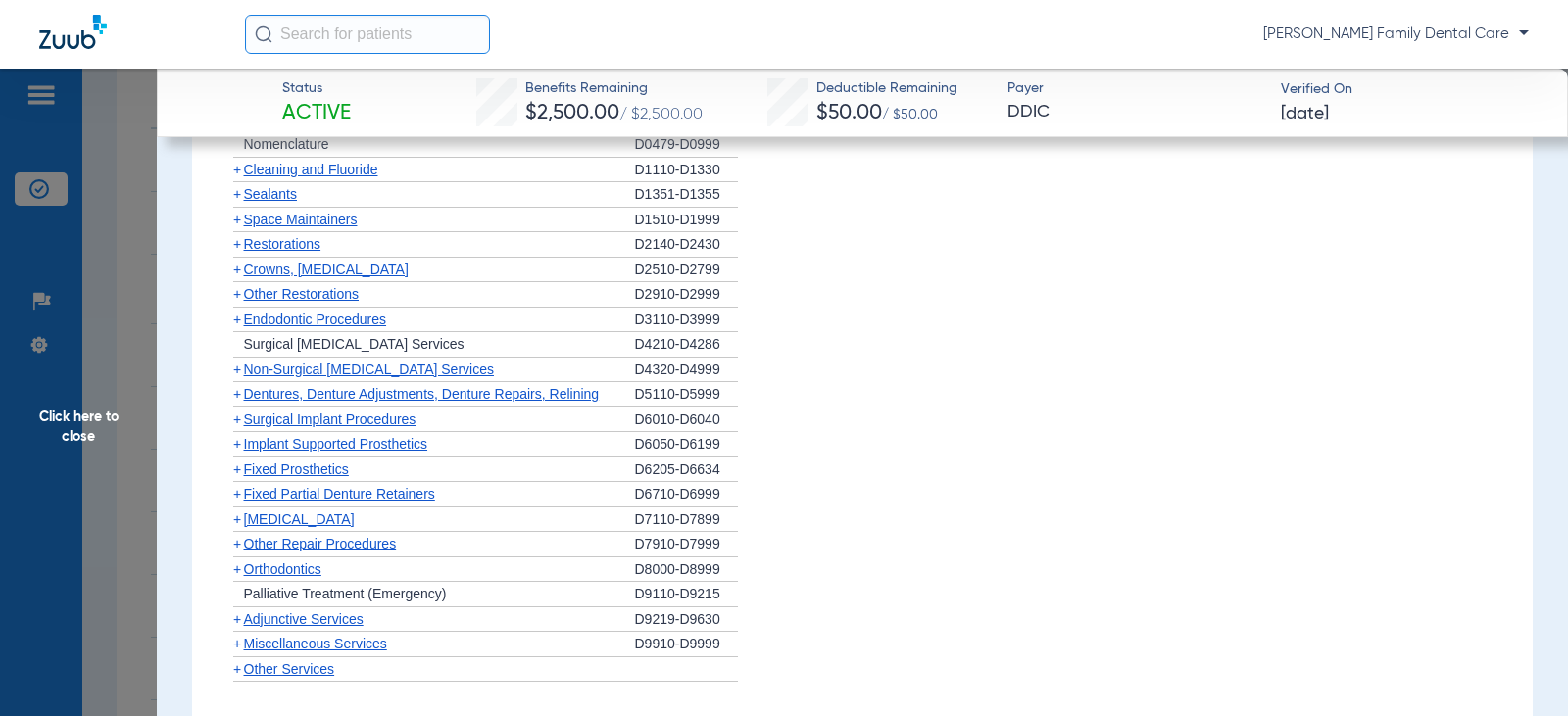
click at [240, 427] on span "+" at bounding box center [237, 419] width 8 height 16
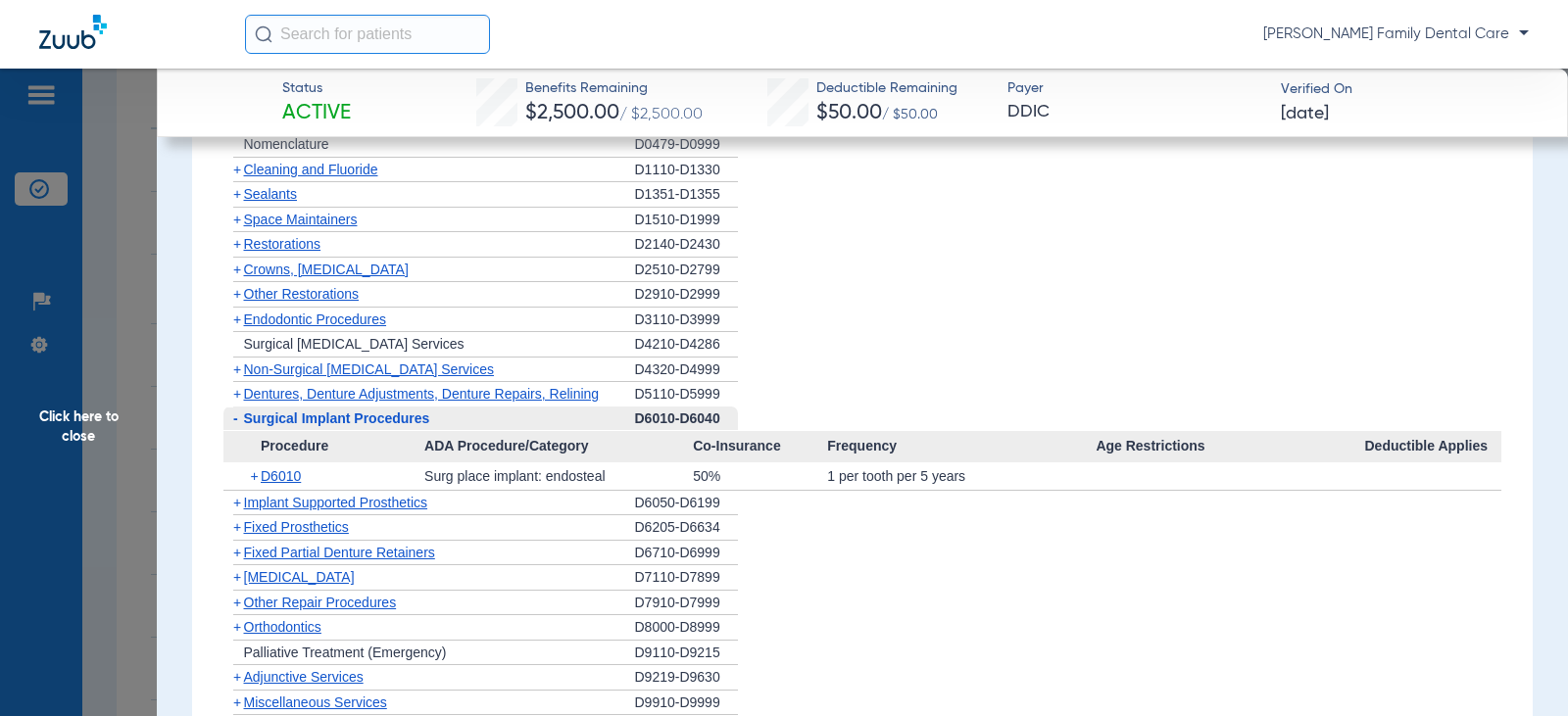
click at [240, 431] on span "-" at bounding box center [233, 418] width 21 height 25
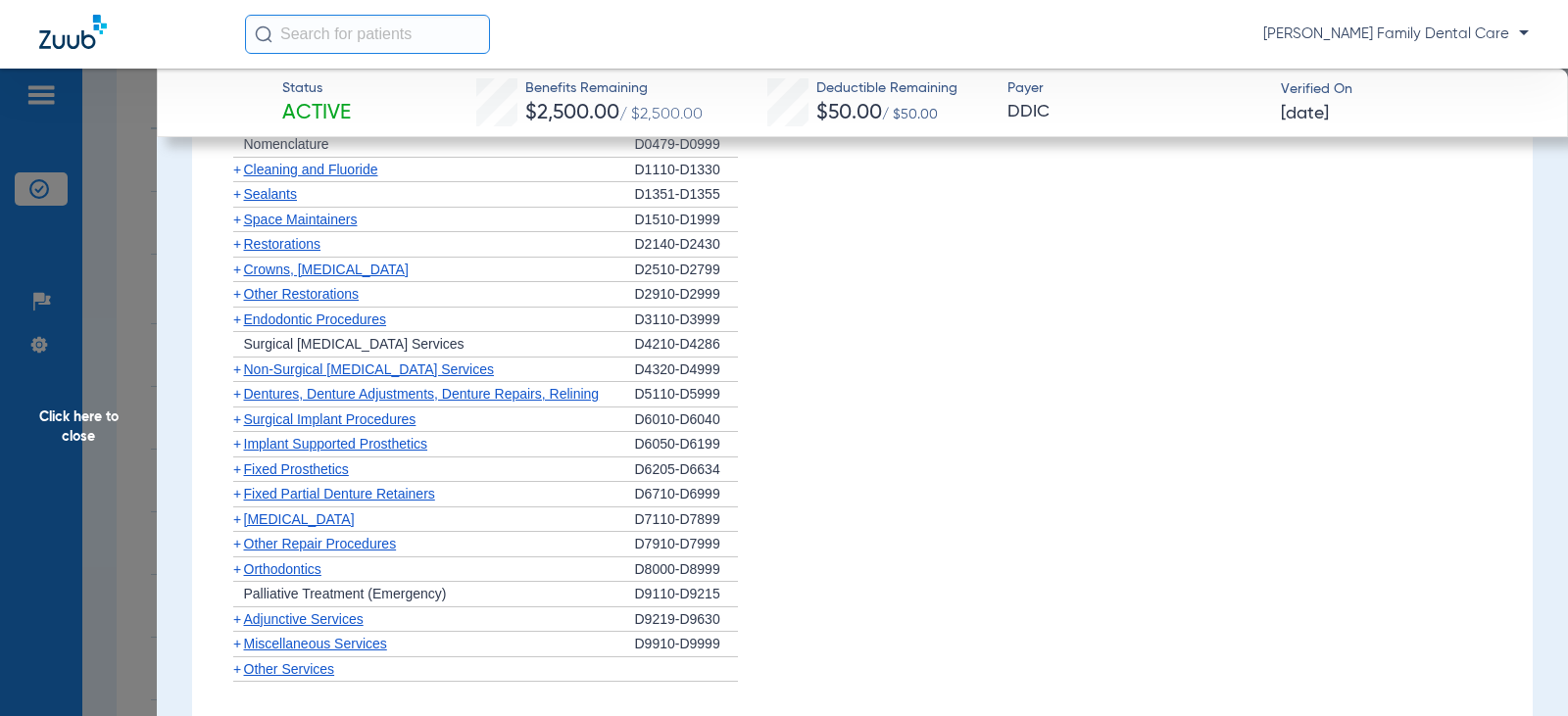
click at [240, 452] on span "+" at bounding box center [237, 444] width 8 height 16
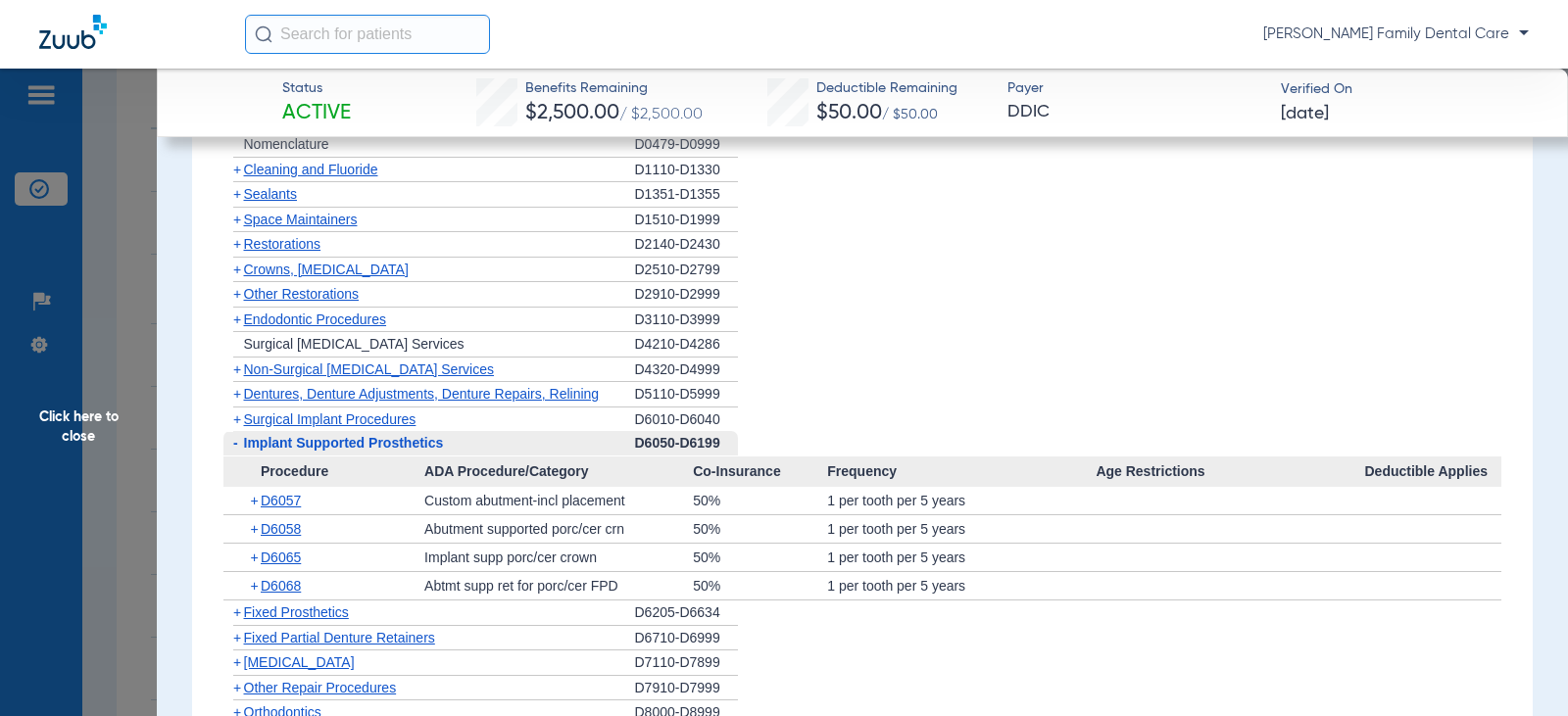
click at [240, 456] on span "-" at bounding box center [233, 443] width 21 height 25
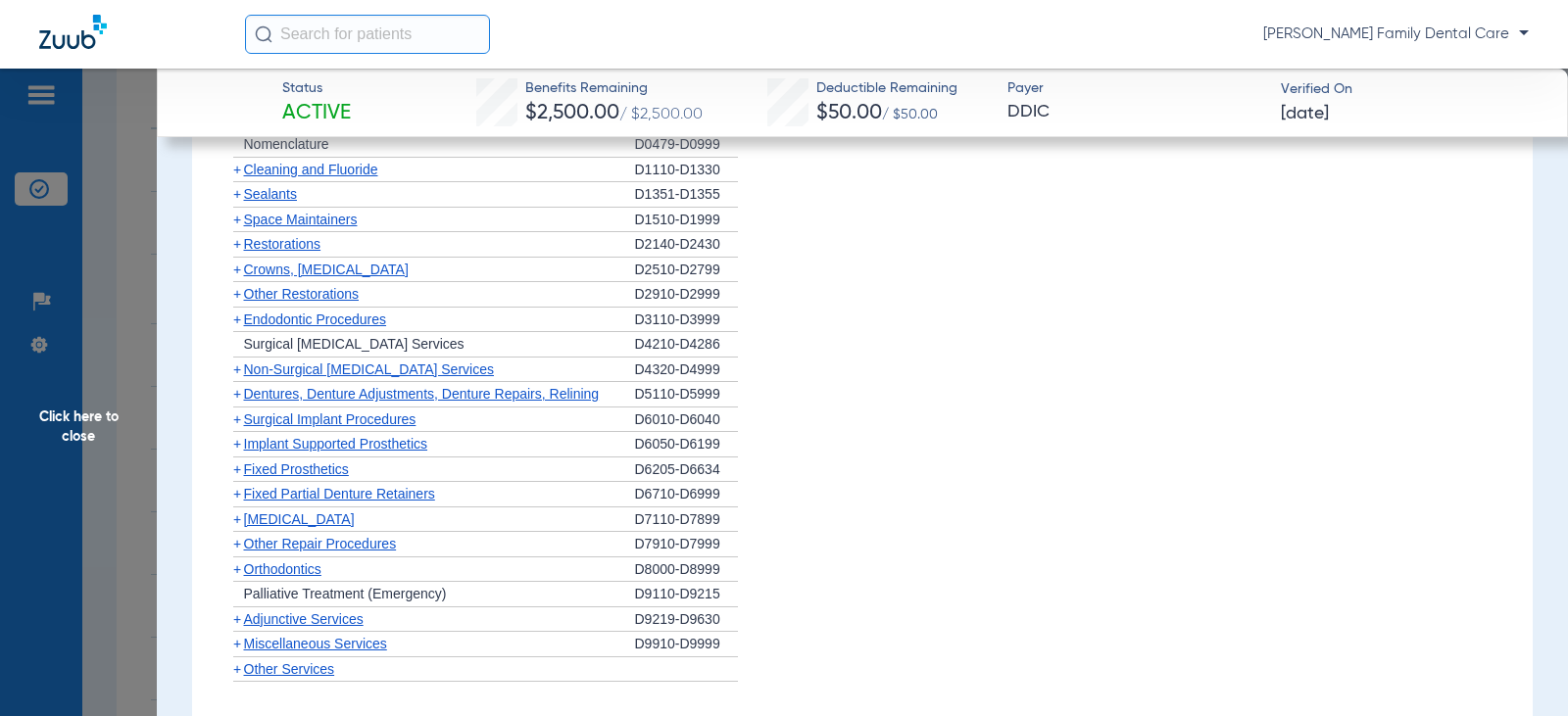
click at [239, 477] on span "+" at bounding box center [237, 469] width 8 height 16
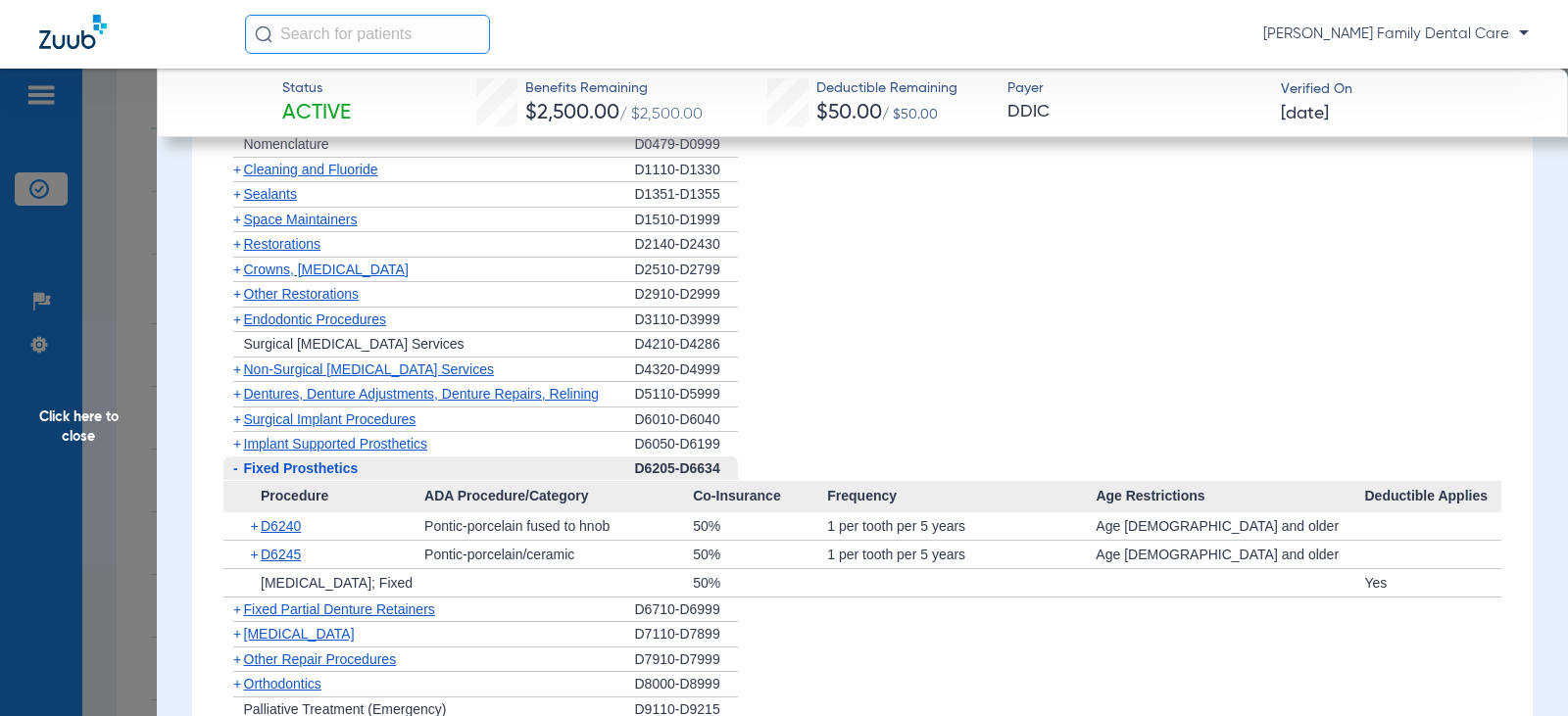
click at [239, 481] on span "-" at bounding box center [233, 468] width 21 height 25
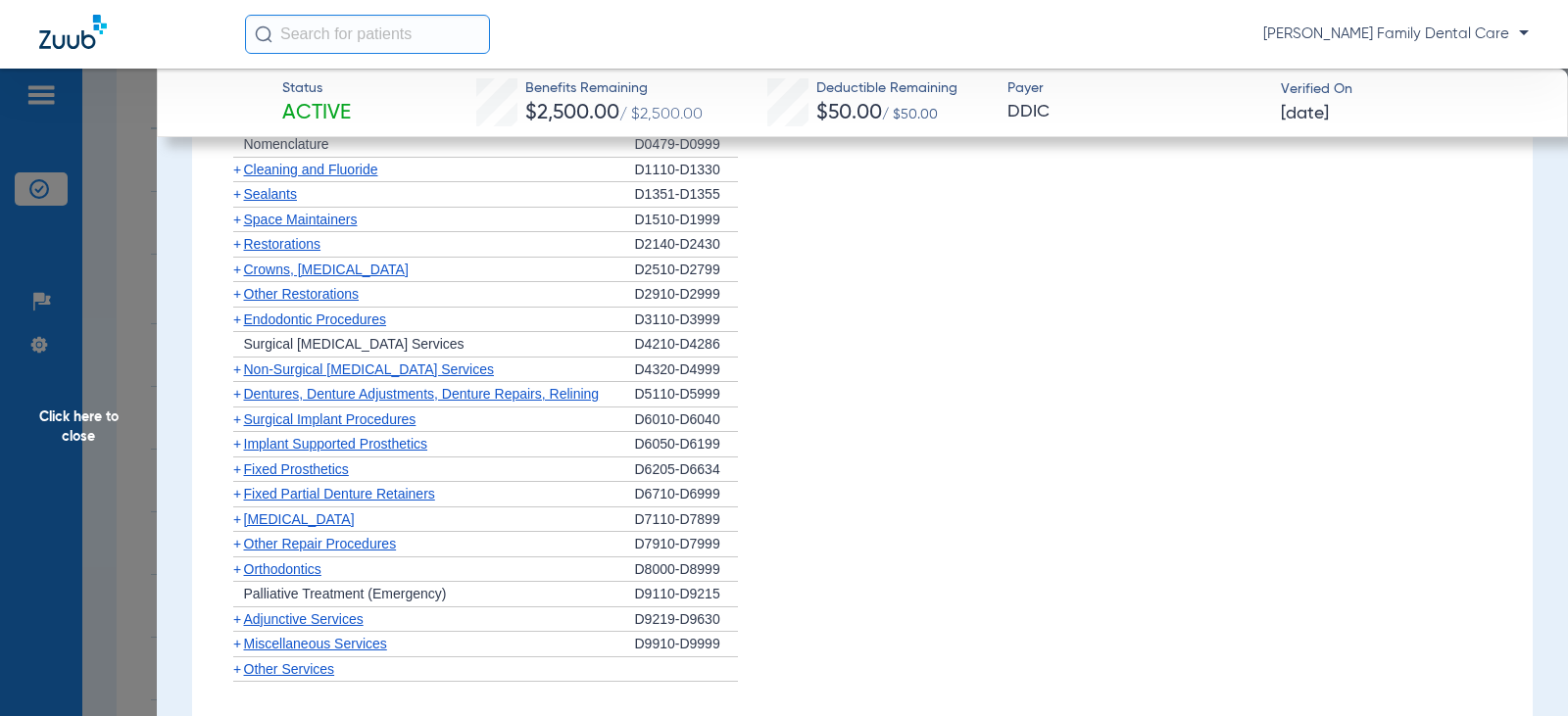
click at [237, 501] on span "+" at bounding box center [237, 493] width 8 height 16
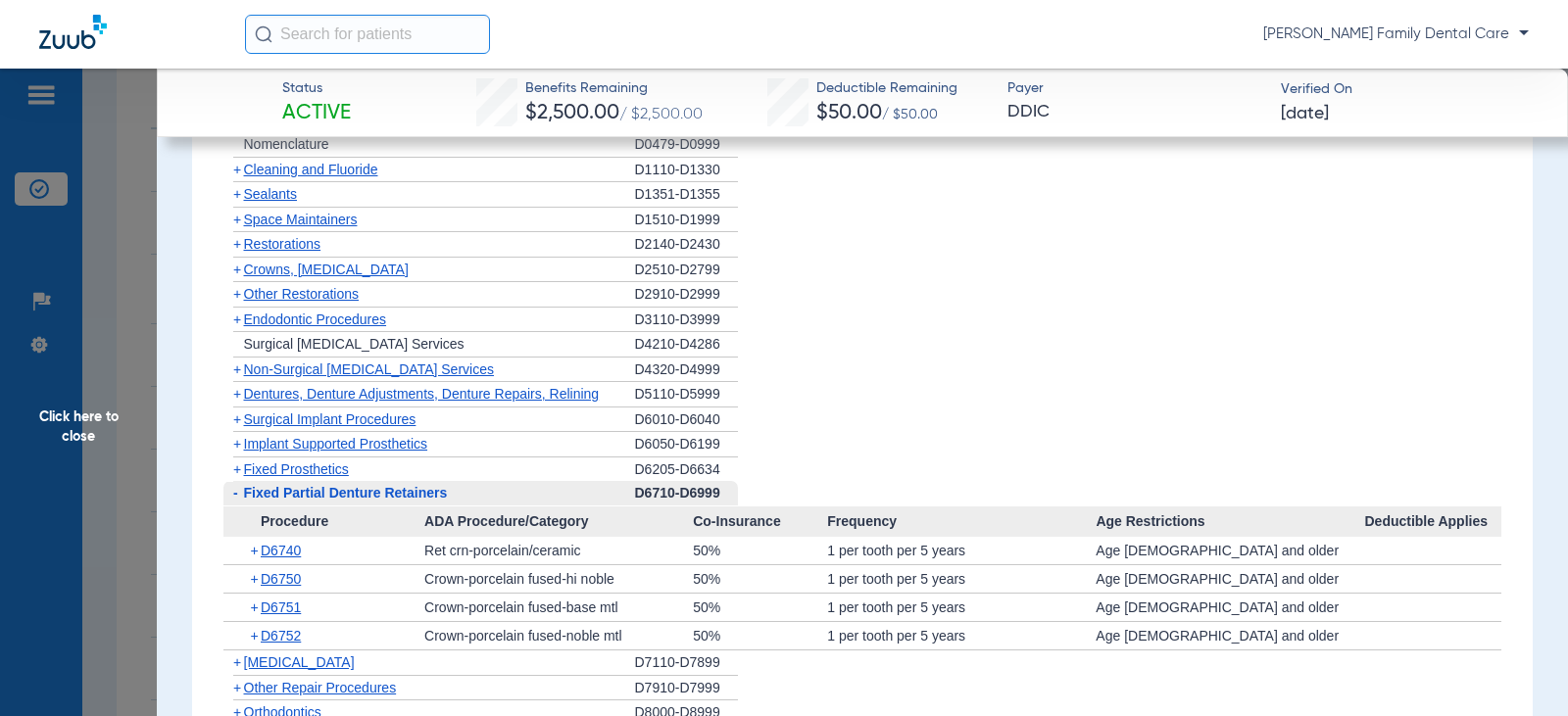
click at [237, 500] on span "-" at bounding box center [235, 492] width 5 height 16
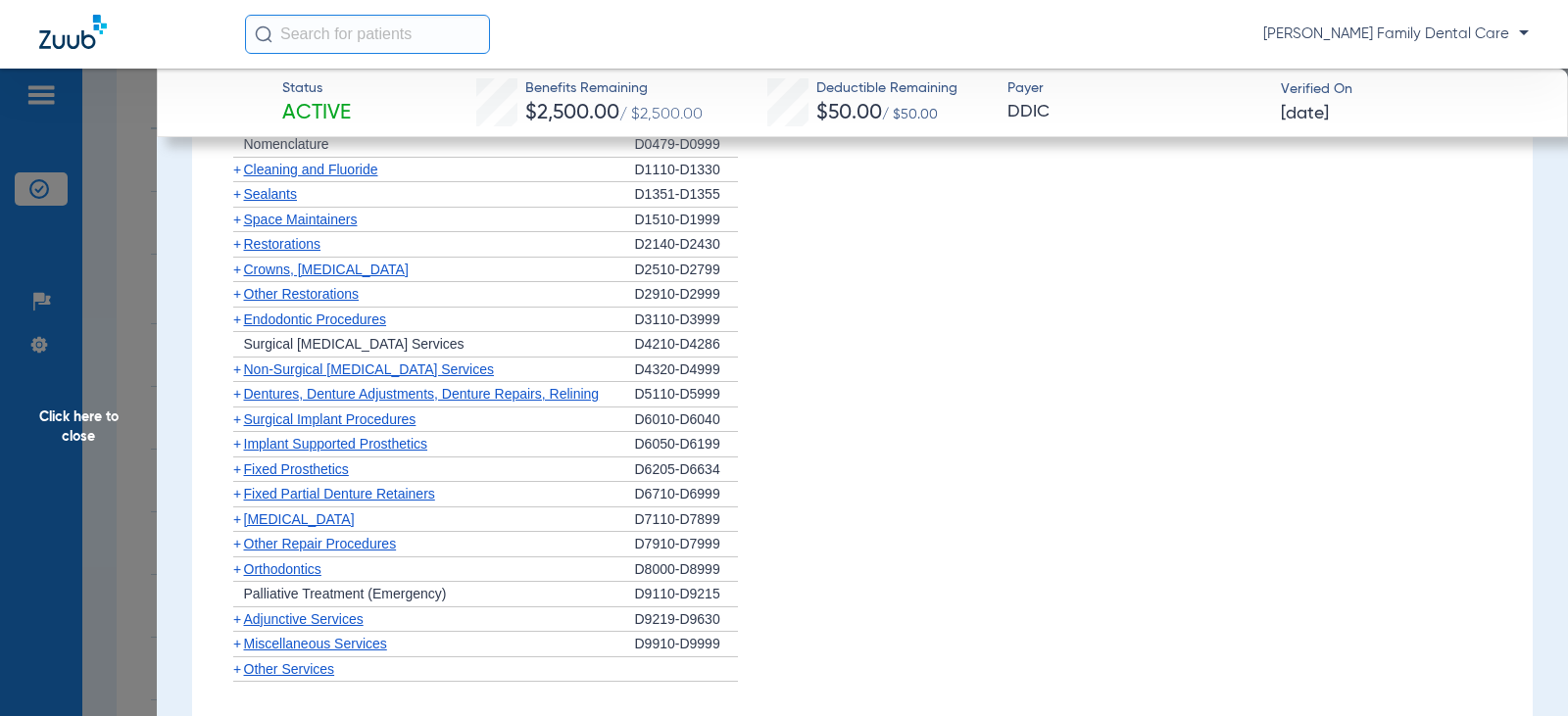
click at [233, 527] on span "+" at bounding box center [237, 519] width 8 height 16
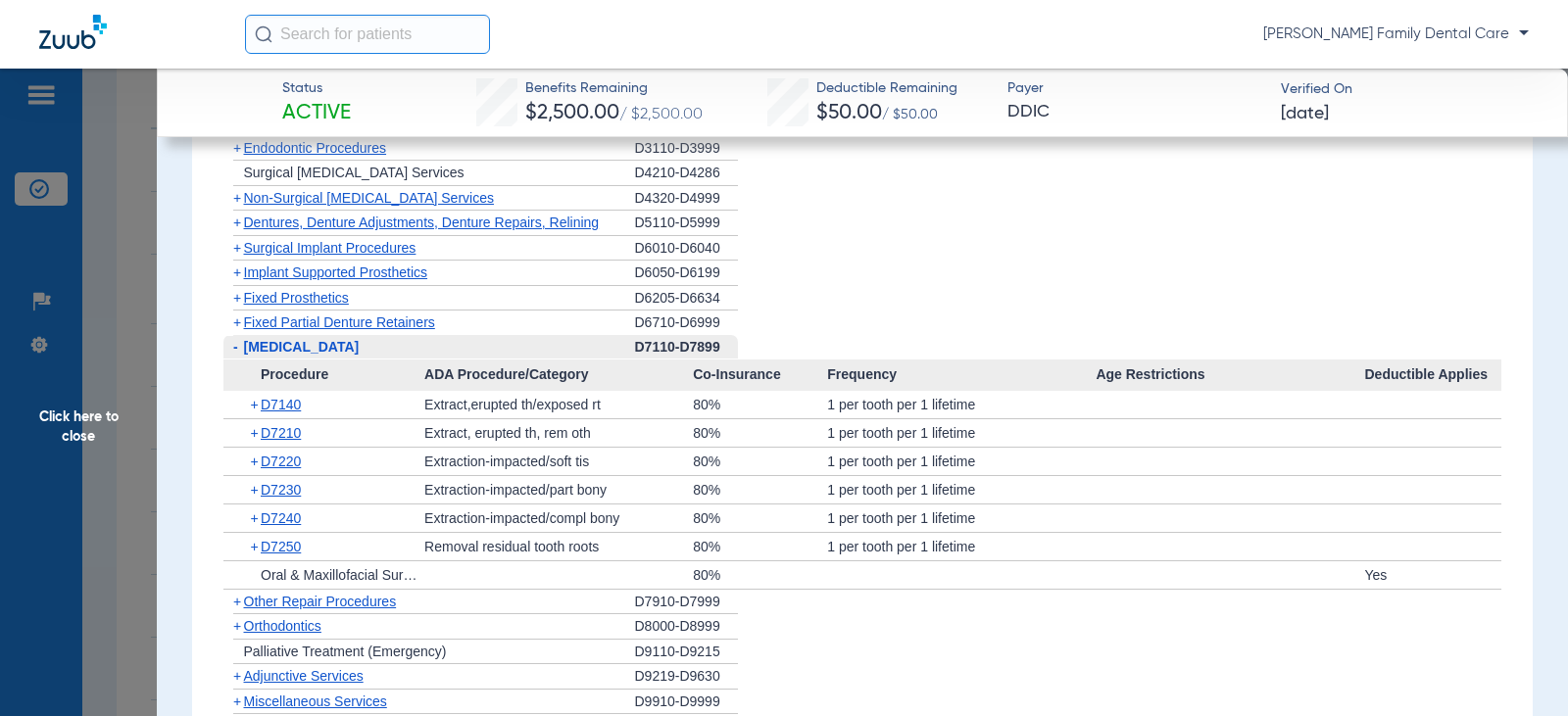
scroll to position [2351, 0]
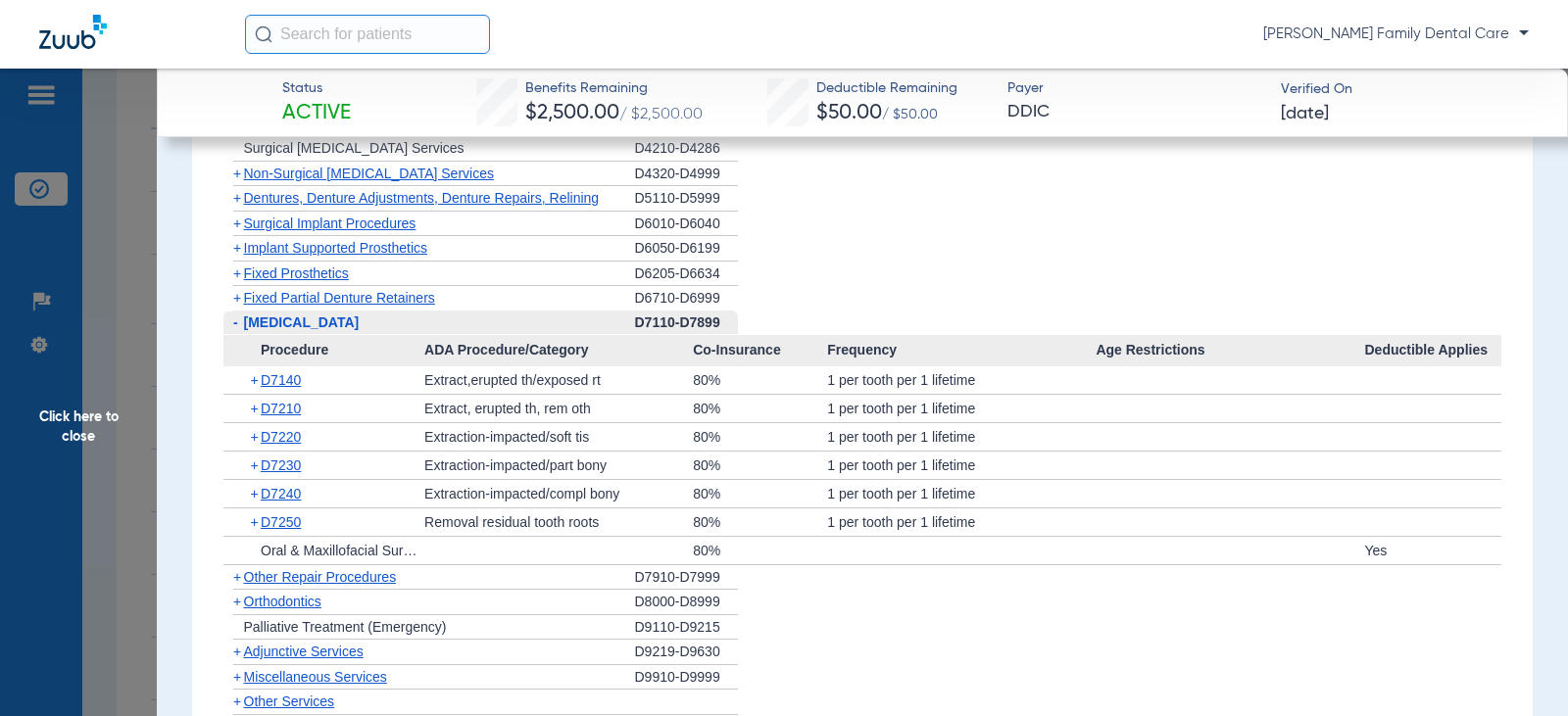
click at [236, 330] on span "-" at bounding box center [235, 322] width 5 height 16
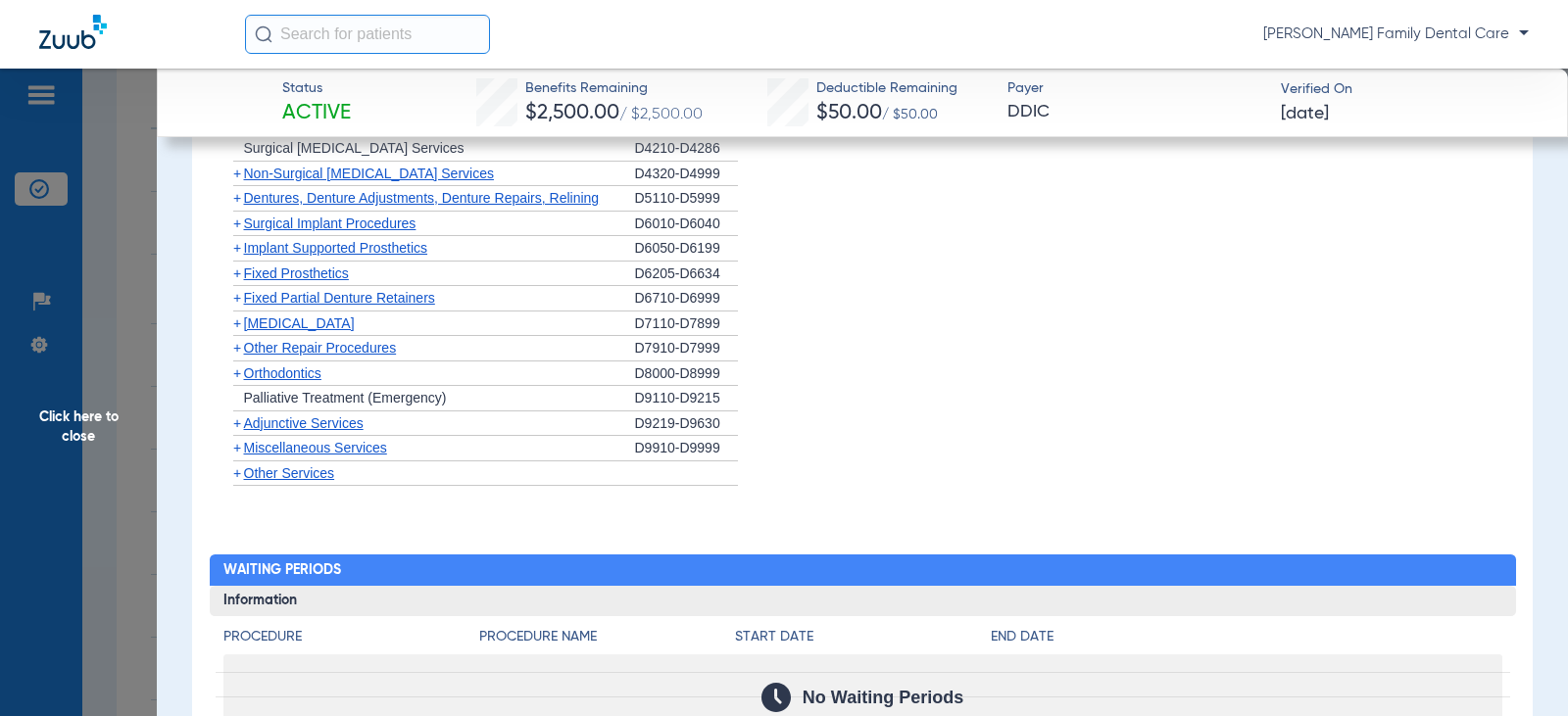
click at [239, 381] on span "+" at bounding box center [237, 373] width 8 height 16
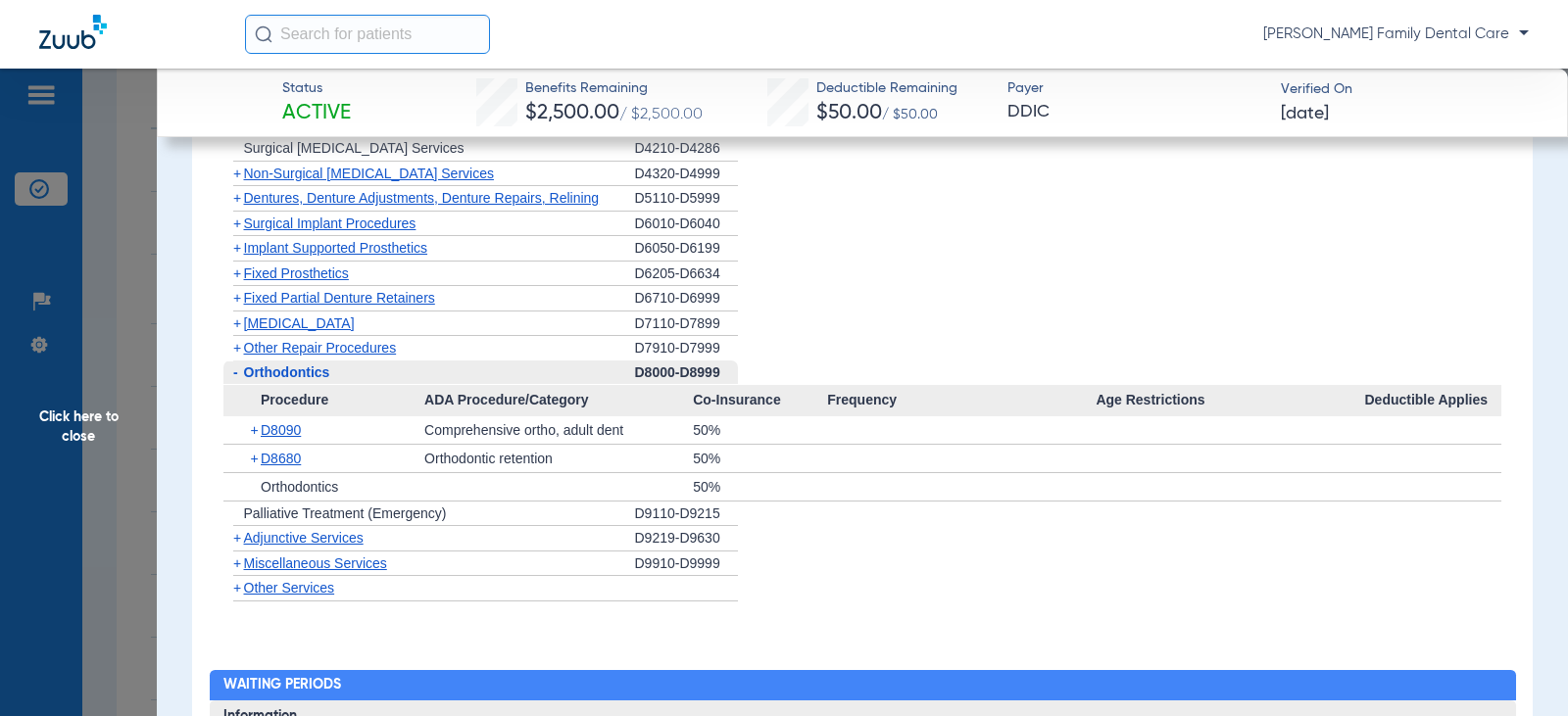
click at [239, 385] on span "-" at bounding box center [233, 372] width 21 height 25
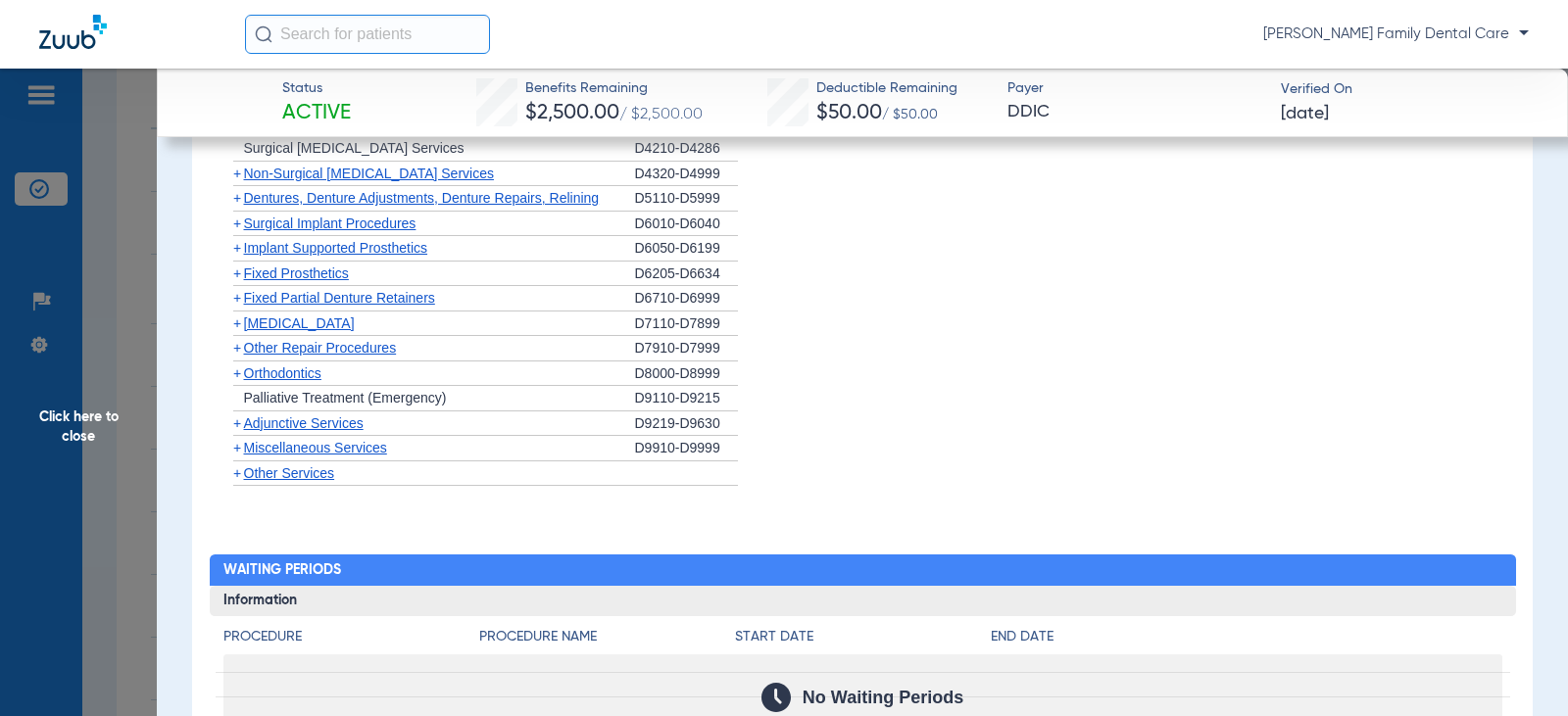
click at [237, 431] on span "+" at bounding box center [237, 423] width 8 height 16
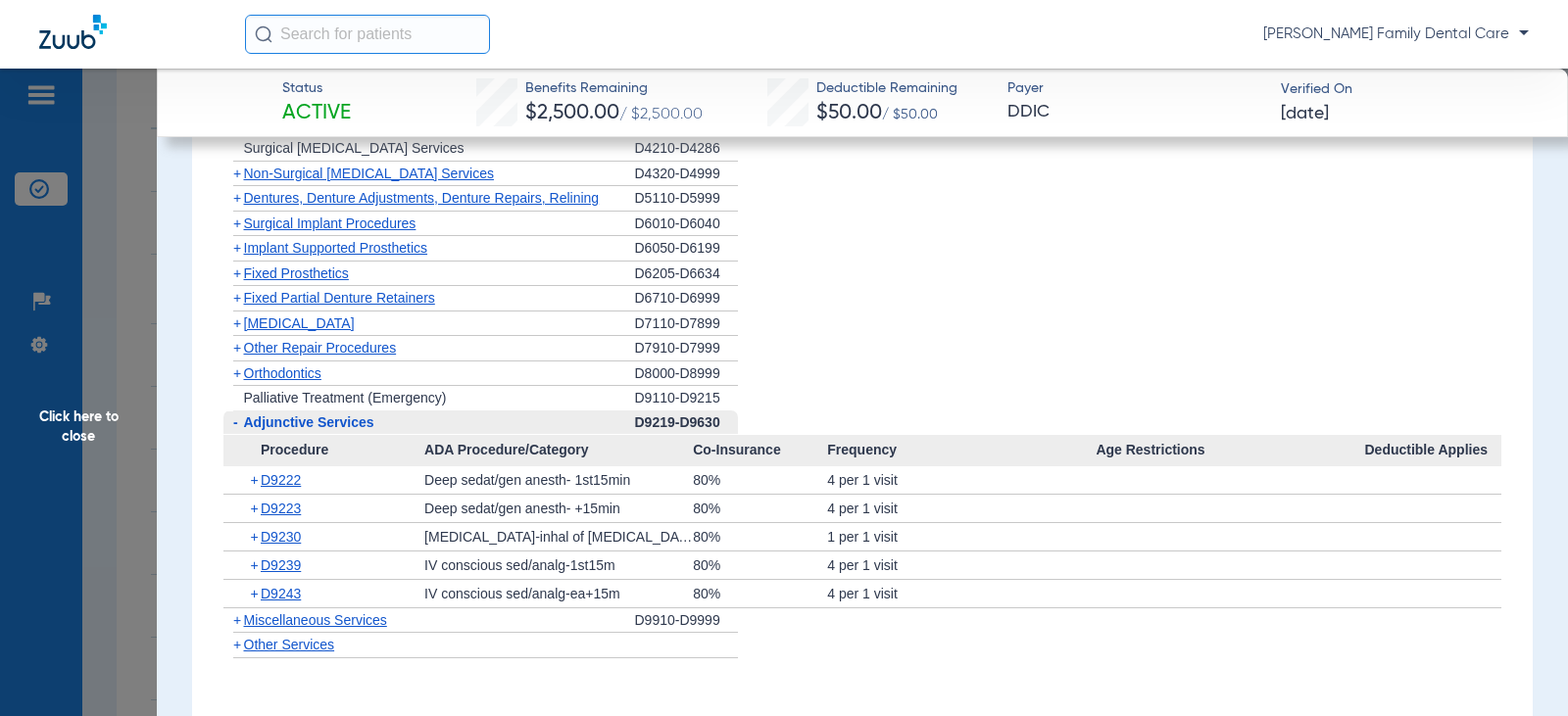
click at [233, 628] on span "+" at bounding box center [237, 620] width 8 height 16
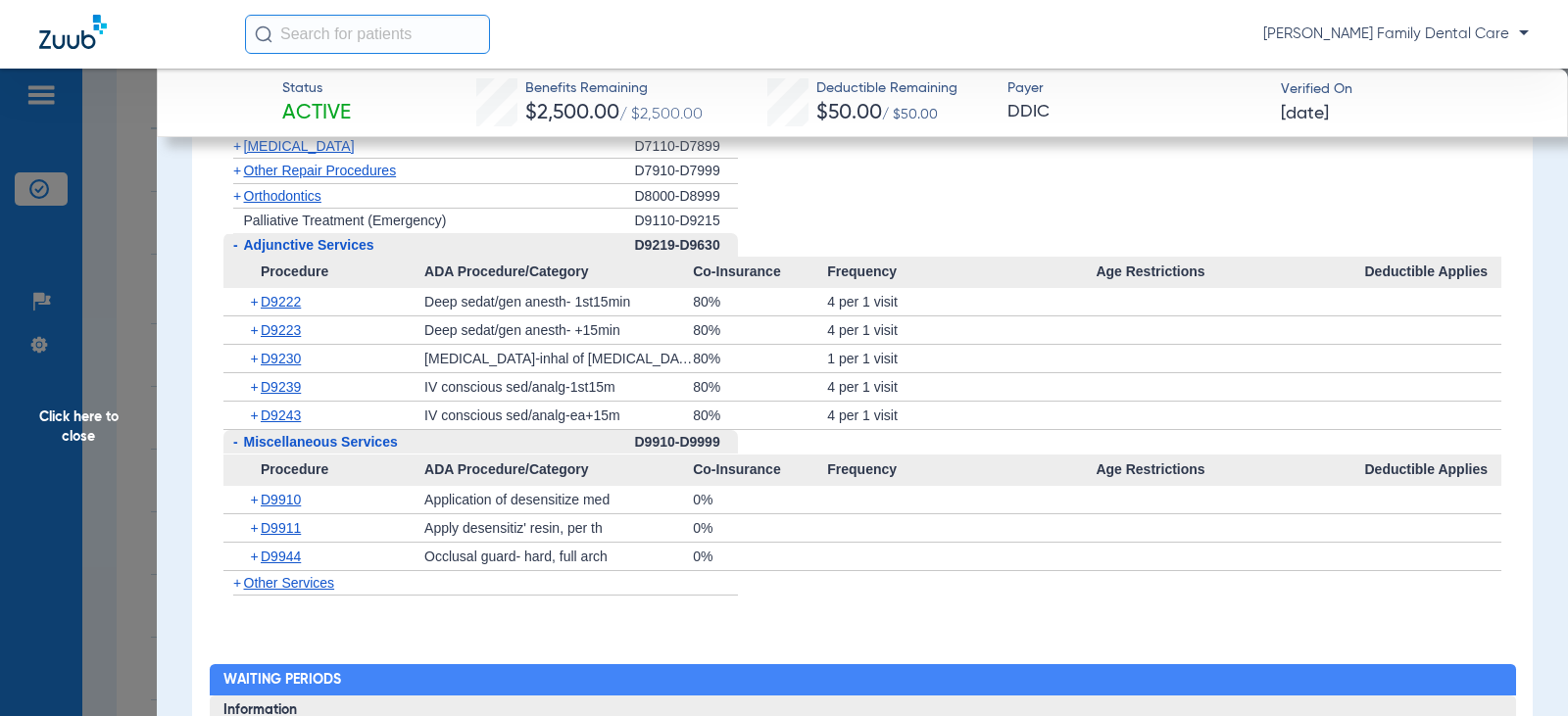
scroll to position [2547, 0]
